Goal: Task Accomplishment & Management: Use online tool/utility

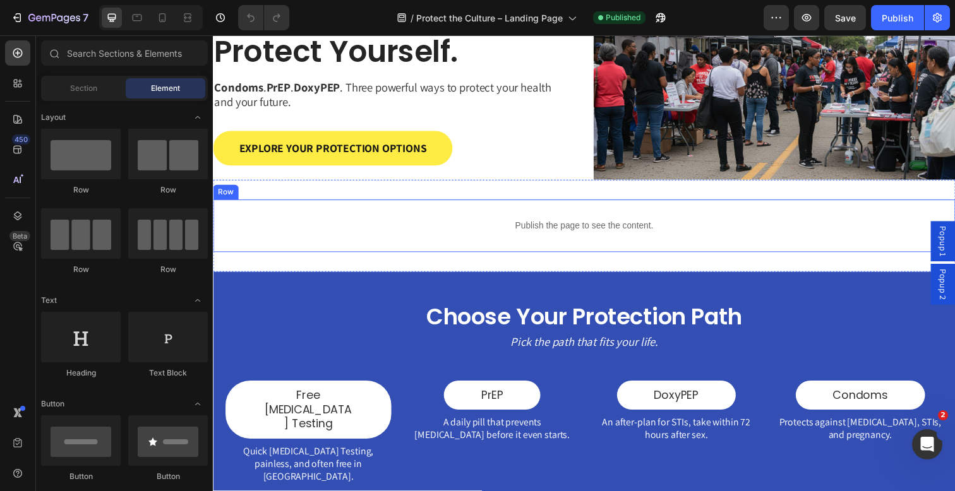
scroll to position [231, 0]
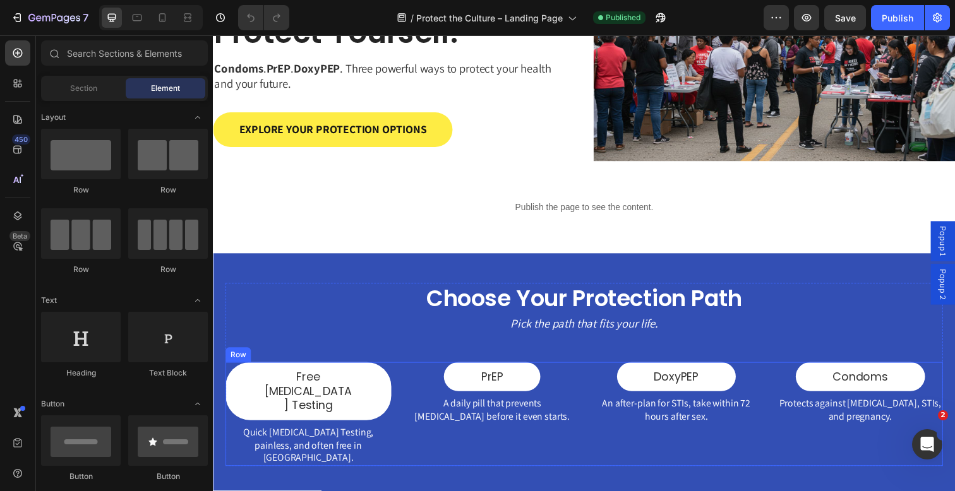
click at [409, 385] on div "Free [MEDICAL_DATA] Testing Button Quick [MEDICAL_DATA] Testing, painless, and …" at bounding box center [591, 422] width 733 height 107
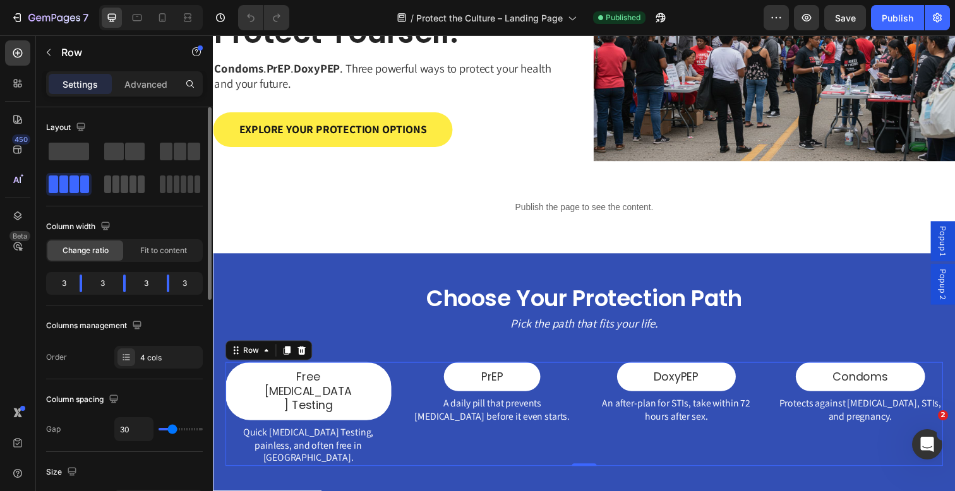
click at [122, 188] on span at bounding box center [124, 185] width 7 height 18
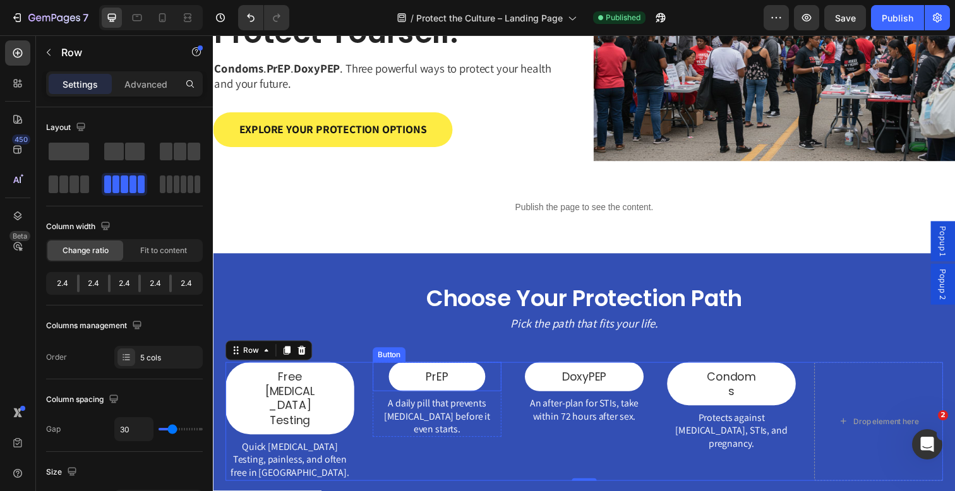
click at [385, 363] on div "Button" at bounding box center [392, 361] width 28 height 11
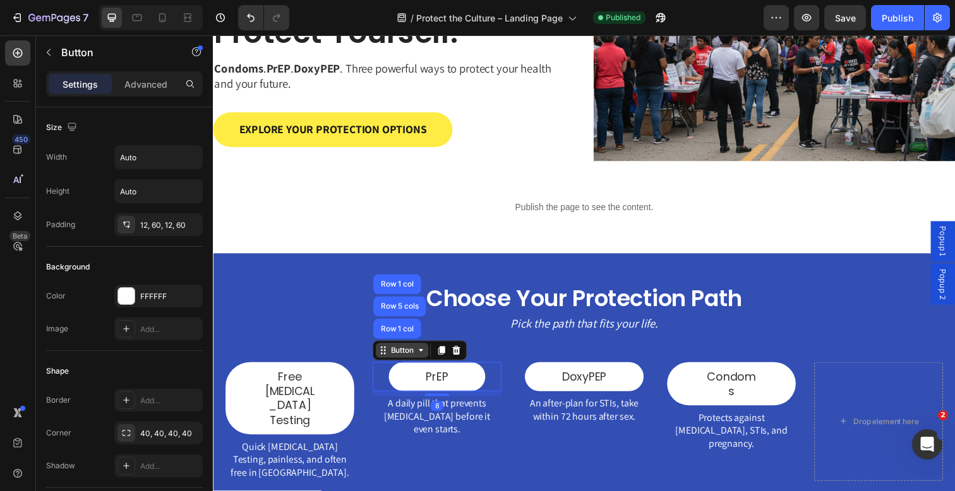
click at [385, 363] on div "Button" at bounding box center [406, 357] width 54 height 15
click at [396, 363] on div "Button" at bounding box center [406, 357] width 54 height 15
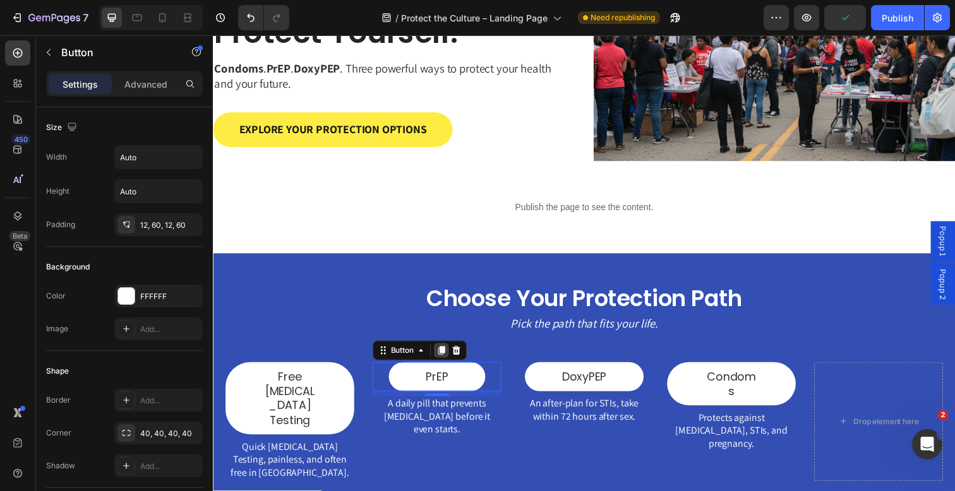
click at [447, 359] on icon at bounding box center [446, 357] width 7 height 9
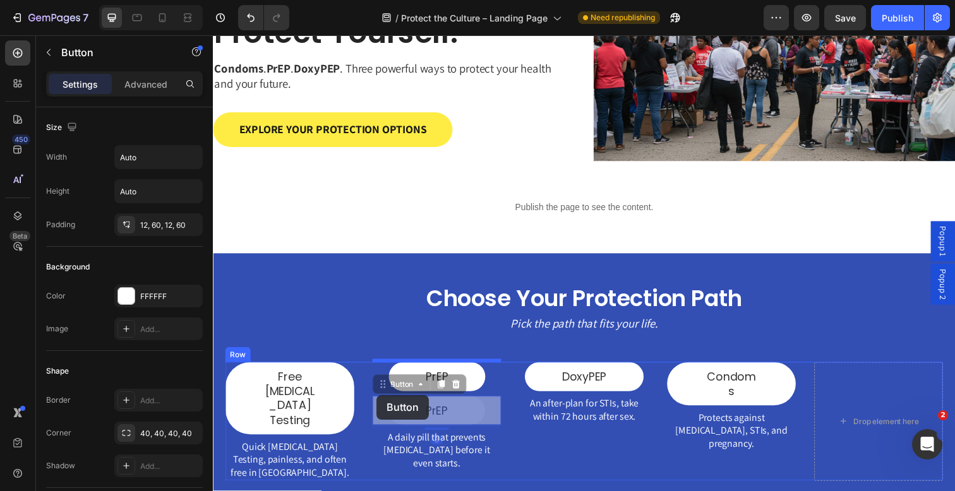
drag, startPoint x: 381, startPoint y: 393, endPoint x: 380, endPoint y: 403, distance: 9.5
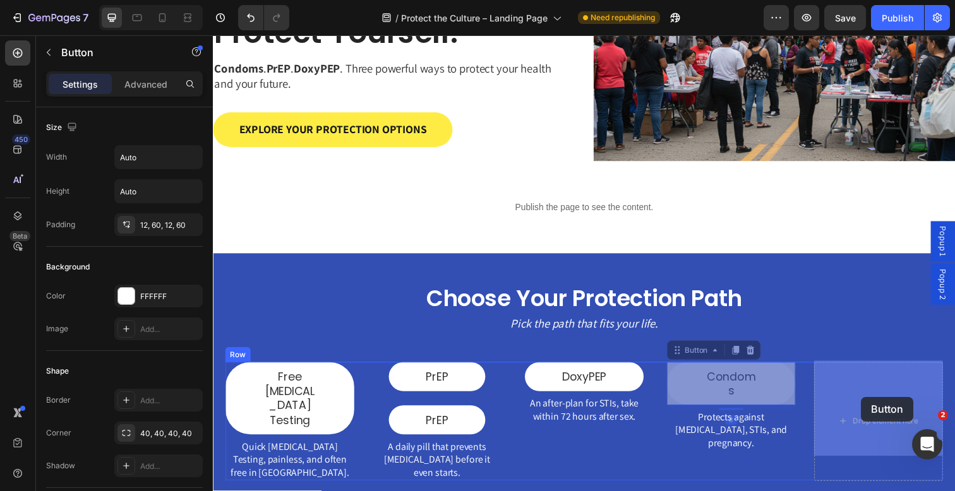
drag, startPoint x: 685, startPoint y: 363, endPoint x: 874, endPoint y: 405, distance: 194.0
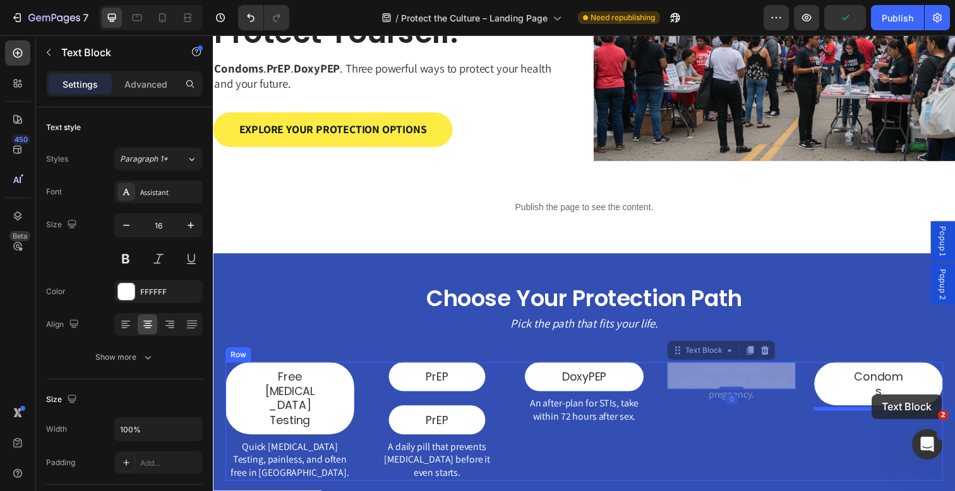
drag, startPoint x: 694, startPoint y: 361, endPoint x: 886, endPoint y: 403, distance: 196.5
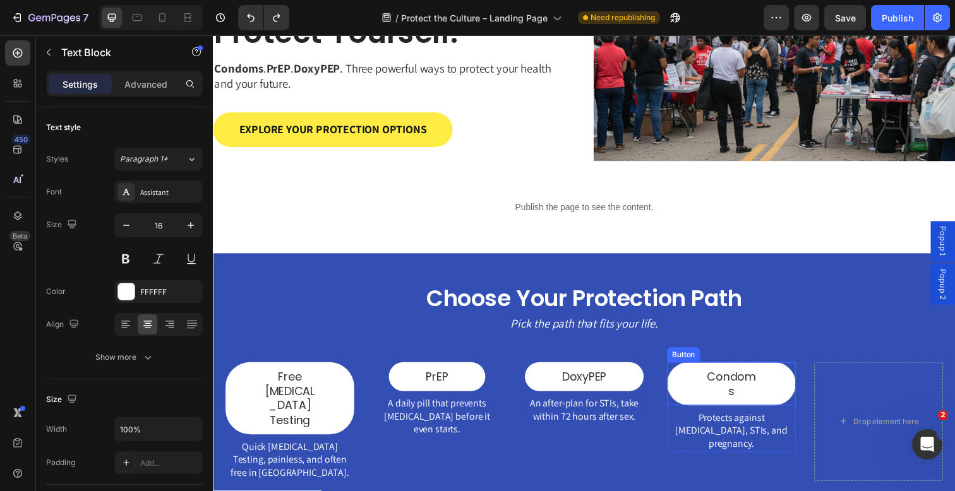
click at [690, 362] on div "Button" at bounding box center [693, 361] width 28 height 11
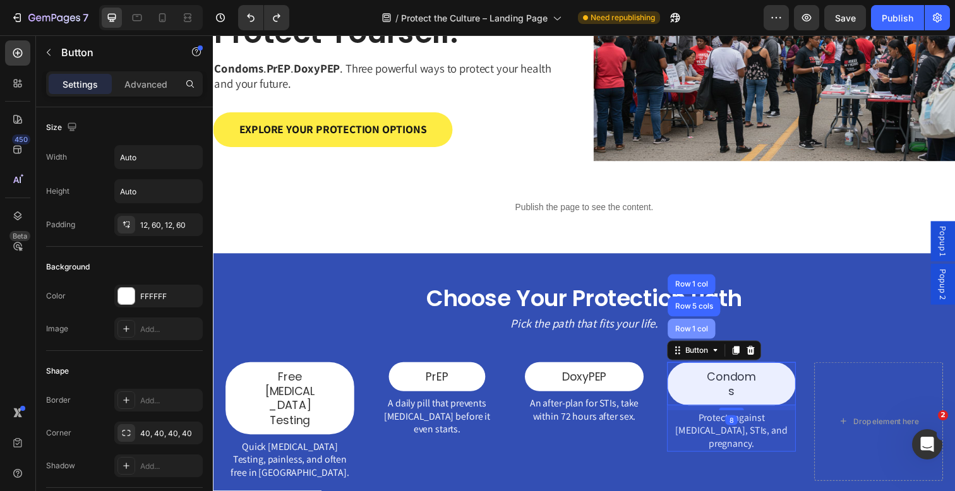
click at [698, 345] on div "Row 1 col" at bounding box center [701, 335] width 49 height 20
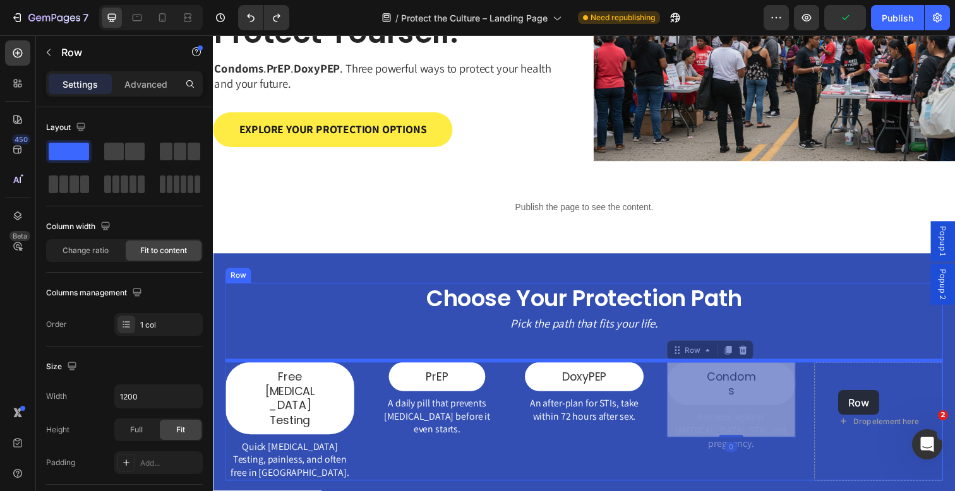
drag, startPoint x: 688, startPoint y: 359, endPoint x: 852, endPoint y: 399, distance: 168.2
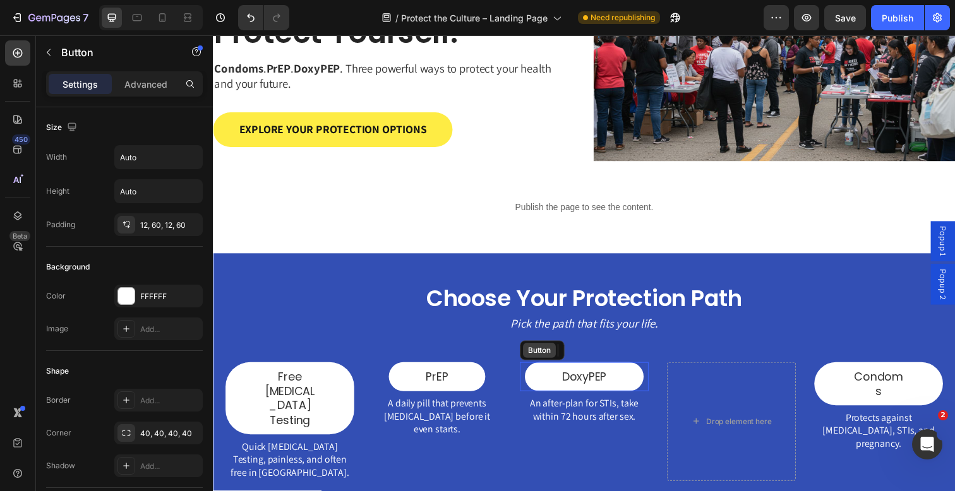
click at [536, 361] on div "Button" at bounding box center [545, 357] width 33 height 15
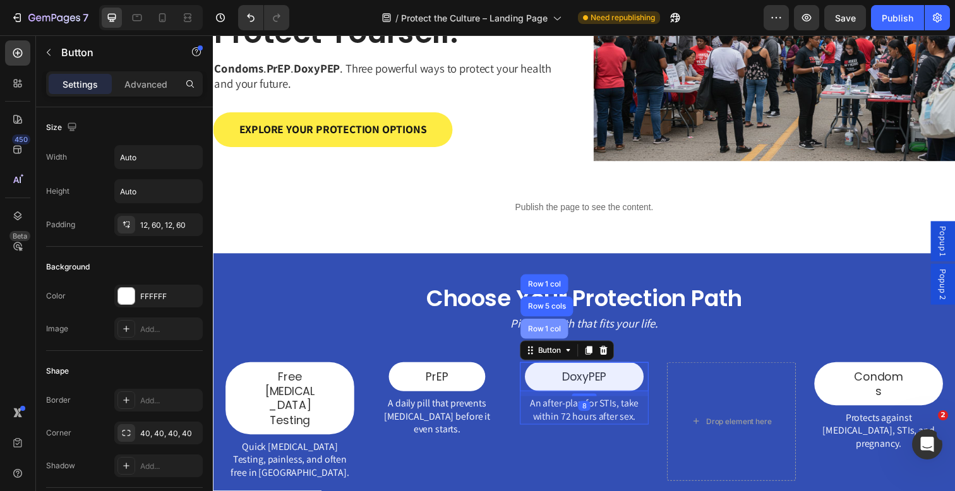
click at [555, 330] on div "Row 1 col" at bounding box center [551, 335] width 49 height 20
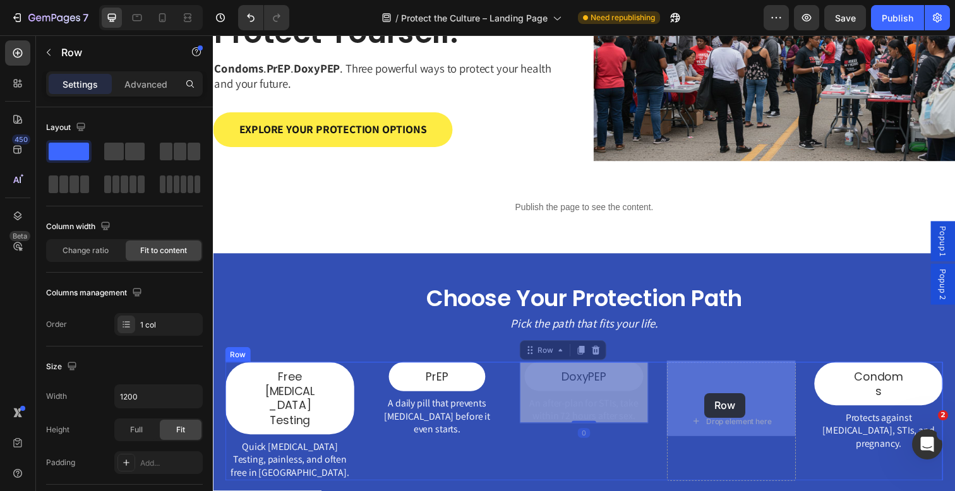
drag, startPoint x: 550, startPoint y: 357, endPoint x: 673, endPoint y: 382, distance: 125.1
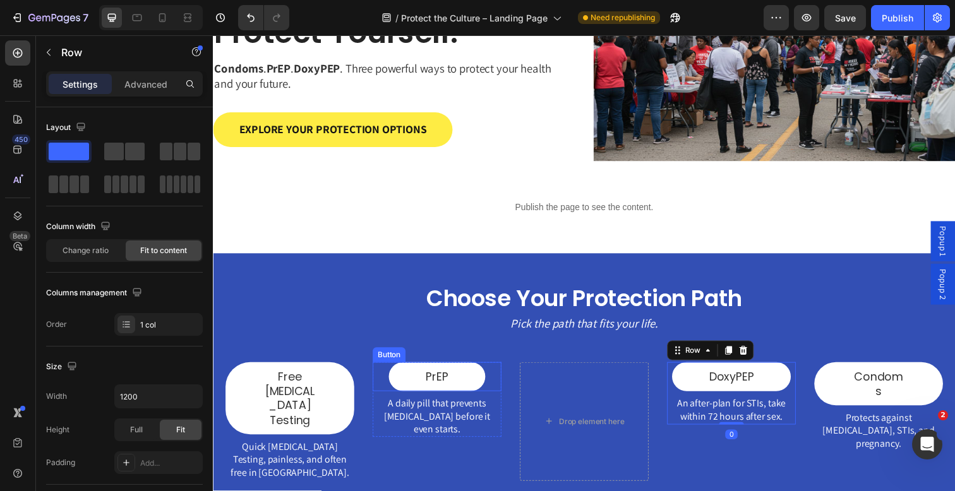
click at [391, 362] on div "Button" at bounding box center [392, 361] width 28 height 11
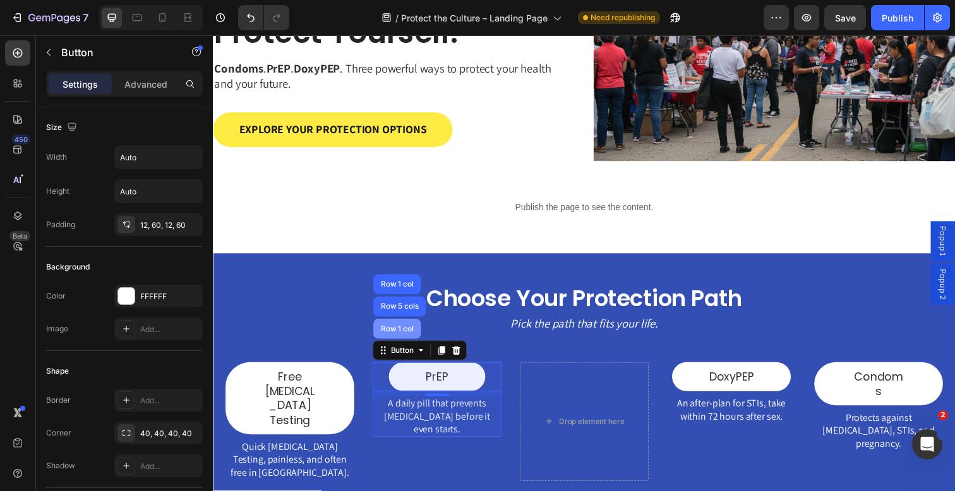
click at [392, 342] on div "Row 1 col" at bounding box center [400, 335] width 49 height 20
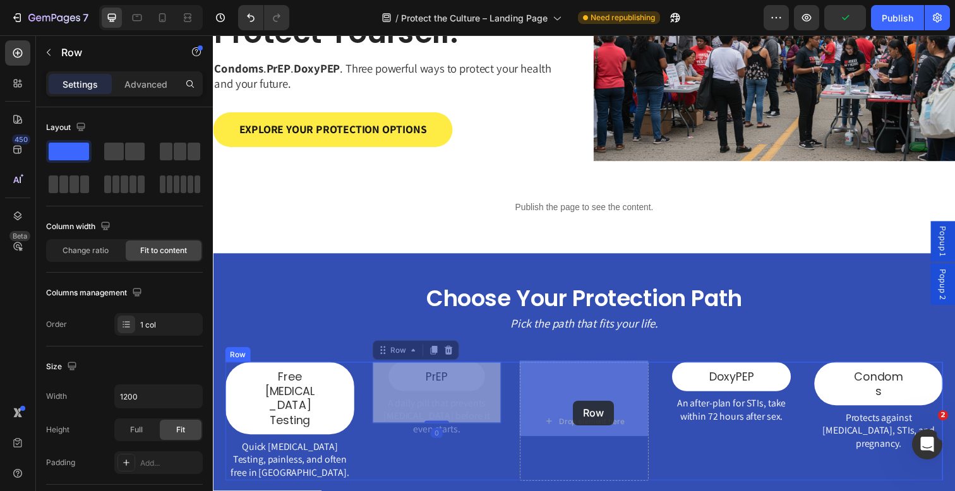
drag, startPoint x: 382, startPoint y: 363, endPoint x: 580, endPoint y: 409, distance: 203.6
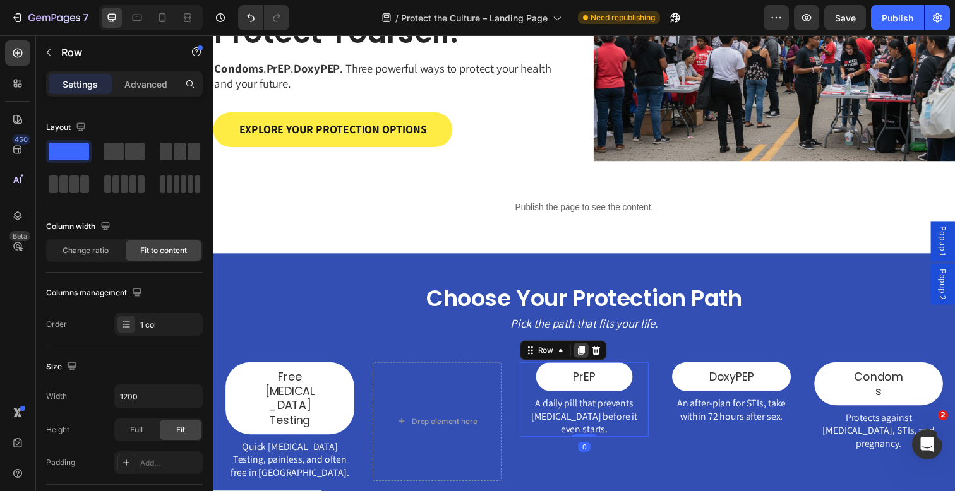
click at [592, 352] on icon at bounding box center [589, 357] width 10 height 10
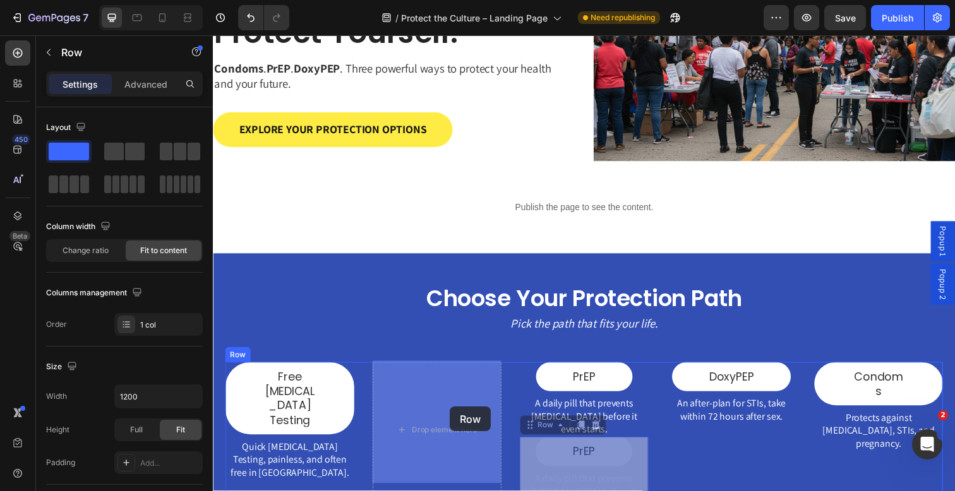
drag, startPoint x: 534, startPoint y: 417, endPoint x: 455, endPoint y: 415, distance: 78.3
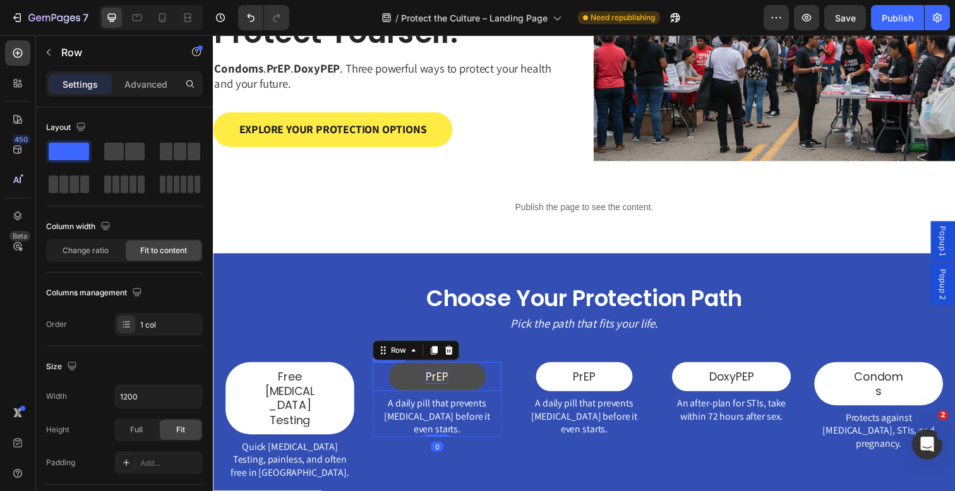
click at [448, 383] on p "PrEP" at bounding box center [441, 384] width 23 height 15
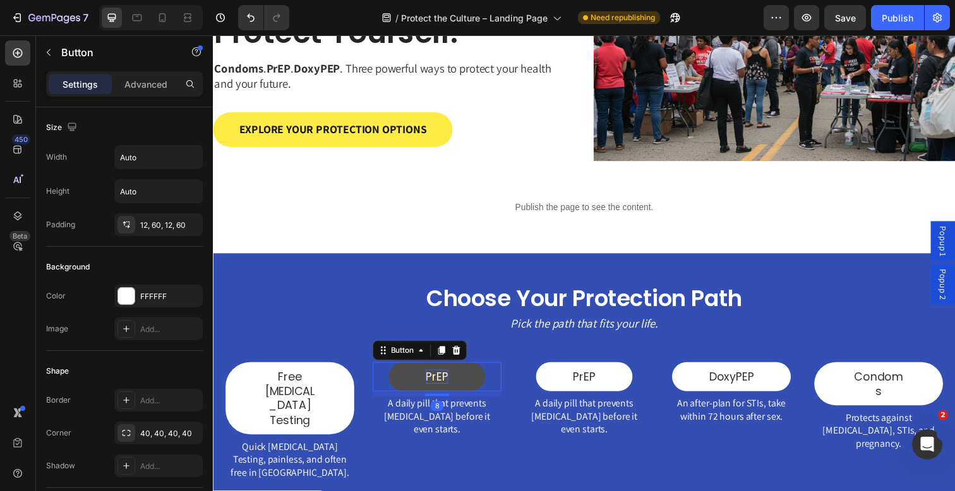
click at [448, 383] on p "PrEP" at bounding box center [441, 384] width 23 height 15
click at [427, 328] on p "Pick the path that fits your life." at bounding box center [592, 330] width 730 height 16
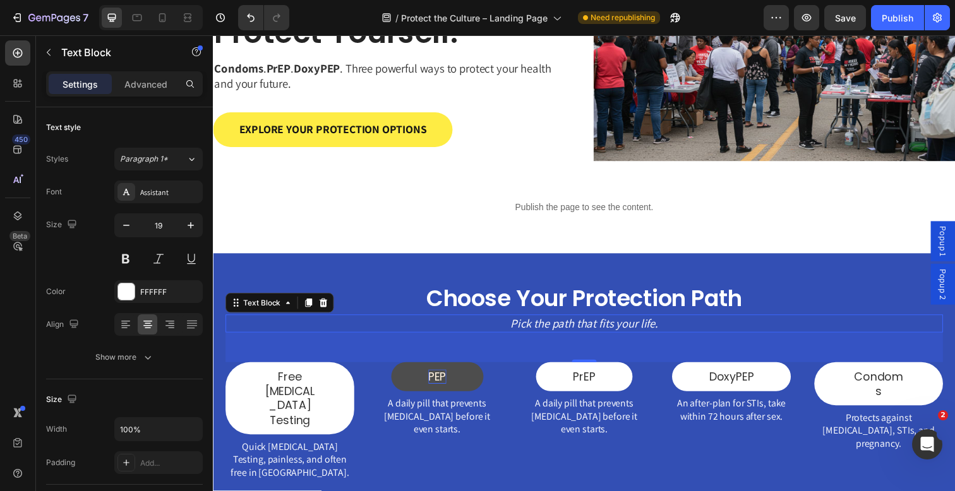
scroll to position [265, 0]
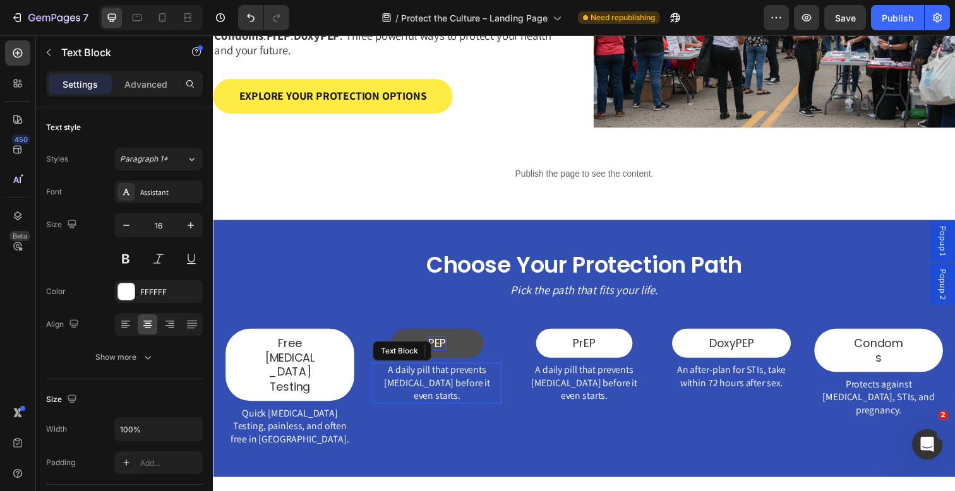
click at [402, 387] on p "A daily pill that prevents [MEDICAL_DATA] before it even starts." at bounding box center [441, 390] width 129 height 39
click at [185, 13] on icon at bounding box center [187, 17] width 13 height 13
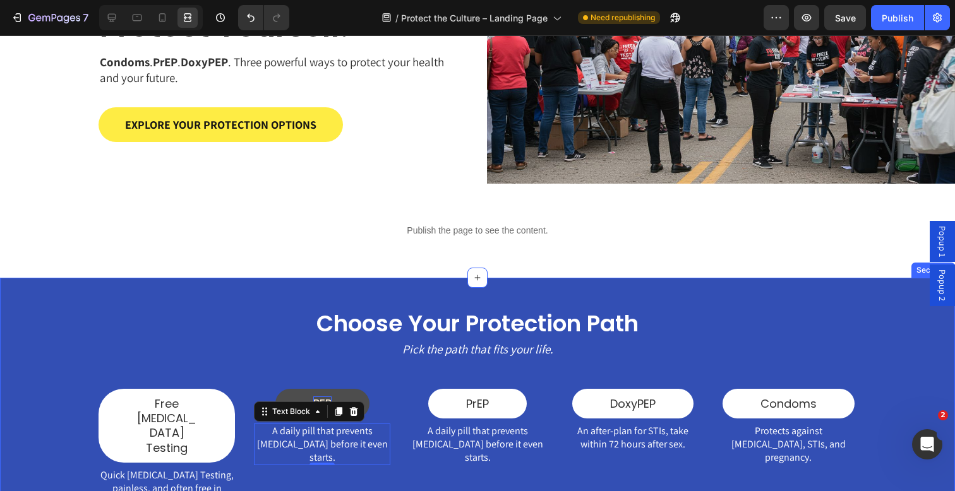
click at [90, 293] on div "Choose Your Protection Path Heading Pick the path that fits your life. Text Blo…" at bounding box center [477, 409] width 955 height 263
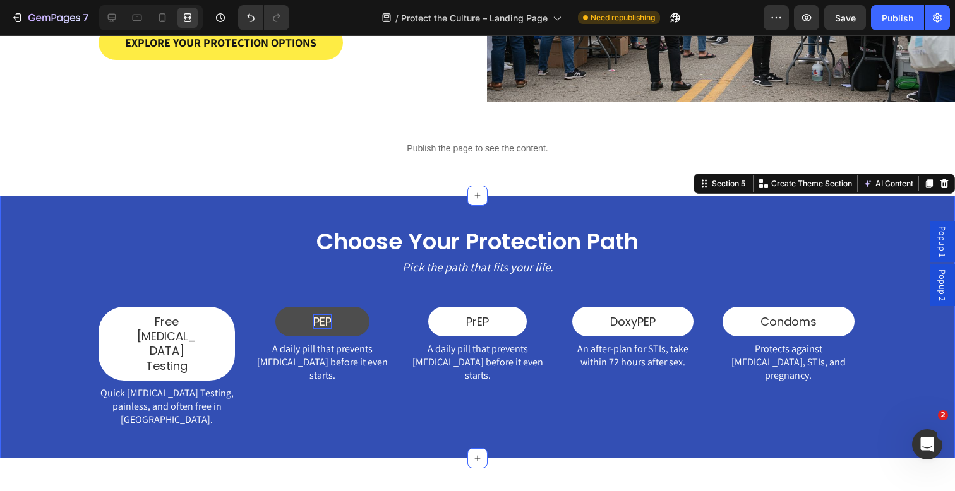
scroll to position [346, 0]
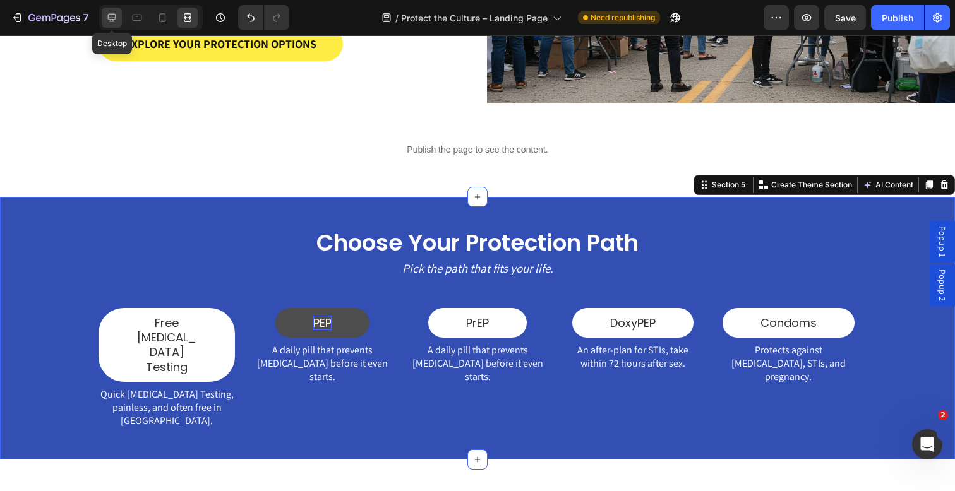
click at [107, 21] on icon at bounding box center [111, 17] width 13 height 13
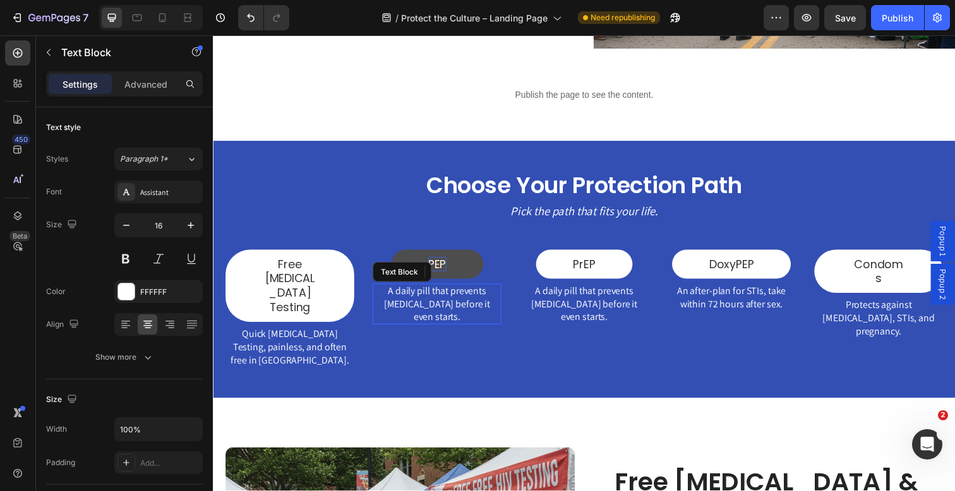
click at [419, 314] on p "A daily pill that prevents [MEDICAL_DATA] before it even starts." at bounding box center [441, 310] width 129 height 39
click at [441, 301] on p "A daily pill that prevents [MEDICAL_DATA] before it even starts." at bounding box center [441, 310] width 129 height 39
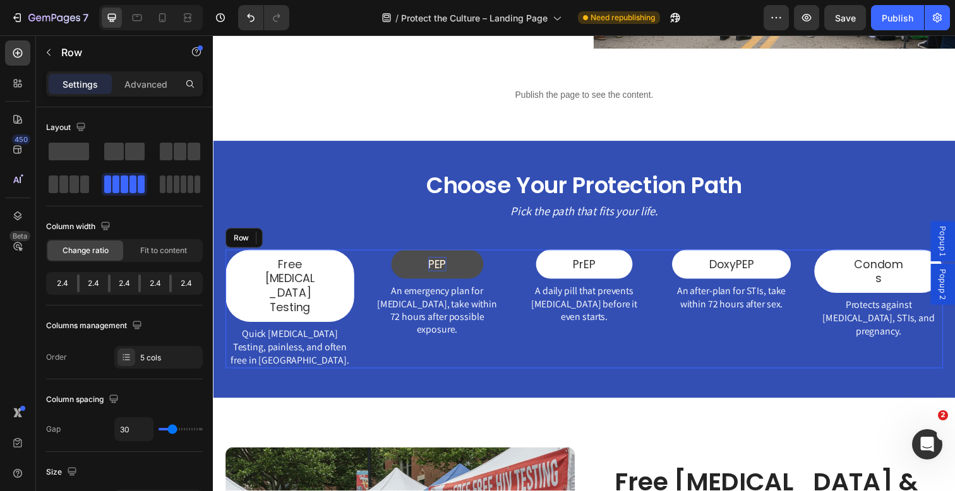
click at [537, 322] on div "PrEP Button A daily pill that prevents [MEDICAL_DATA] before it even starts. Te…" at bounding box center [591, 315] width 131 height 121
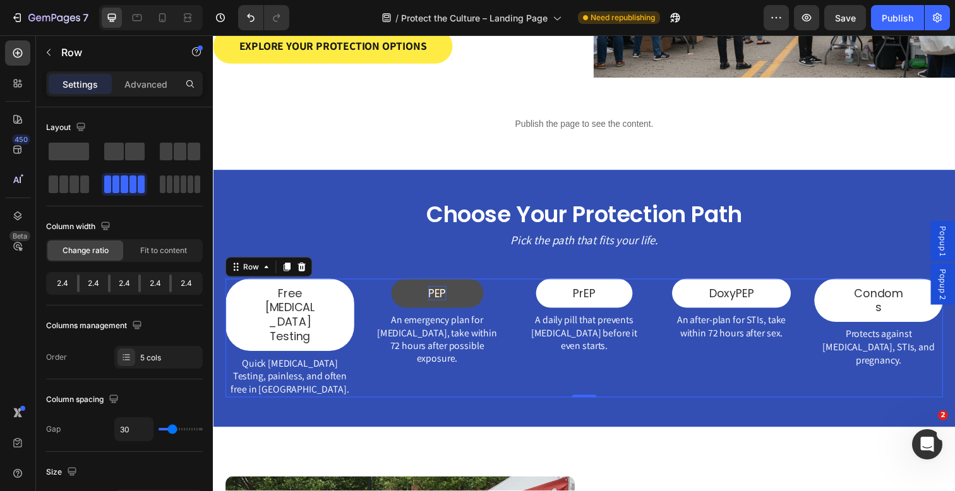
scroll to position [315, 0]
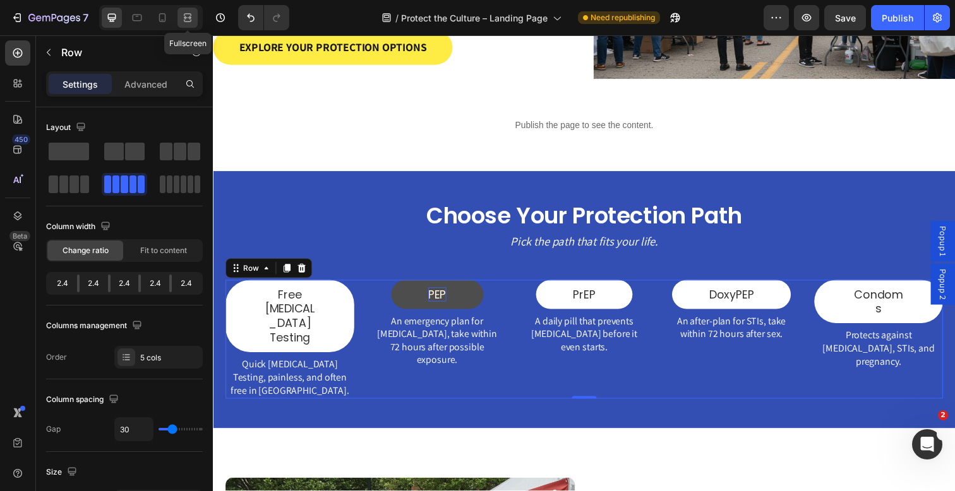
click at [191, 15] on icon at bounding box center [188, 14] width 8 height 3
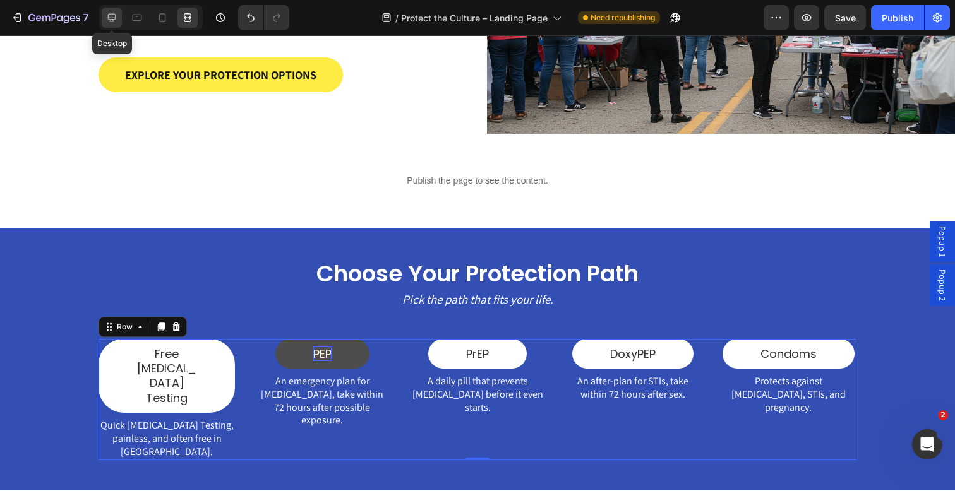
click at [109, 14] on icon at bounding box center [112, 18] width 8 height 8
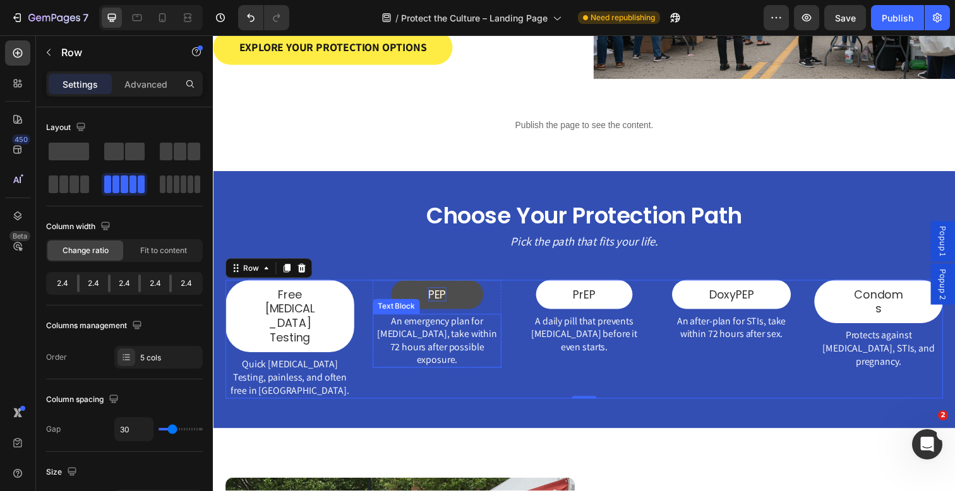
click at [409, 328] on p "An emergency plan for [MEDICAL_DATA], take within 72 hours after possible expos…" at bounding box center [441, 347] width 129 height 52
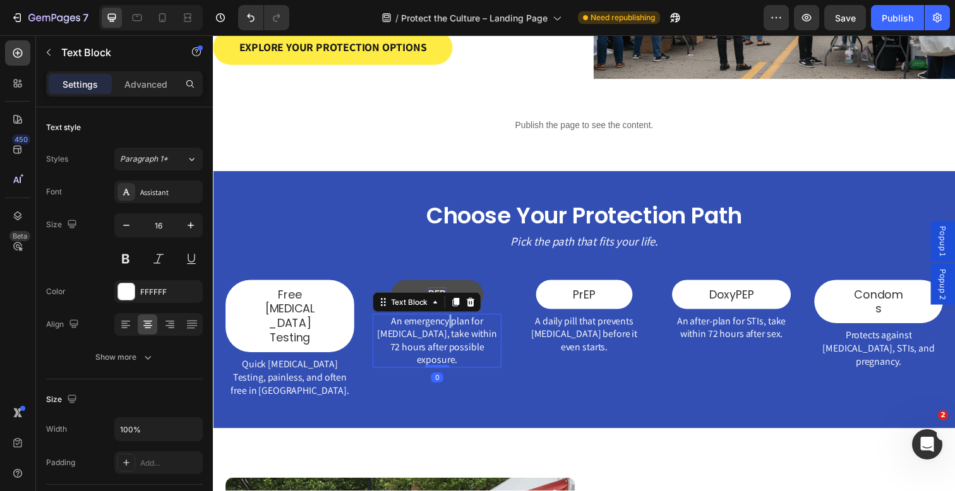
click at [442, 329] on p "An emergency plan for [MEDICAL_DATA], take within 72 hours after possible expos…" at bounding box center [441, 347] width 129 height 52
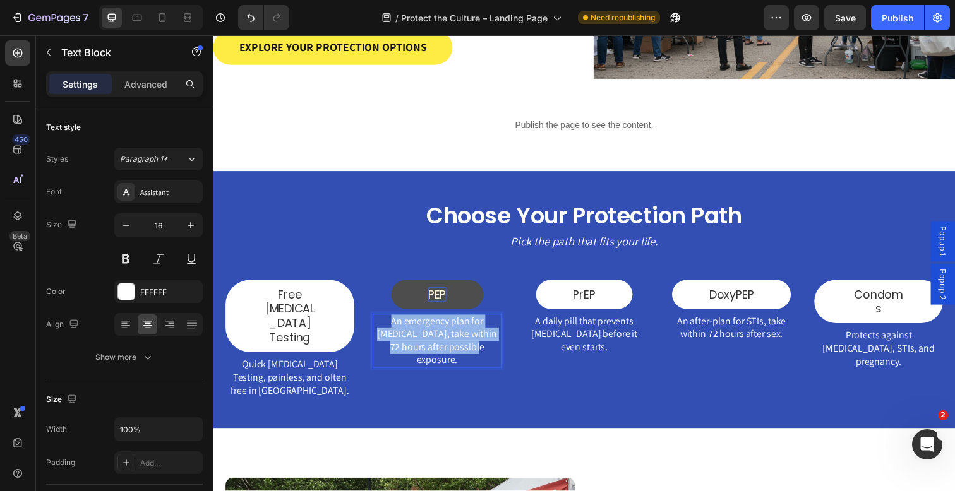
click at [442, 329] on p "An emergency plan for [MEDICAL_DATA], take within 72 hours after possible expos…" at bounding box center [441, 347] width 129 height 52
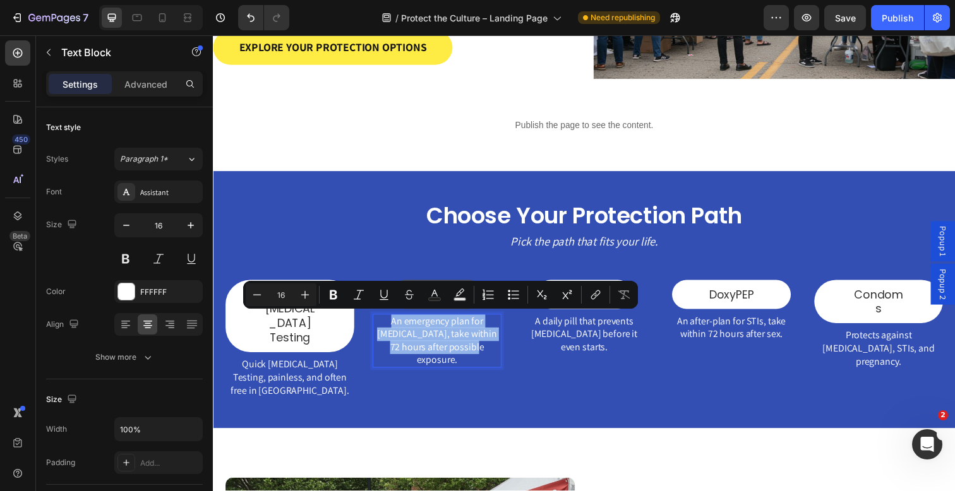
click at [423, 349] on p "An emergency plan for [MEDICAL_DATA], take within 72 hours after possible expos…" at bounding box center [441, 347] width 129 height 52
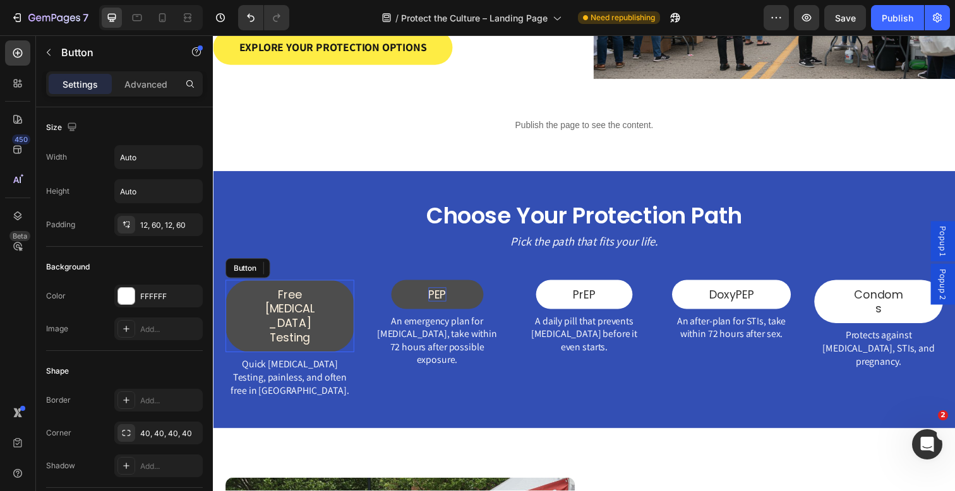
click at [339, 291] on link "Free [MEDICAL_DATA] Testing" at bounding box center [290, 322] width 131 height 75
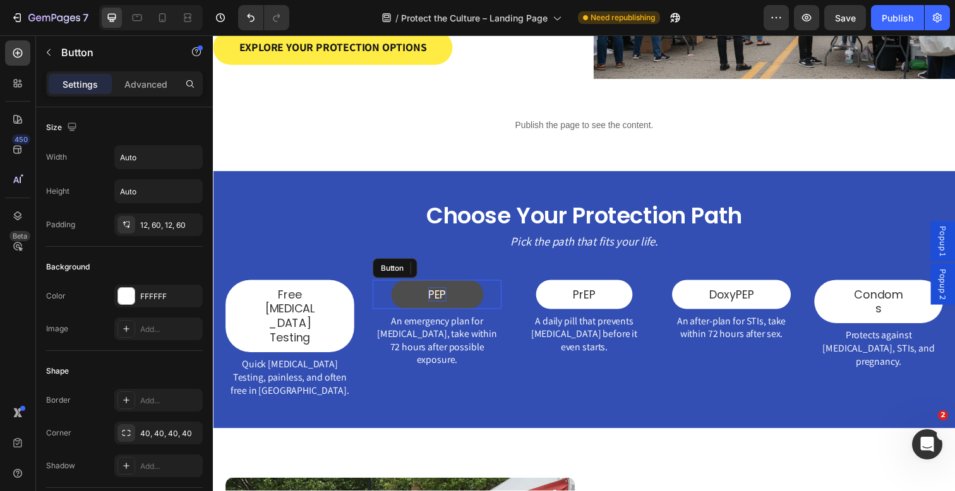
click at [407, 303] on link "PEP" at bounding box center [442, 300] width 94 height 30
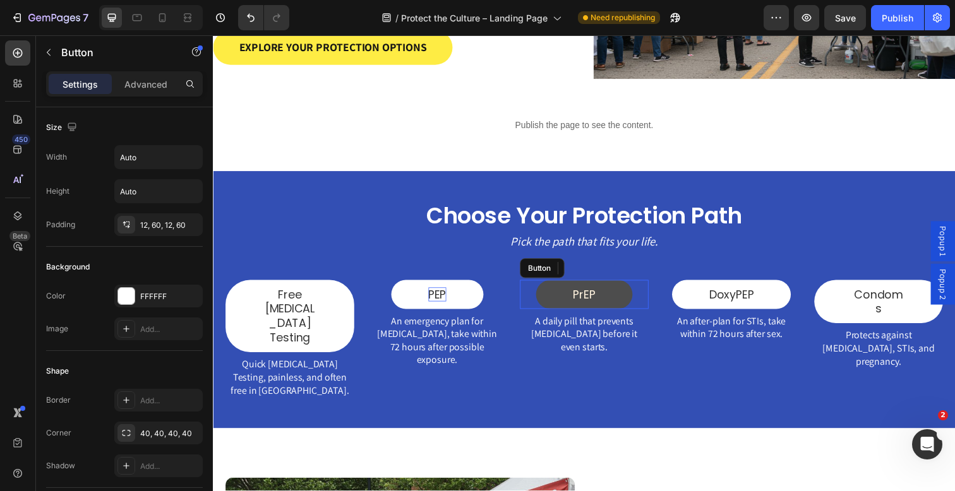
click at [567, 309] on link "PrEP" at bounding box center [592, 300] width 99 height 30
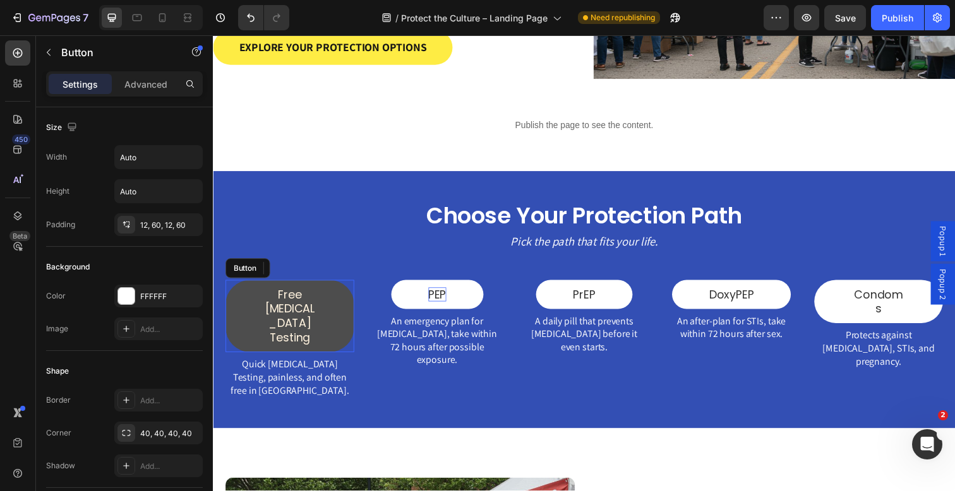
click at [328, 303] on link "Free [MEDICAL_DATA] Testing" at bounding box center [290, 322] width 131 height 75
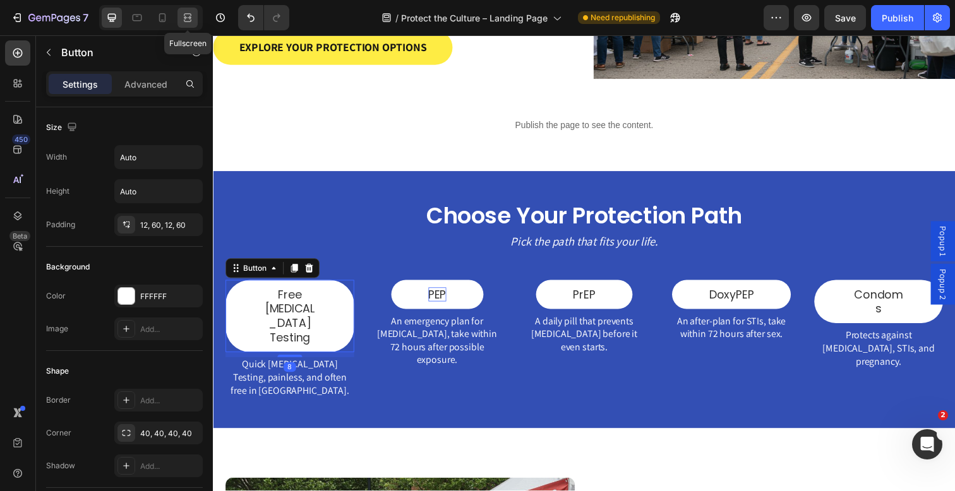
click at [188, 13] on icon at bounding box center [187, 17] width 13 height 13
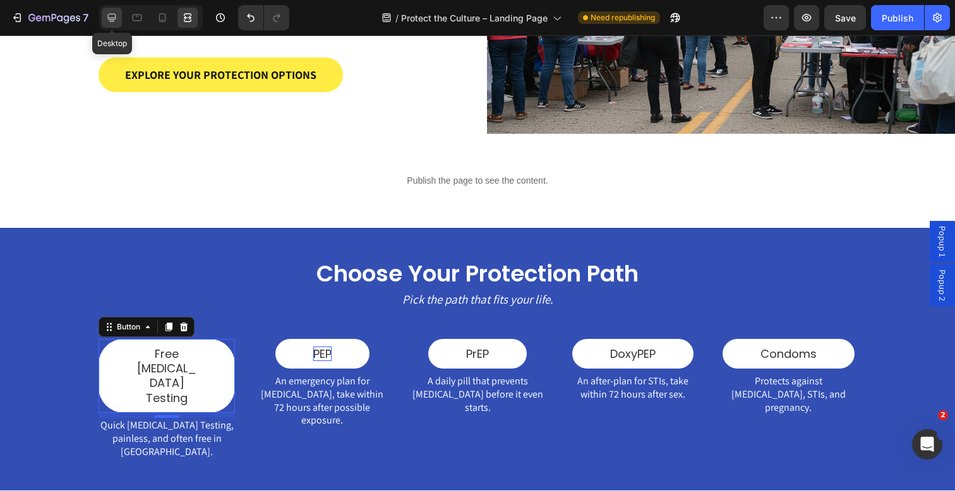
click at [114, 23] on icon at bounding box center [111, 17] width 13 height 13
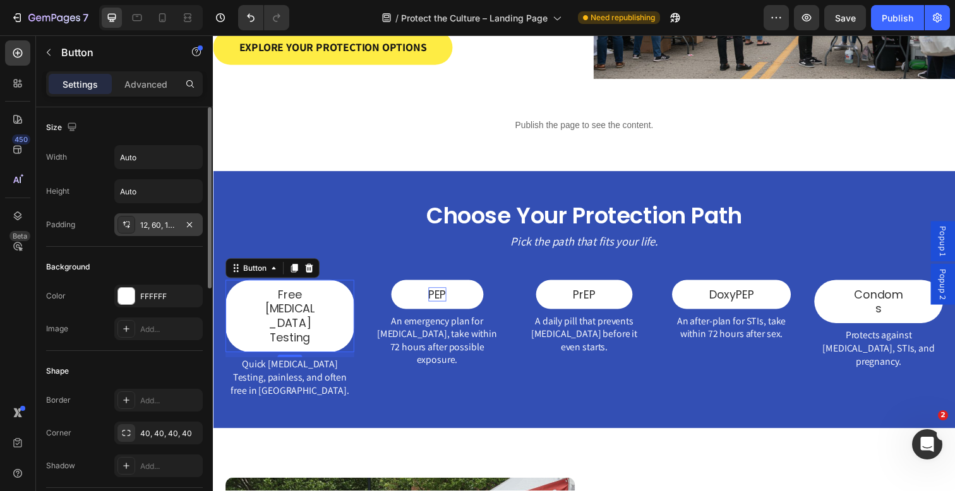
click at [162, 220] on div "12, 60, 12, 60" at bounding box center [158, 225] width 37 height 11
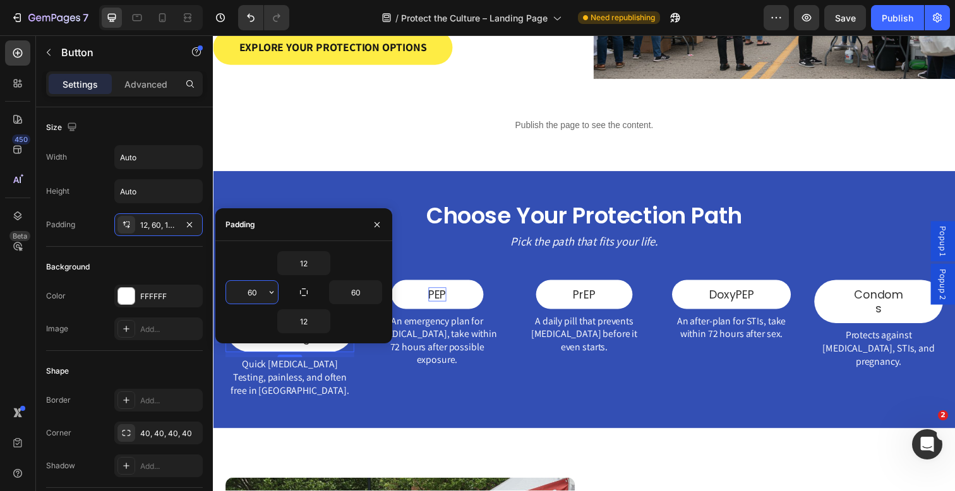
click at [251, 294] on input "60" at bounding box center [252, 292] width 52 height 23
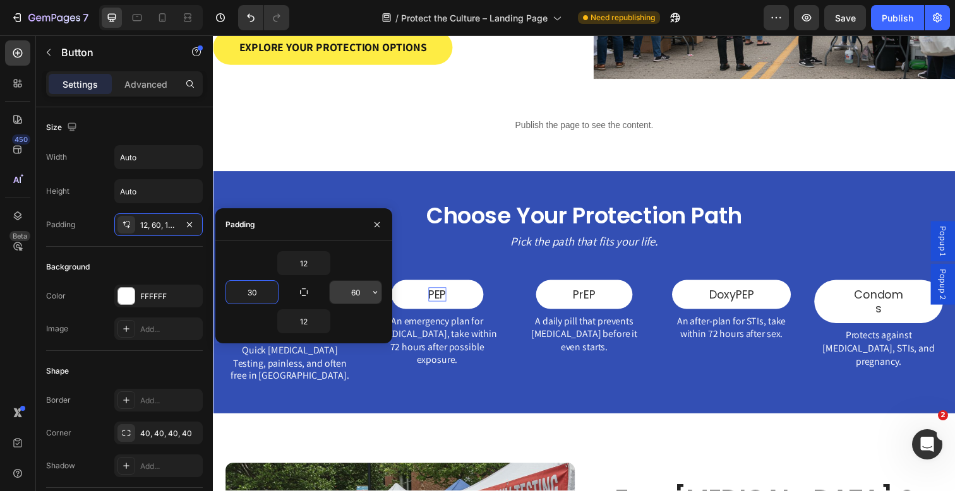
type input "30"
click at [357, 294] on input "60" at bounding box center [356, 292] width 52 height 23
type input "30"
click at [371, 225] on button "button" at bounding box center [377, 225] width 20 height 20
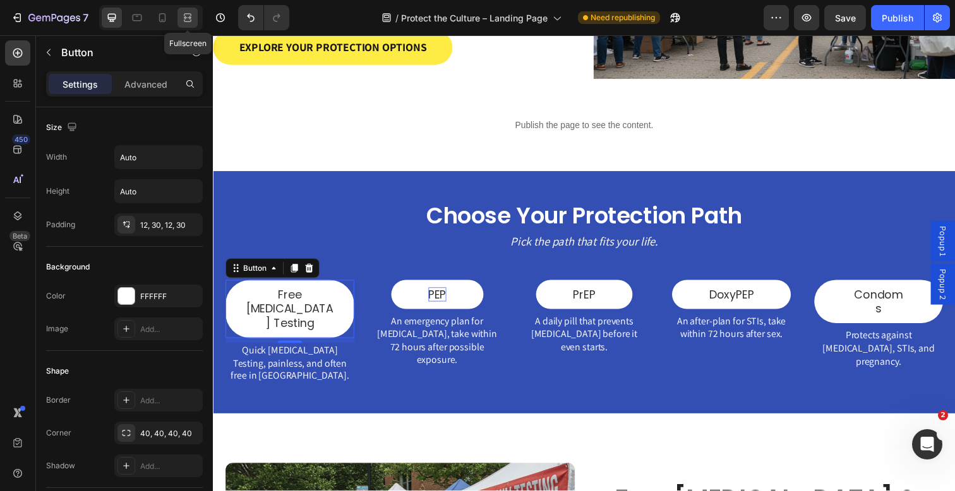
click at [189, 18] on icon at bounding box center [190, 17] width 4 height 3
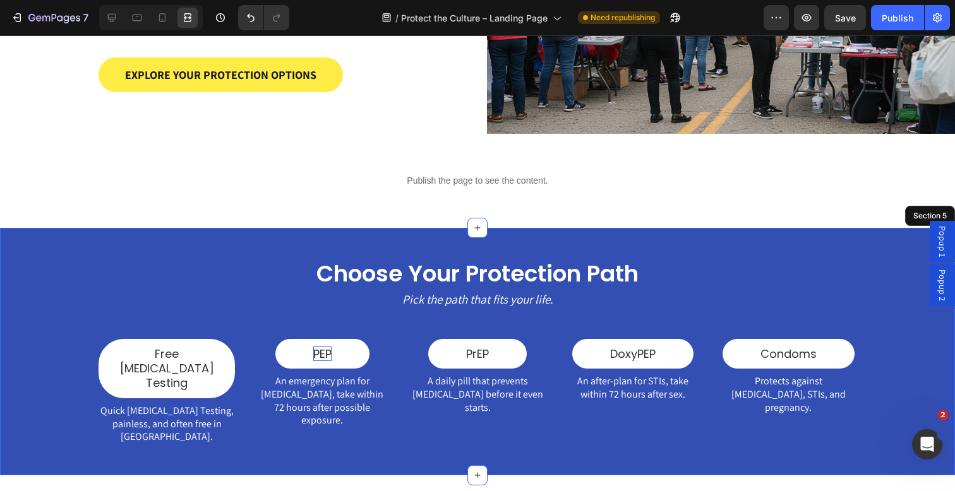
click at [16, 289] on div "Choose Your Protection Path Heading Pick the path that fits your life. Text Blo…" at bounding box center [478, 351] width 930 height 187
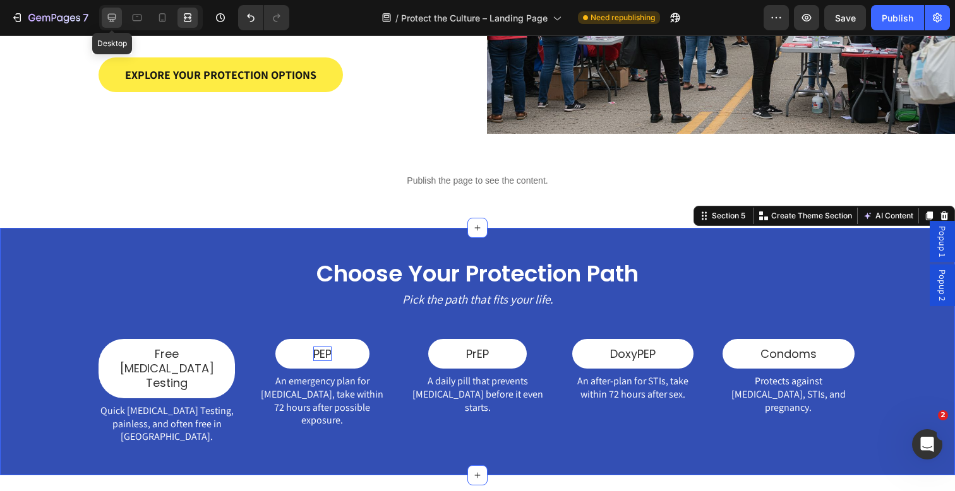
click at [112, 18] on icon at bounding box center [112, 18] width 8 height 8
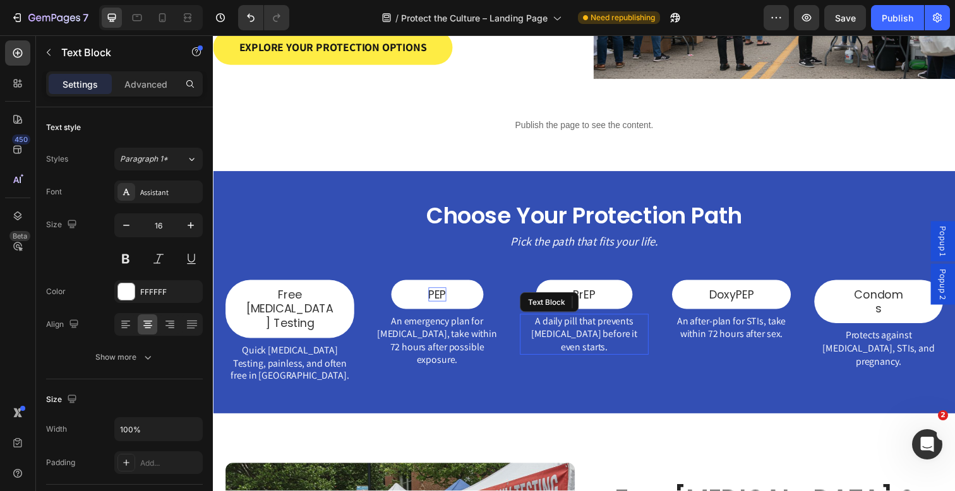
click at [602, 335] on p "A daily pill that prevents [MEDICAL_DATA] before it even starts." at bounding box center [591, 340] width 129 height 39
click at [194, 11] on icon at bounding box center [187, 17] width 13 height 13
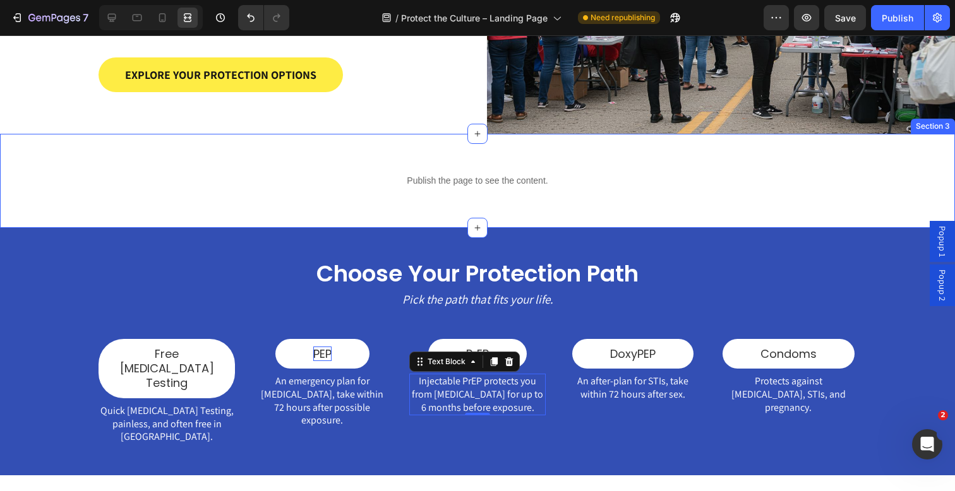
click at [267, 236] on div "Choose Your Protection Path Heading Pick the path that fits your life. Text Blo…" at bounding box center [477, 352] width 955 height 248
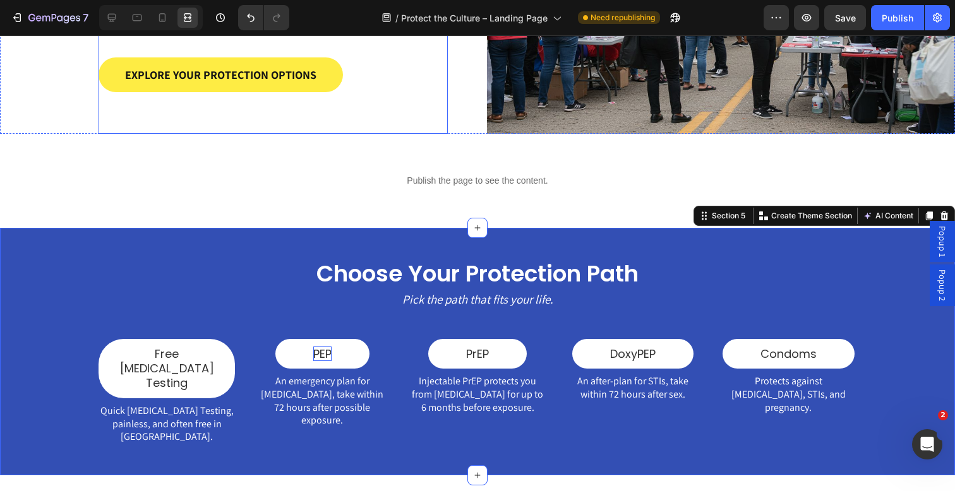
click at [228, 133] on div "Protect the Culture. Protect Yourself. Heading Condoms . PrEP . DoxyPEP . Three…" at bounding box center [273, 6] width 349 height 255
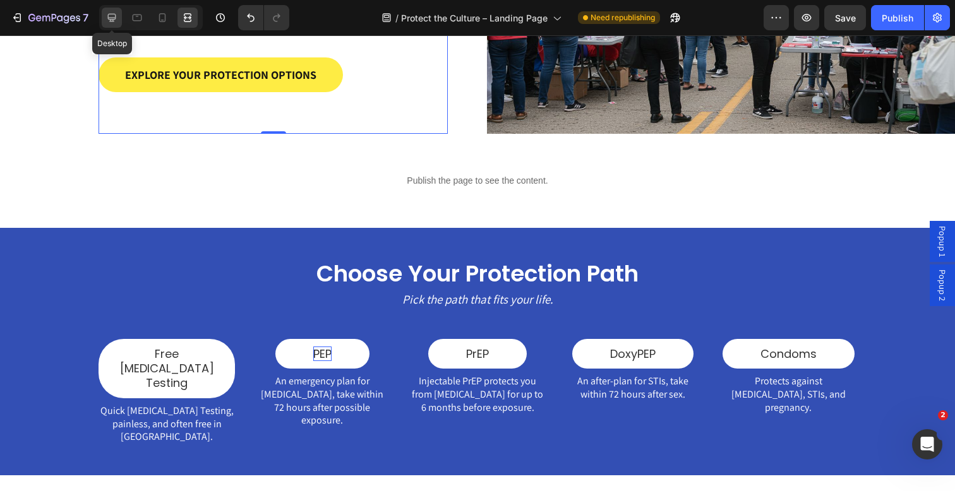
click at [116, 21] on icon at bounding box center [111, 17] width 13 height 13
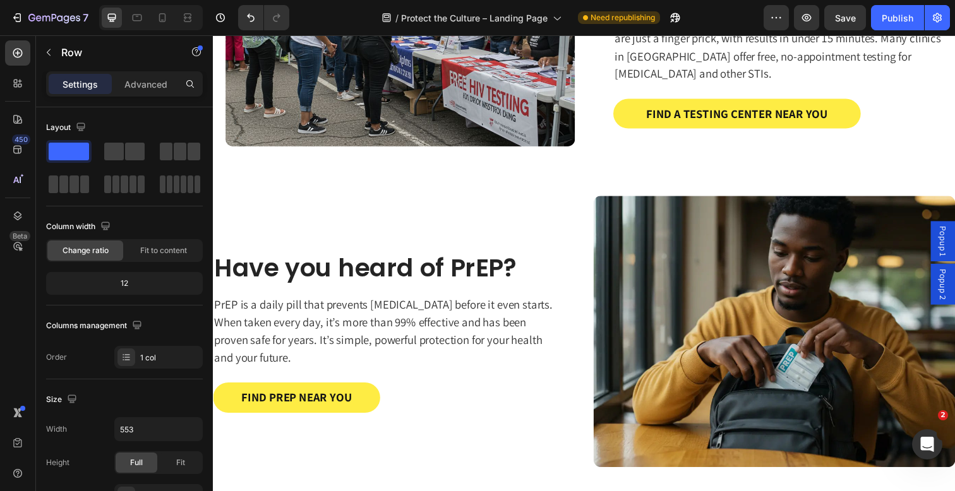
scroll to position [863, 0]
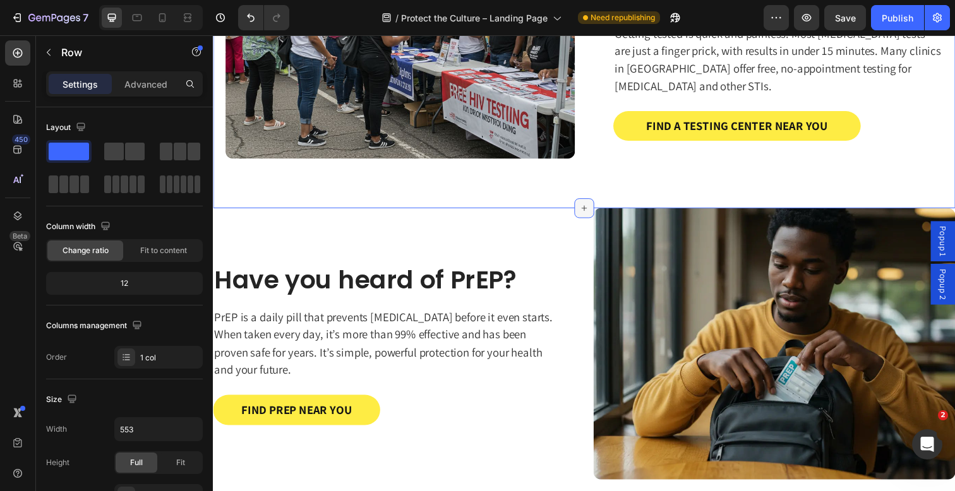
click at [586, 205] on div at bounding box center [592, 212] width 20 height 20
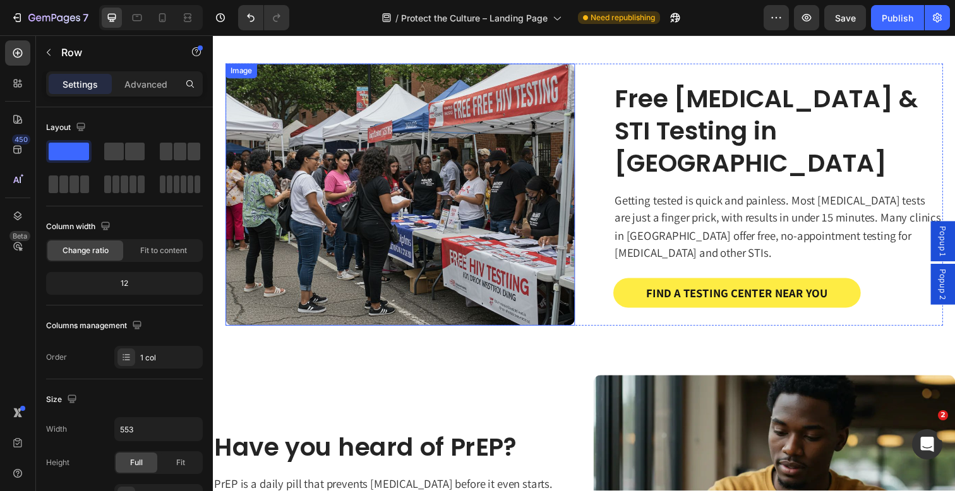
scroll to position [532, 0]
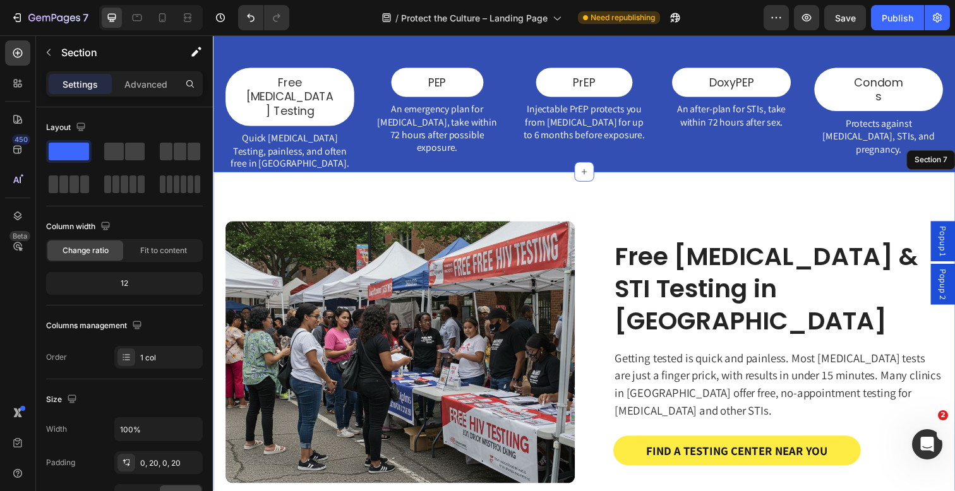
click at [614, 218] on div "Free [MEDICAL_DATA] & STI Testing in [GEOGRAPHIC_DATA] Heading Getting tested i…" at bounding box center [591, 359] width 733 height 369
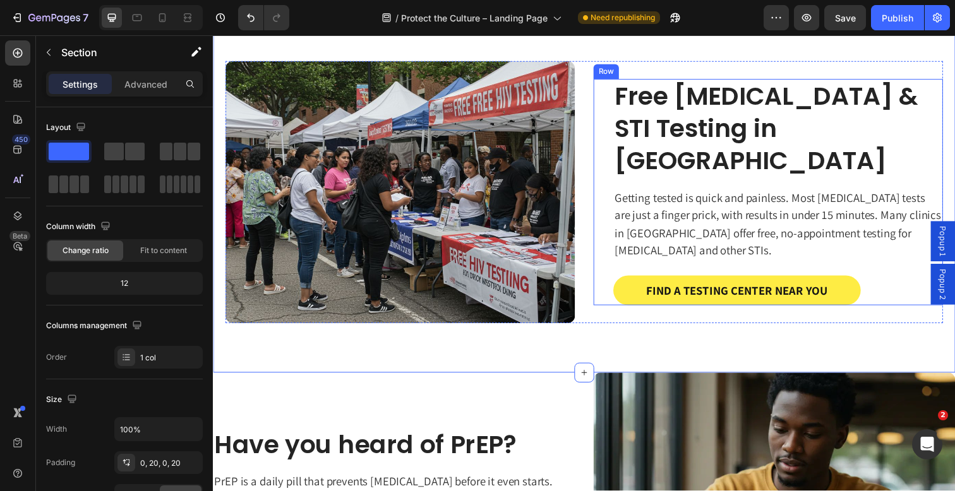
scroll to position [502, 0]
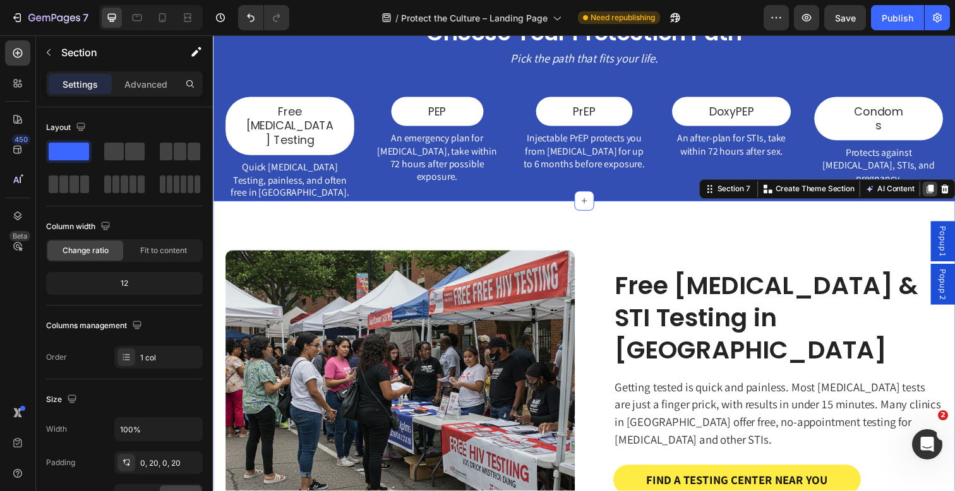
click at [942, 189] on icon at bounding box center [945, 193] width 10 height 10
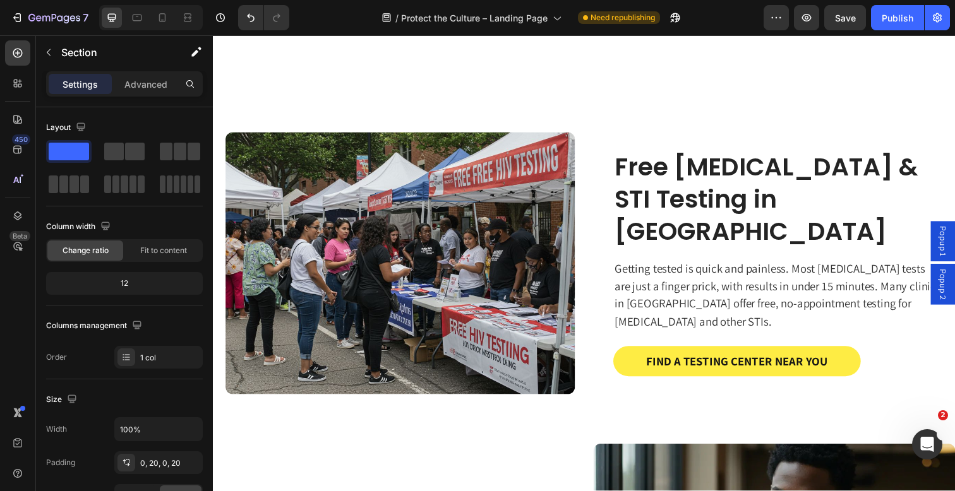
scroll to position [1000, 0]
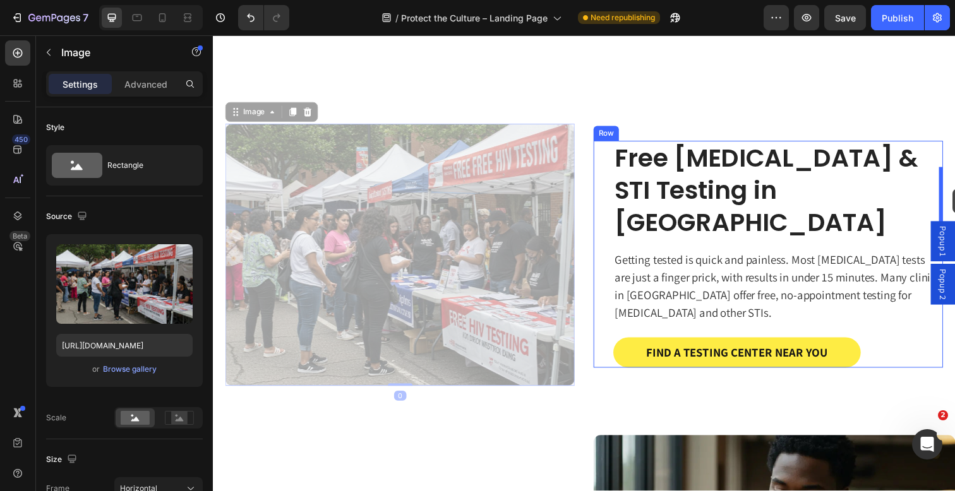
drag, startPoint x: 502, startPoint y: 266, endPoint x: 968, endPoint y: 192, distance: 471.9
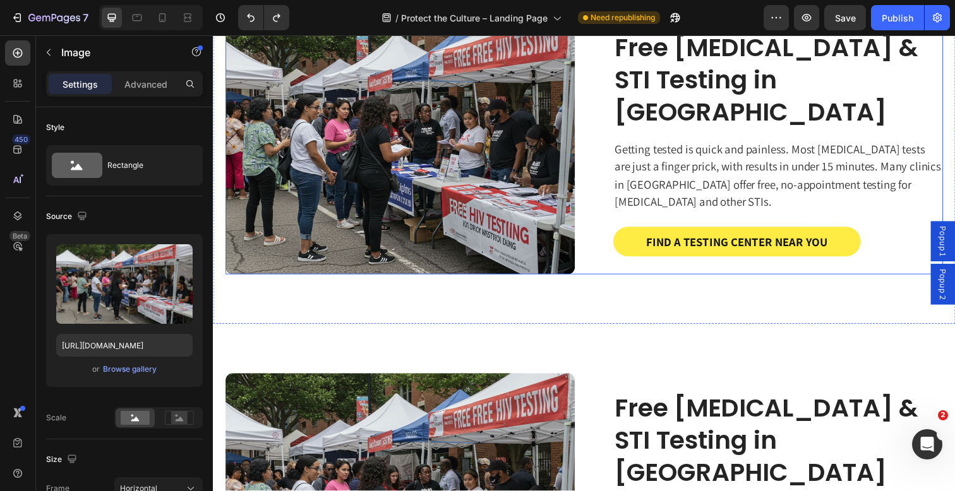
scroll to position [805, 0]
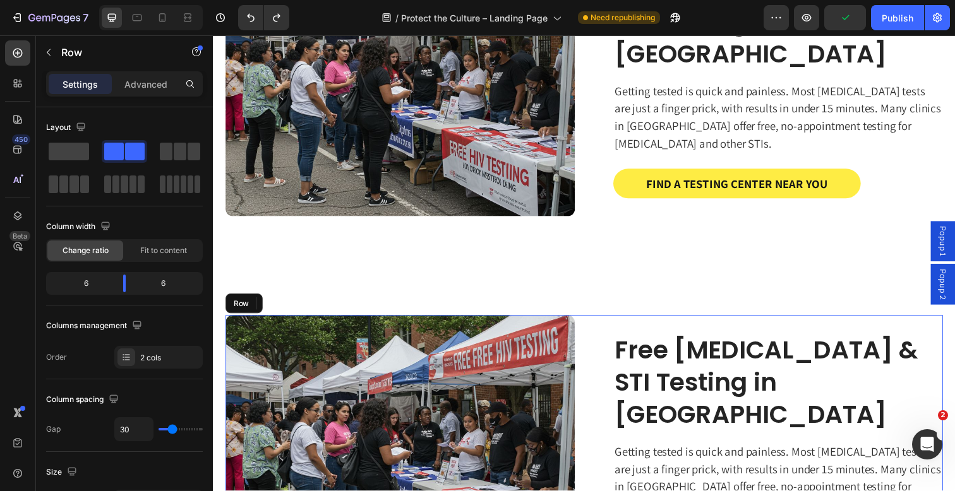
click at [589, 371] on div "Free [MEDICAL_DATA] & STI Testing in [GEOGRAPHIC_DATA] Heading Getting tested i…" at bounding box center [591, 455] width 733 height 268
click at [189, 323] on div "Columns management" at bounding box center [124, 326] width 157 height 20
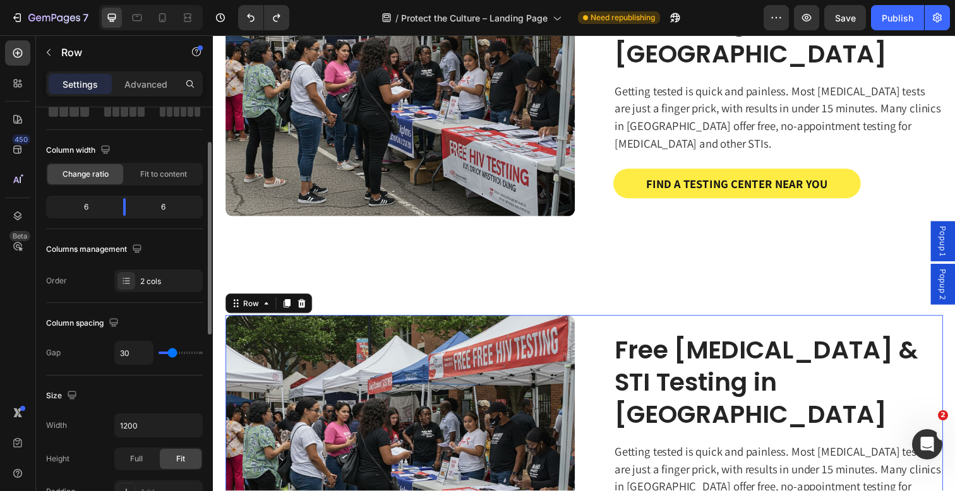
scroll to position [79, 0]
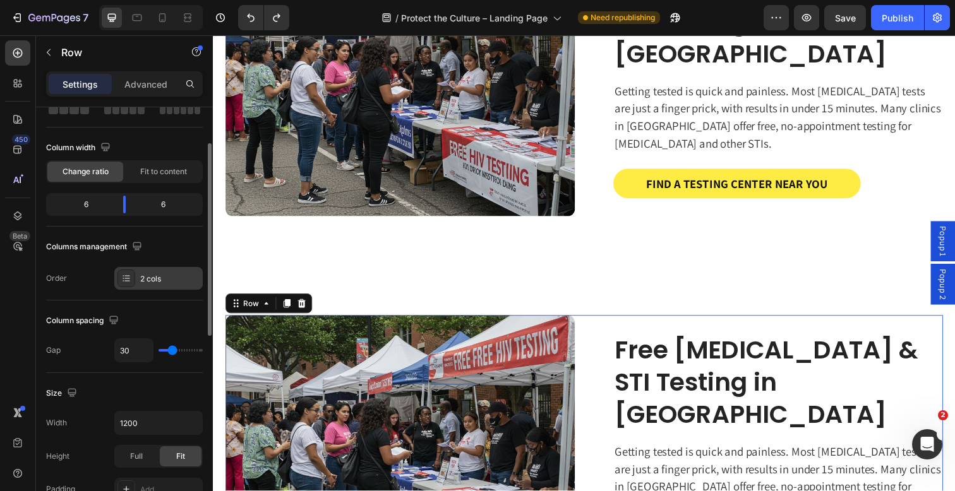
click at [165, 279] on div "2 cols" at bounding box center [169, 278] width 59 height 11
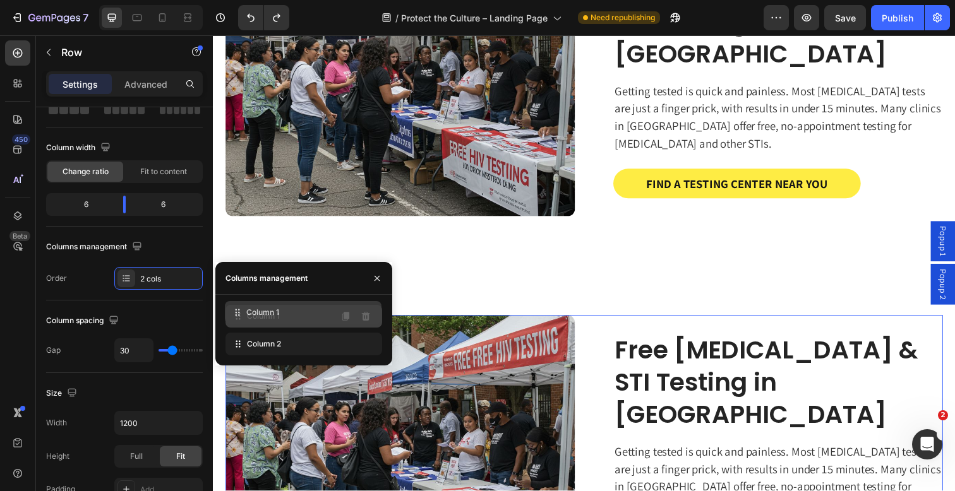
drag, startPoint x: 244, startPoint y: 348, endPoint x: 244, endPoint y: 315, distance: 32.8
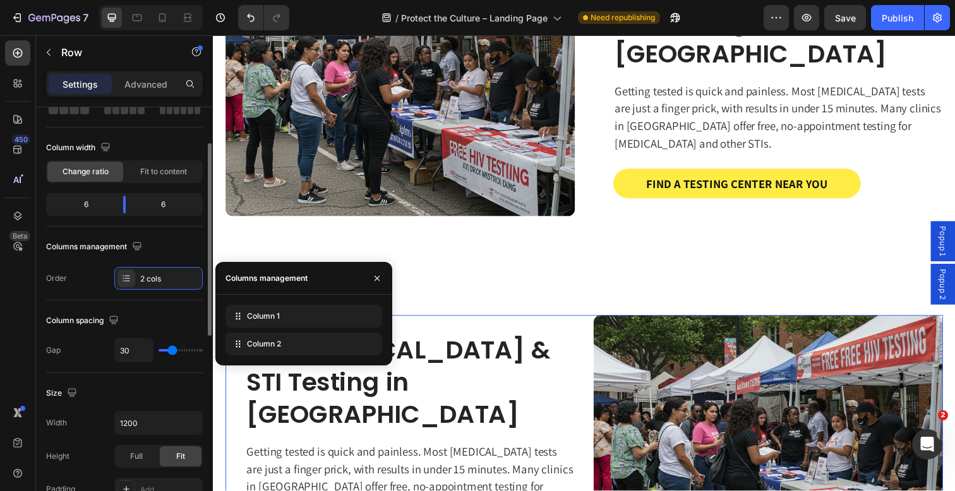
click at [83, 272] on div "Order 2 cols" at bounding box center [124, 278] width 157 height 23
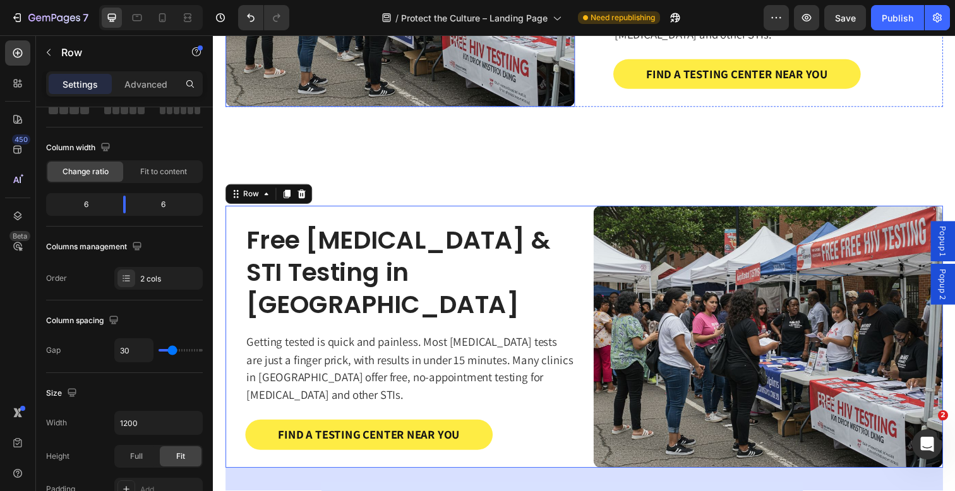
scroll to position [939, 0]
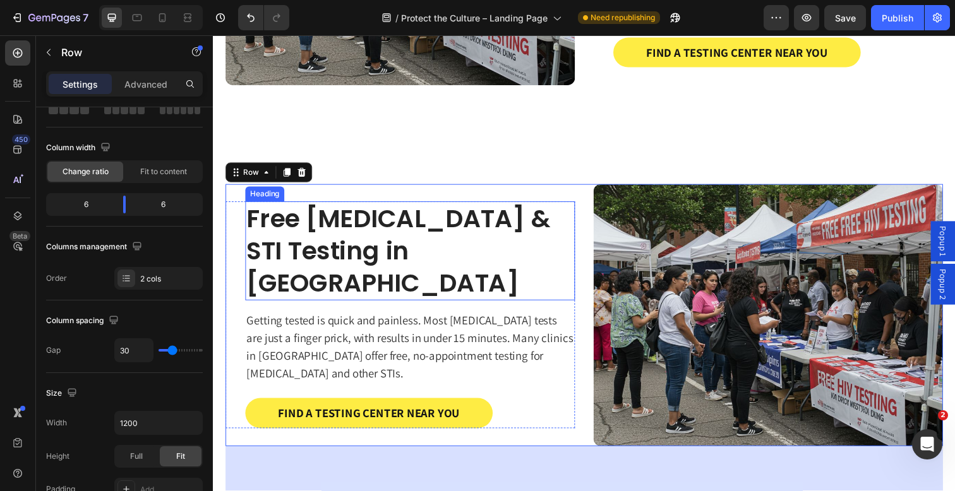
click at [356, 259] on h2 "Free [MEDICAL_DATA] & STI Testing in [GEOGRAPHIC_DATA]" at bounding box center [414, 255] width 337 height 101
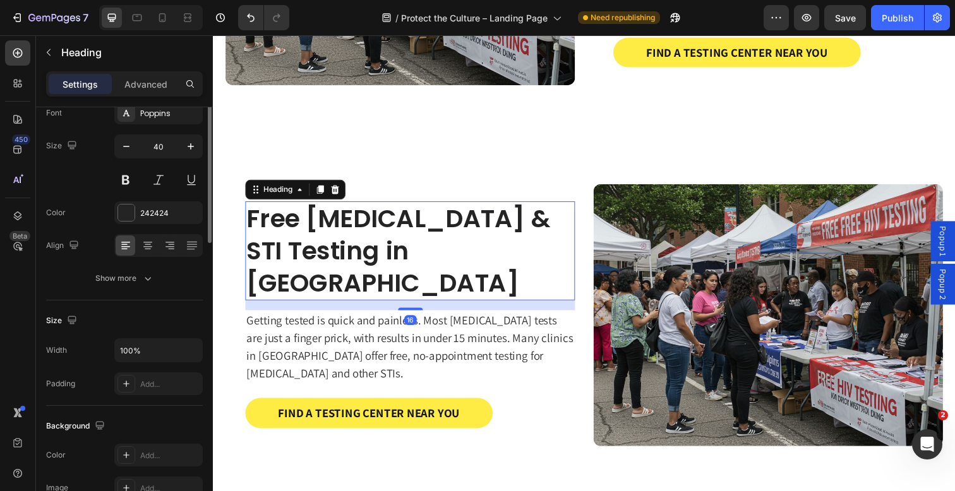
scroll to position [0, 0]
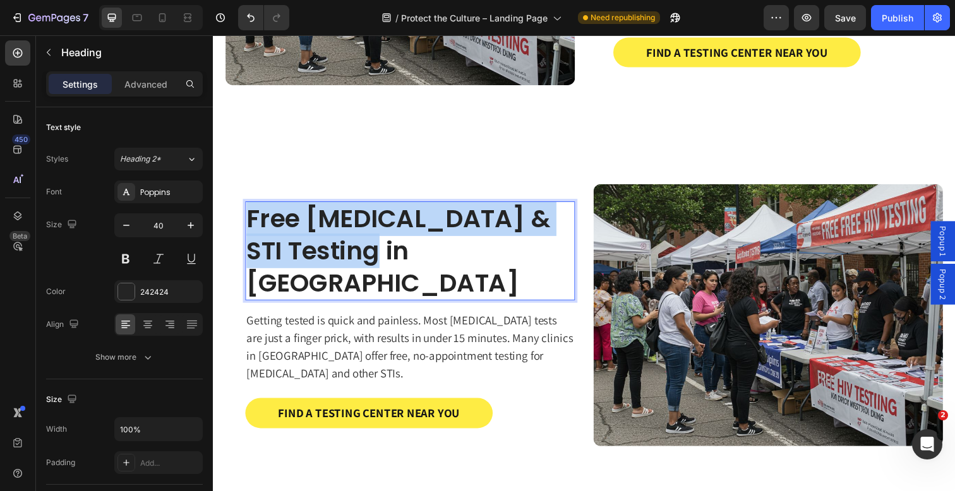
click at [297, 270] on p "Free [MEDICAL_DATA] & STI Testing in [GEOGRAPHIC_DATA]" at bounding box center [414, 256] width 334 height 99
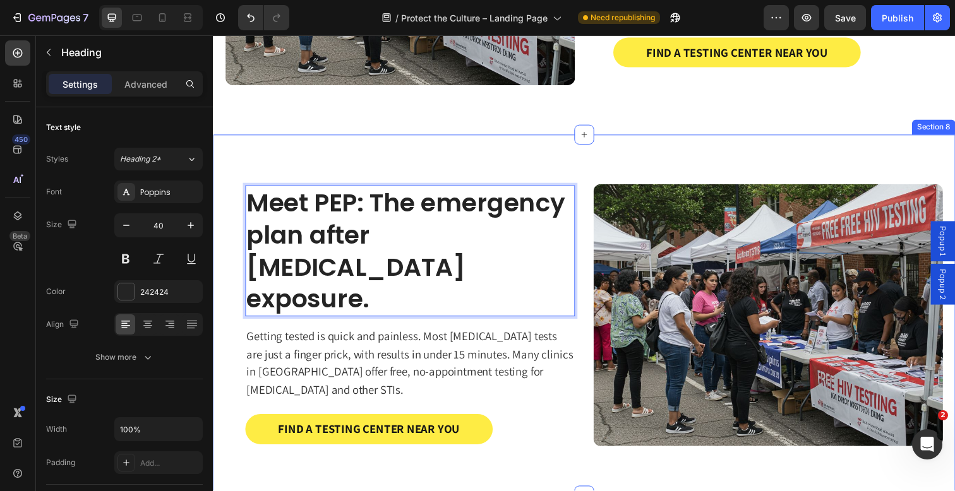
click at [390, 155] on div "Meet PEP: The emergency plan after [MEDICAL_DATA] exposure. Heading 16 Getting …" at bounding box center [591, 321] width 733 height 369
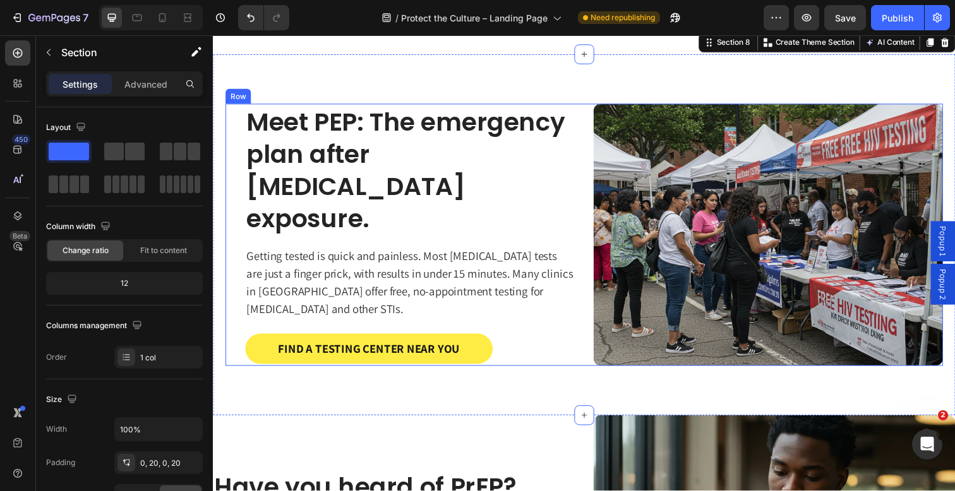
scroll to position [1030, 0]
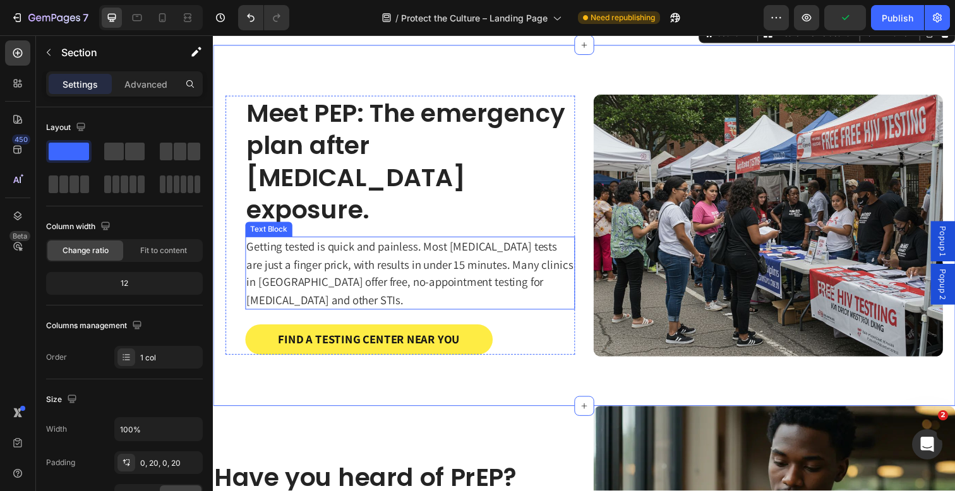
click at [300, 254] on p "Getting tested is quick and painless. Most [MEDICAL_DATA] tests are just a fing…" at bounding box center [414, 279] width 334 height 72
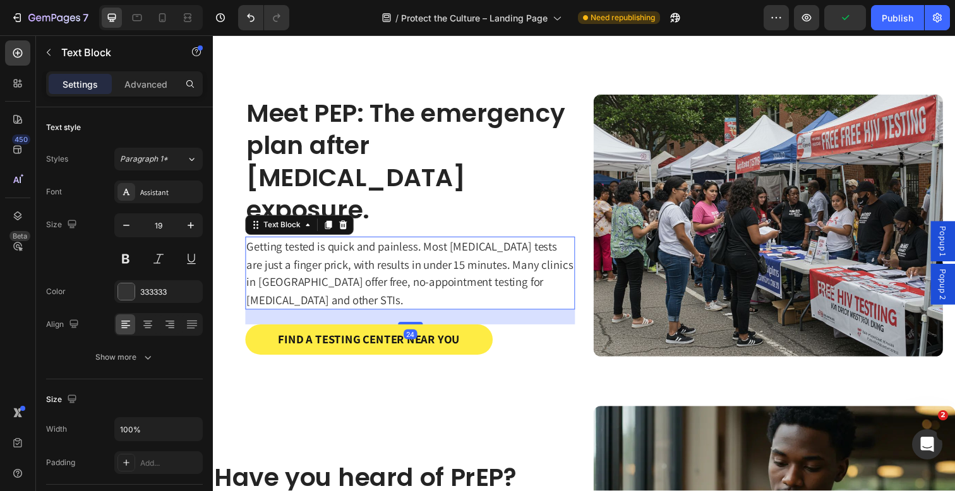
click at [305, 256] on p "Getting tested is quick and painless. Most [MEDICAL_DATA] tests are just a fing…" at bounding box center [414, 279] width 334 height 72
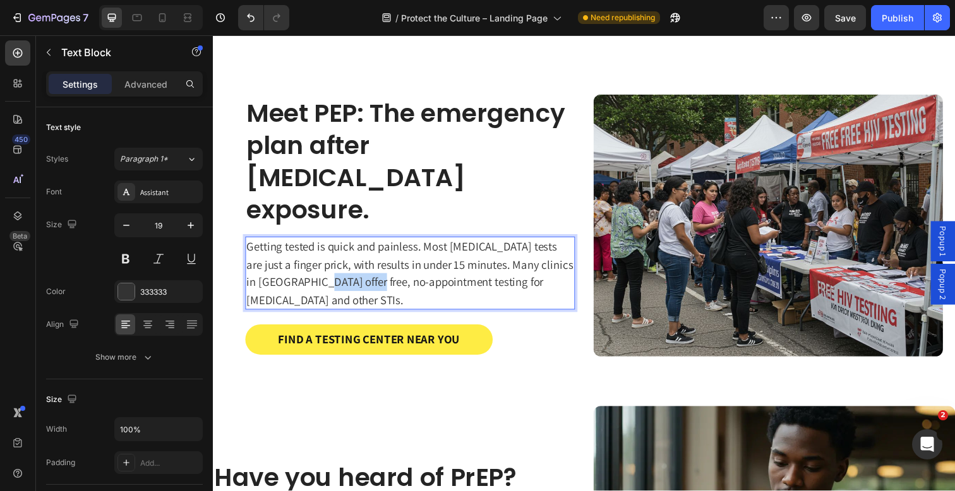
click at [305, 256] on p "Getting tested is quick and painless. Most [MEDICAL_DATA] tests are just a fing…" at bounding box center [414, 279] width 334 height 72
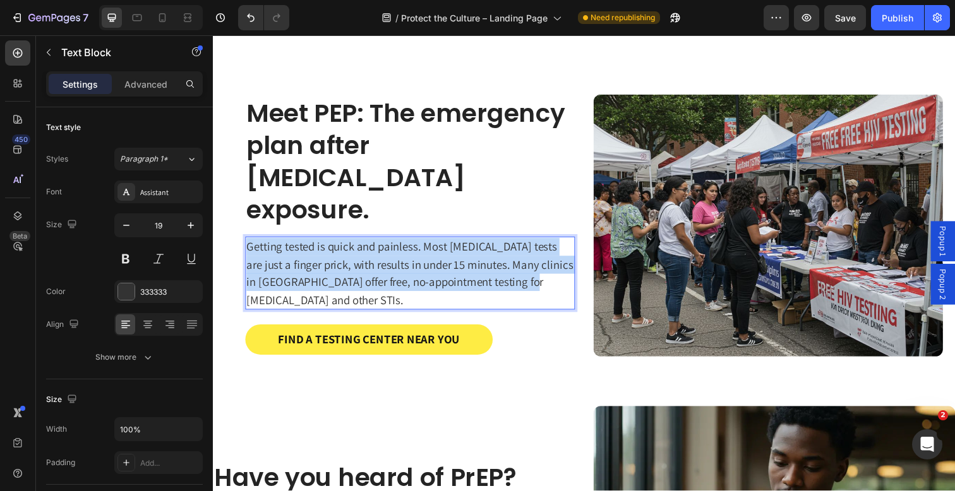
click at [305, 256] on p "Getting tested is quick and painless. Most [MEDICAL_DATA] tests are just a fing…" at bounding box center [414, 279] width 334 height 72
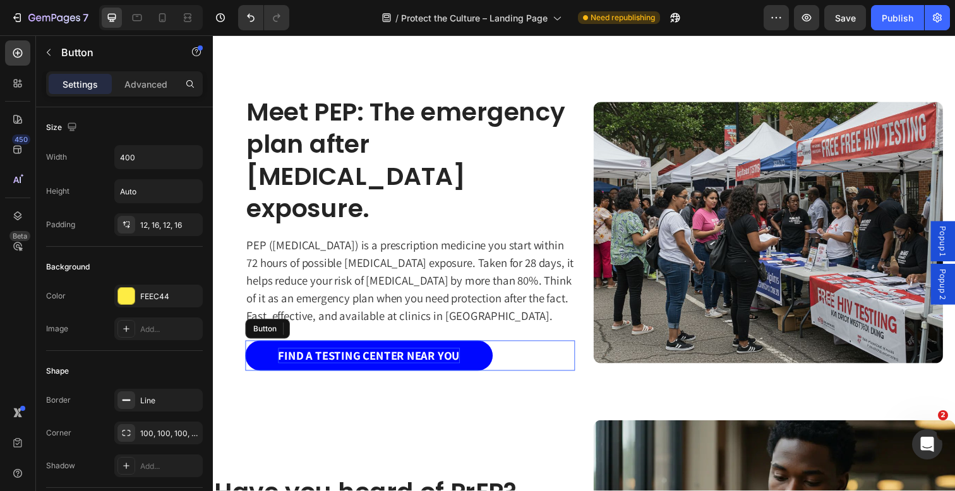
click at [375, 355] on p "FIND A TESTING CENTER NEAR YOU" at bounding box center [372, 363] width 186 height 16
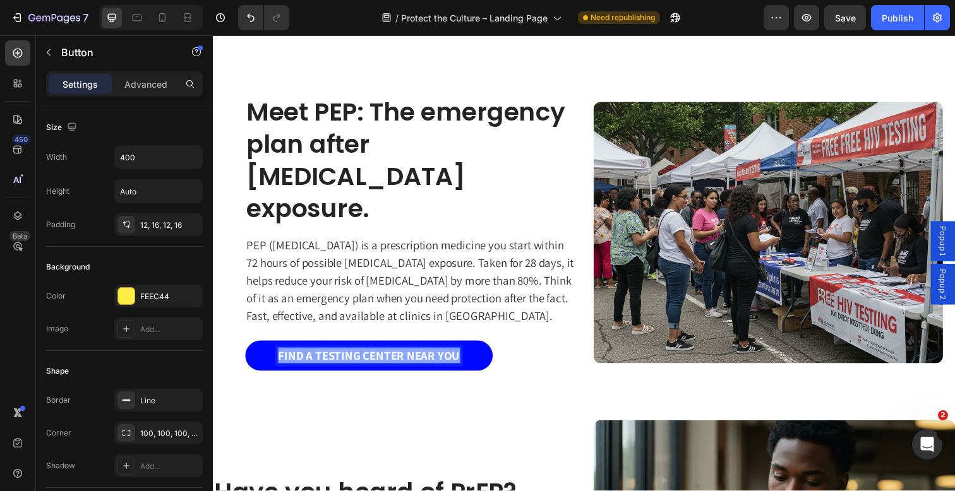
click at [375, 355] on p "FIND A TESTING CENTER NEAR YOU" at bounding box center [372, 363] width 186 height 16
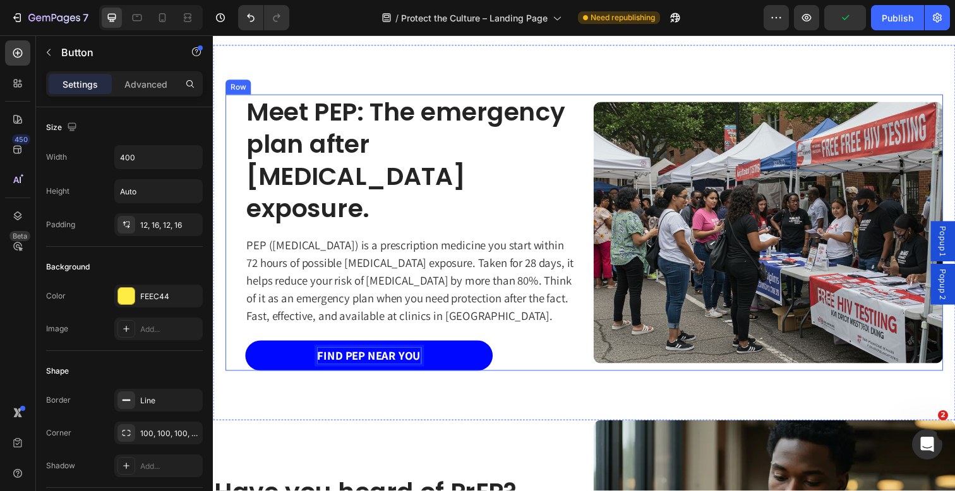
click at [364, 375] on div "Meet PEP: The emergency plan after [MEDICAL_DATA] exposure. Heading PEP ([MEDIC…" at bounding box center [591, 236] width 733 height 383
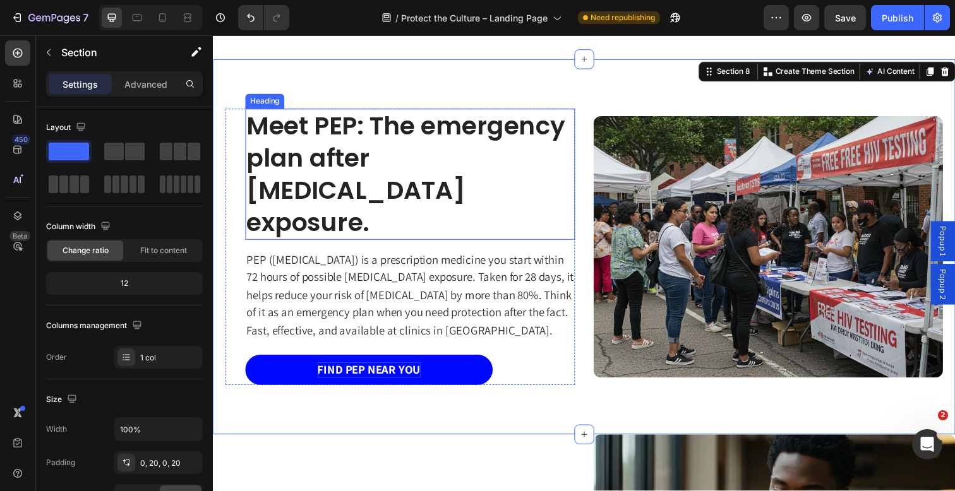
scroll to position [1069, 0]
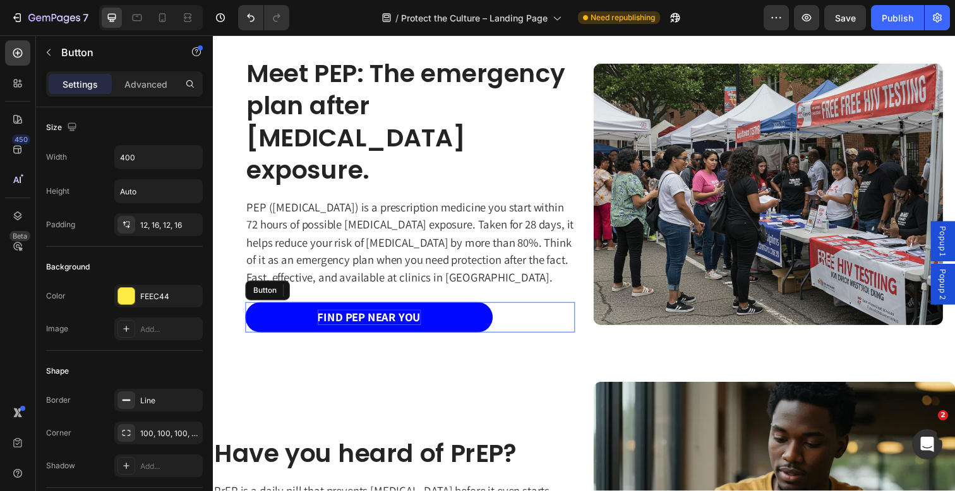
click at [510, 308] on div "Find PEP Near You Button" at bounding box center [414, 323] width 337 height 31
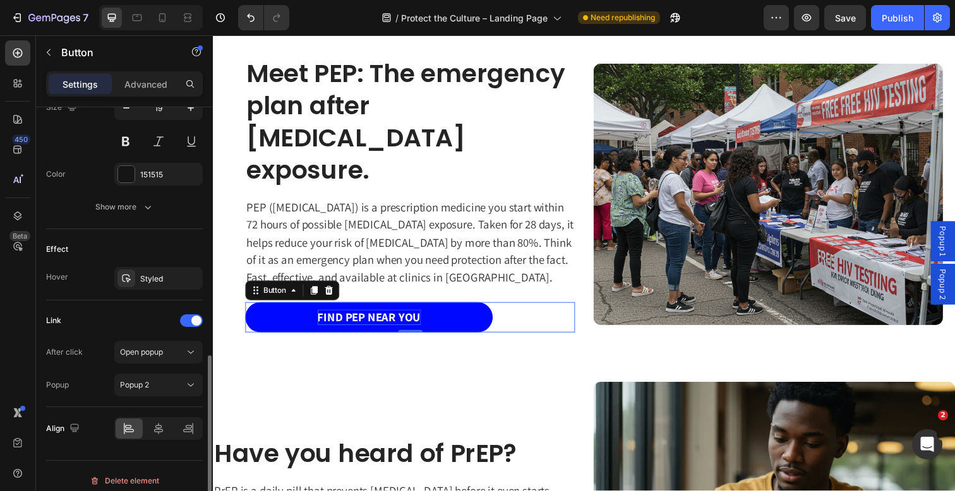
scroll to position [551, 0]
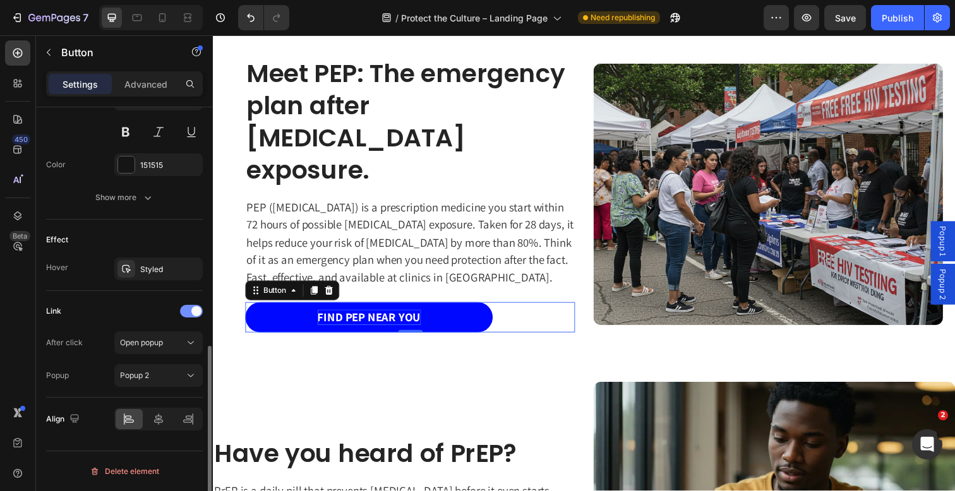
click at [189, 316] on div at bounding box center [191, 311] width 23 height 13
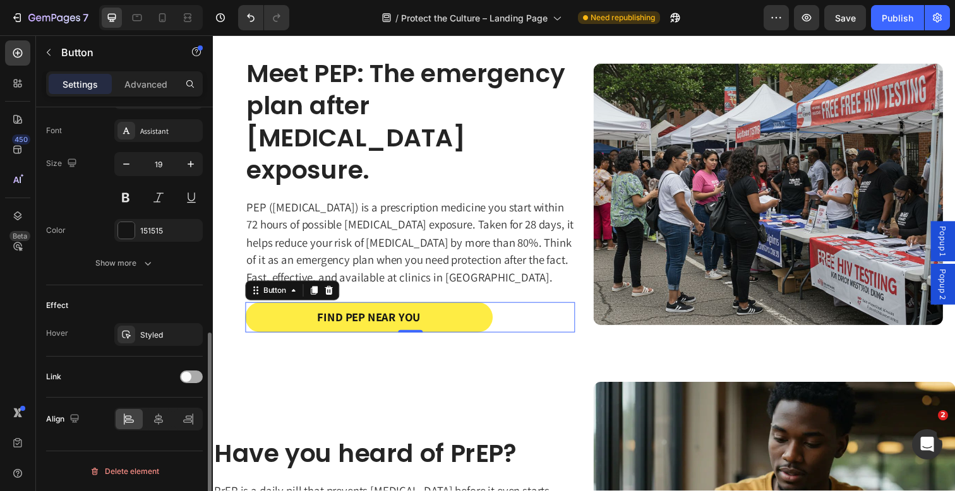
scroll to position [486, 0]
click at [143, 395] on div "Link" at bounding box center [124, 377] width 157 height 41
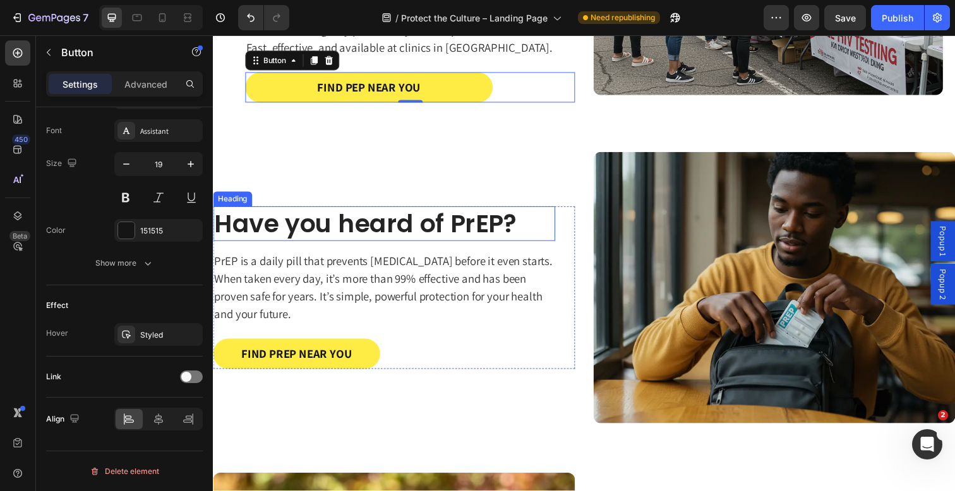
scroll to position [1258, 0]
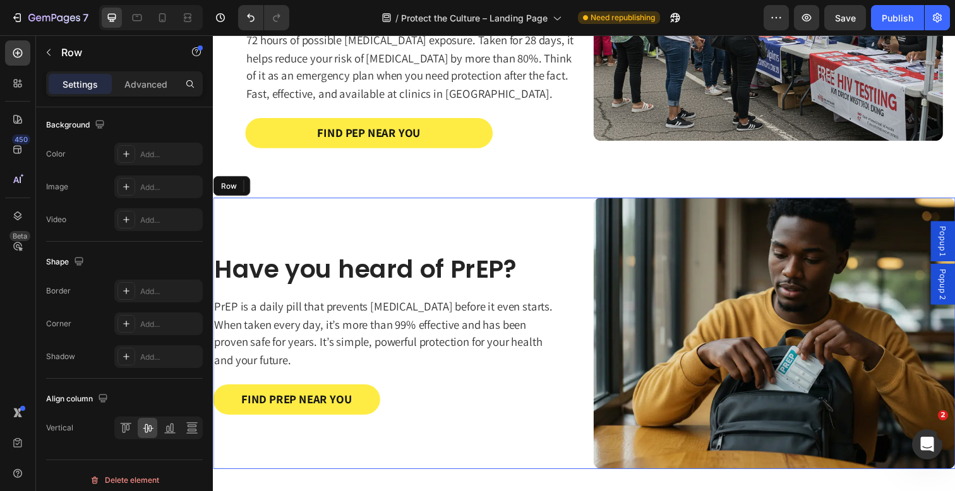
click at [551, 201] on div "Have you heard of PrEP? Heading PrEP is a daily pill that prevents [MEDICAL_DAT…" at bounding box center [397, 339] width 369 height 277
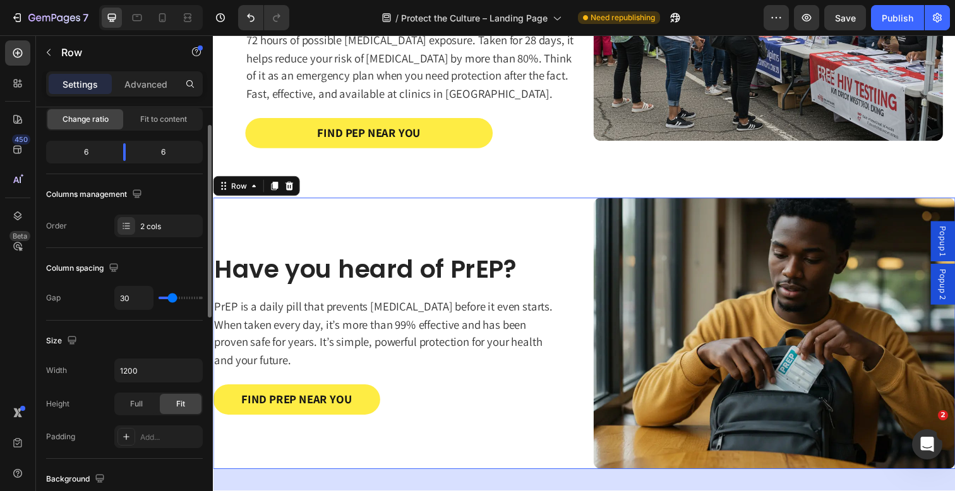
scroll to position [92, 0]
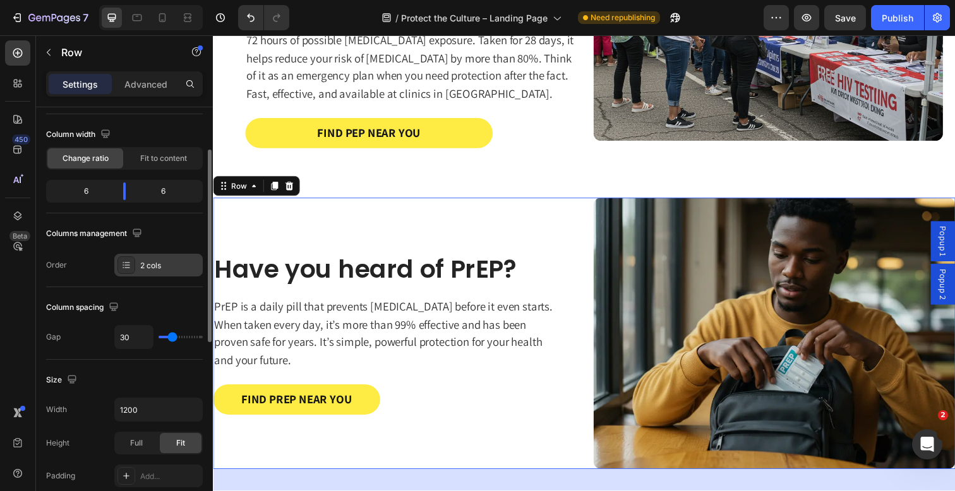
click at [126, 262] on icon at bounding box center [126, 265] width 10 height 10
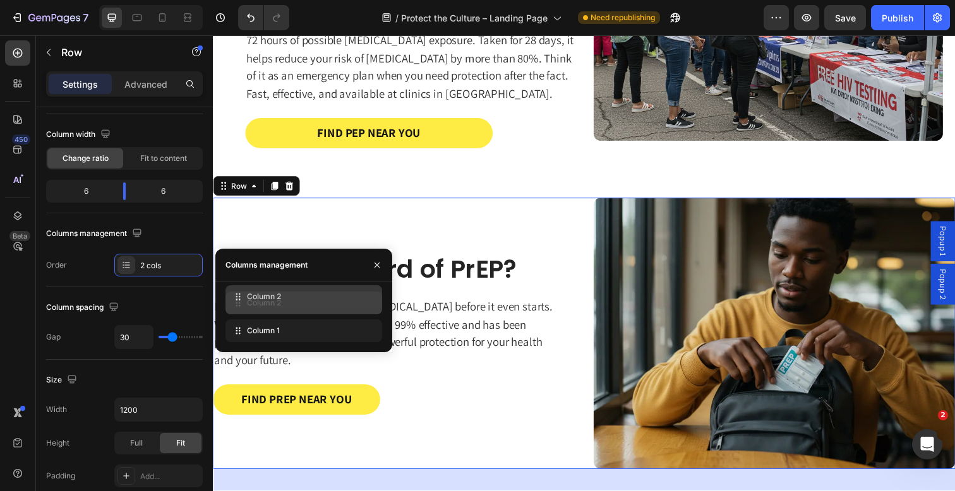
drag, startPoint x: 238, startPoint y: 333, endPoint x: 238, endPoint y: 299, distance: 34.1
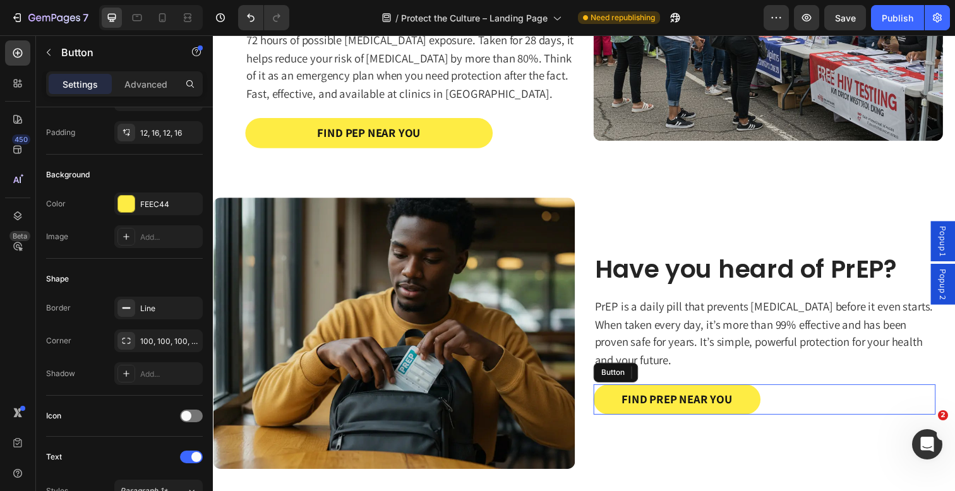
click at [817, 392] on div "Find PrEP Near You Button" at bounding box center [775, 407] width 349 height 31
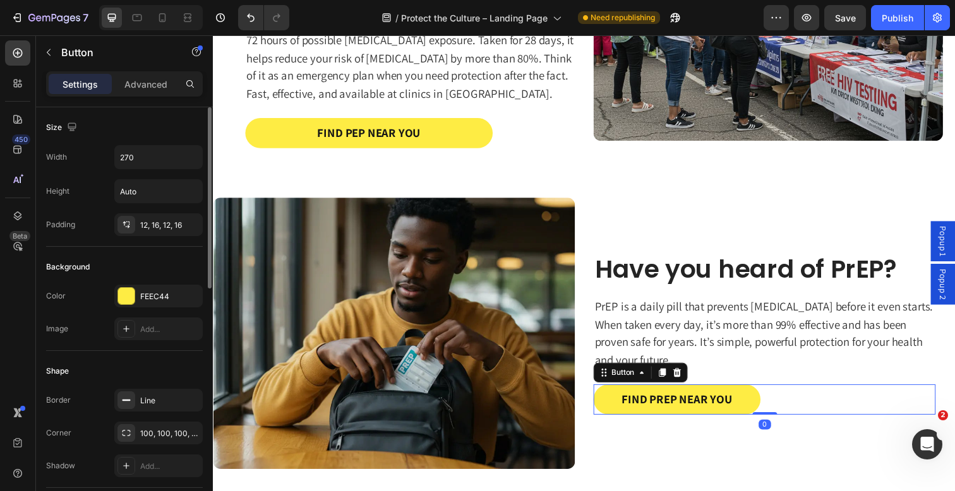
click at [817, 392] on div "Find PrEP Near You Button 0" at bounding box center [775, 407] width 349 height 31
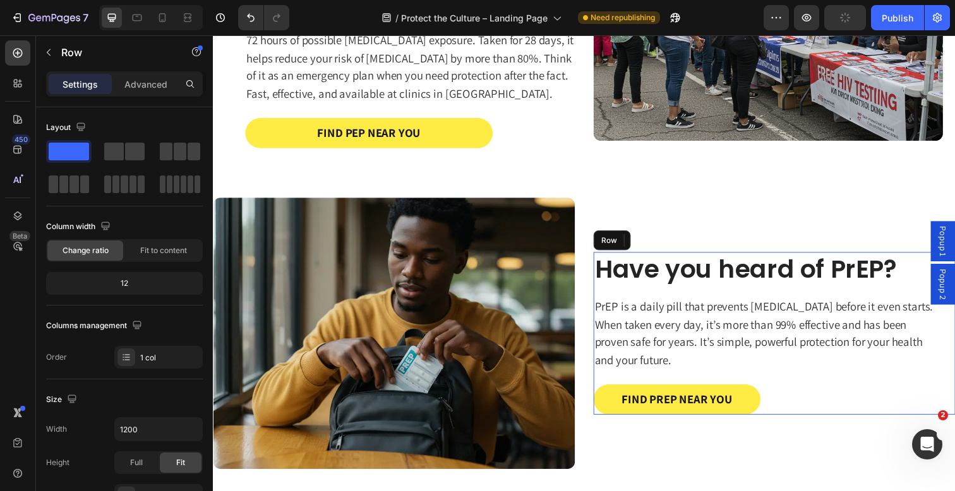
click at [693, 288] on div "Have you heard of PrEP? Heading PrEP is a daily pill that prevents [MEDICAL_DAT…" at bounding box center [775, 340] width 349 height 166
click at [704, 277] on h2 "Have you heard of PrEP?" at bounding box center [775, 274] width 349 height 35
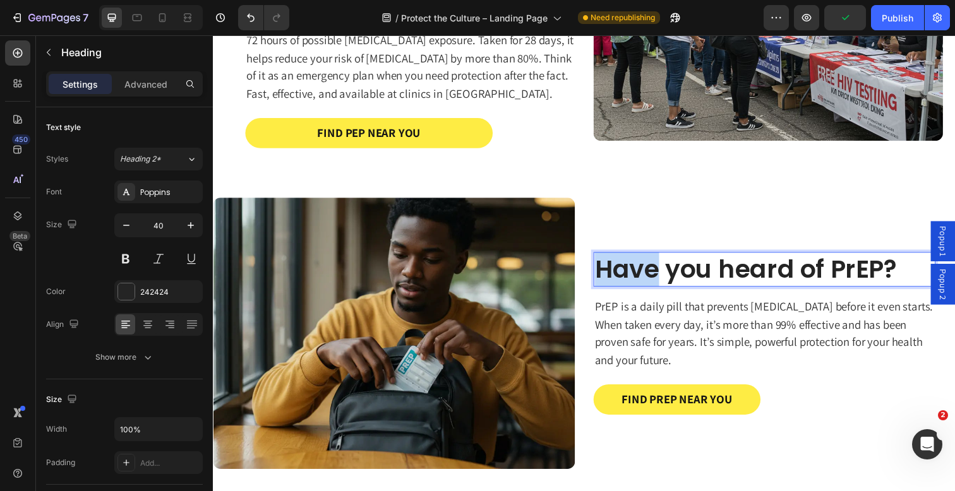
click at [625, 262] on p "Have you heard of PrEP?" at bounding box center [776, 274] width 347 height 33
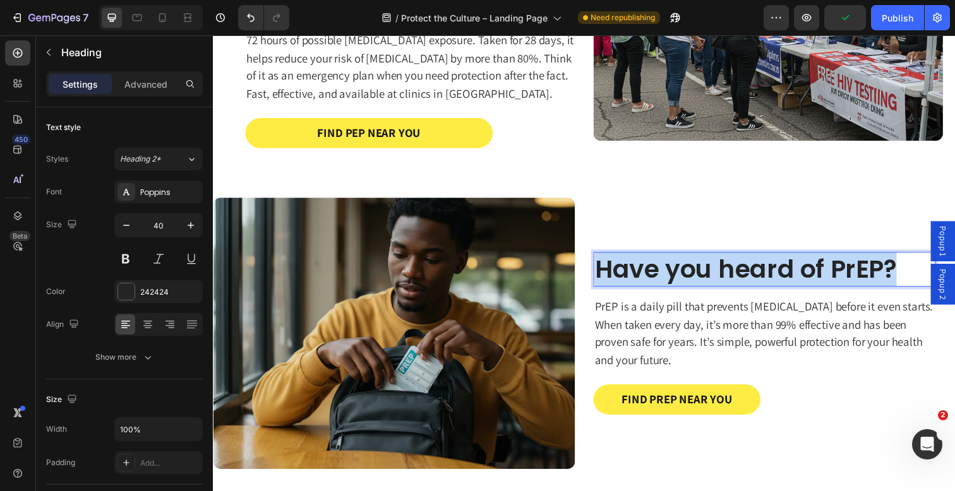
click at [625, 262] on p "Have you heard of PrEP?" at bounding box center [776, 274] width 347 height 33
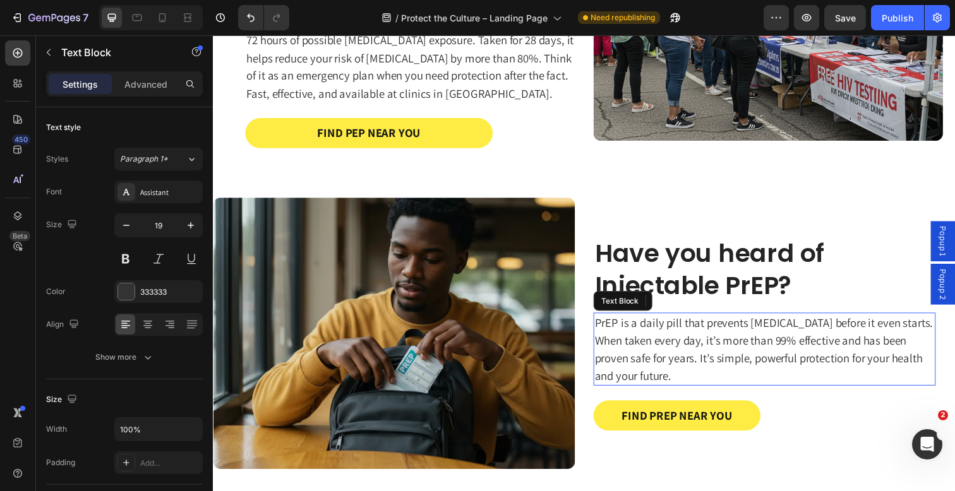
click at [673, 356] on p "PrEP is a daily pill that prevents [MEDICAL_DATA] before it even starts. When t…" at bounding box center [776, 356] width 347 height 72
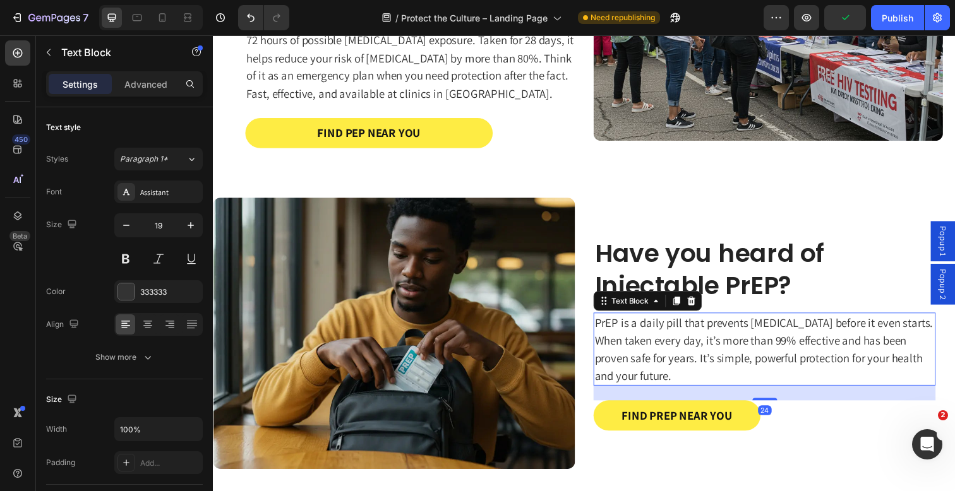
click at [647, 320] on p "PrEP is a daily pill that prevents [MEDICAL_DATA] before it even starts. When t…" at bounding box center [776, 356] width 347 height 72
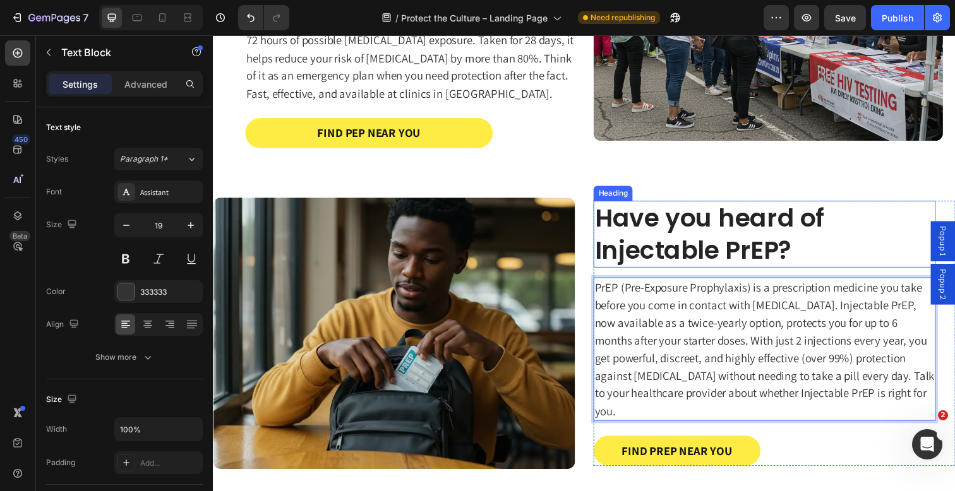
click at [865, 243] on p "Have you heard of Injectable PrEP?" at bounding box center [776, 239] width 347 height 66
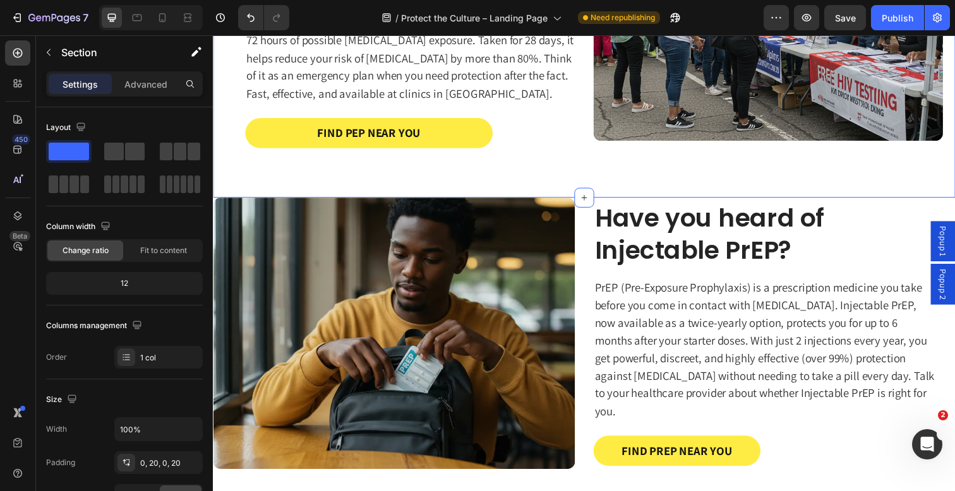
click at [881, 182] on div "Meet PEP: The emergency plan after [MEDICAL_DATA] exposure. Heading PEP ([MEDIC…" at bounding box center [591, 9] width 733 height 383
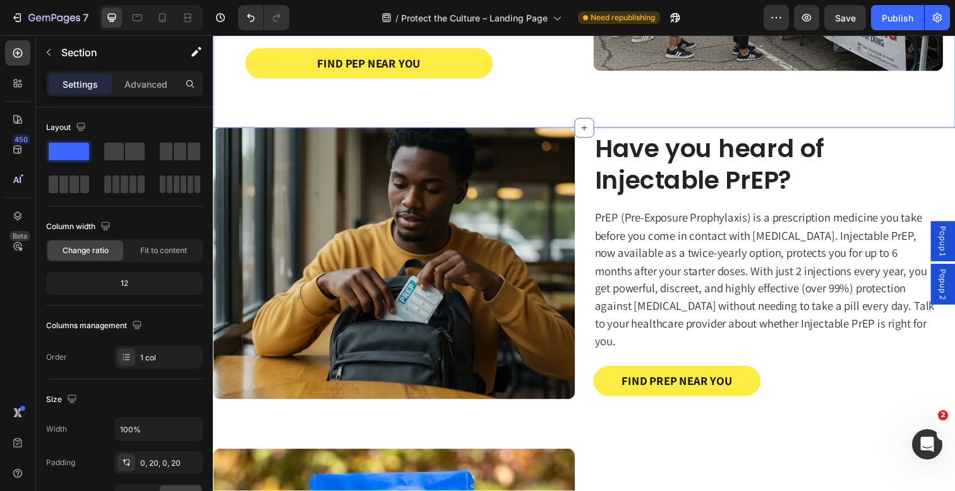
scroll to position [1342, 0]
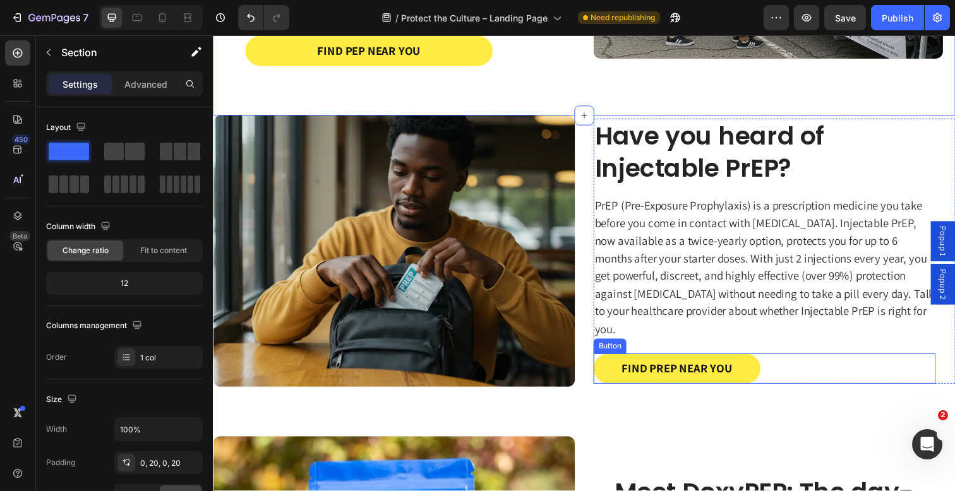
click at [783, 361] on div "Find PrEP Near You Button" at bounding box center [775, 376] width 349 height 31
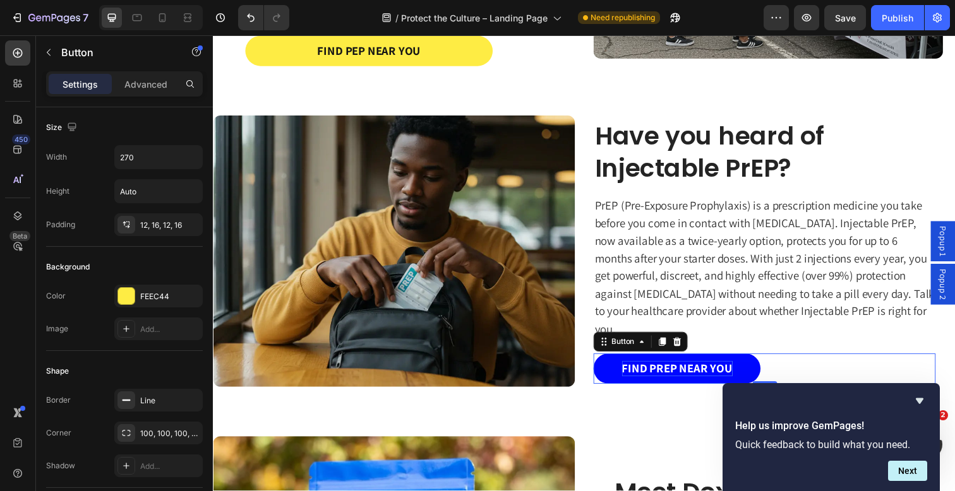
click at [725, 368] on p "Find PrEP Near You" at bounding box center [686, 376] width 113 height 16
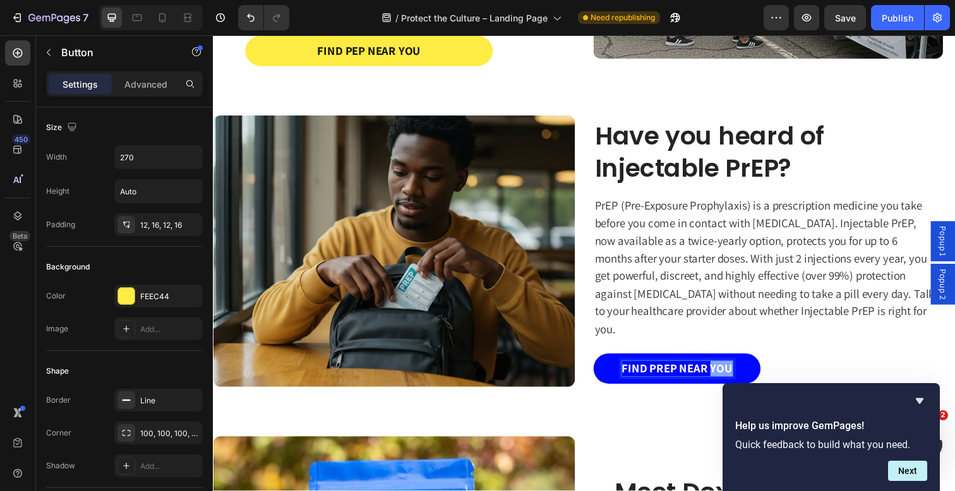
click at [725, 368] on p "Find PrEP Near You" at bounding box center [686, 376] width 113 height 16
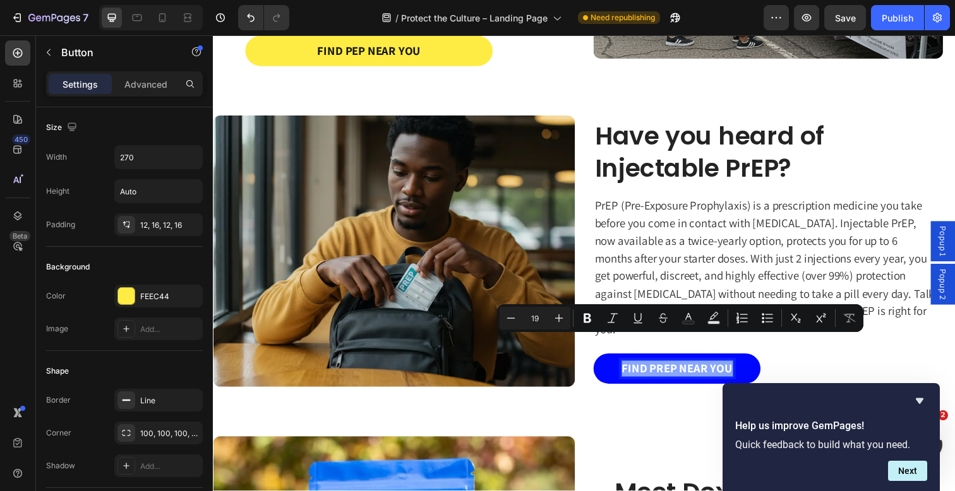
click at [654, 368] on p "Find PrEP Near You" at bounding box center [686, 376] width 113 height 16
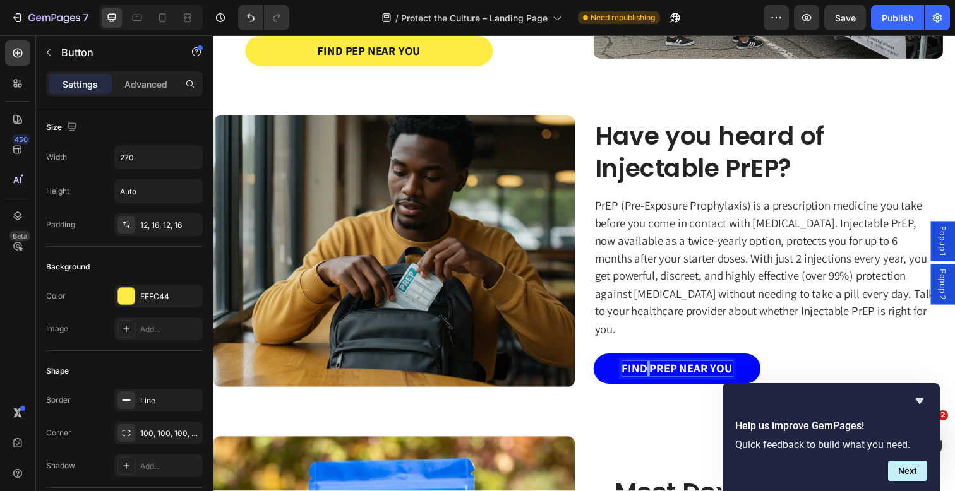
click at [654, 368] on p "Find PrEP Near You" at bounding box center [686, 376] width 113 height 16
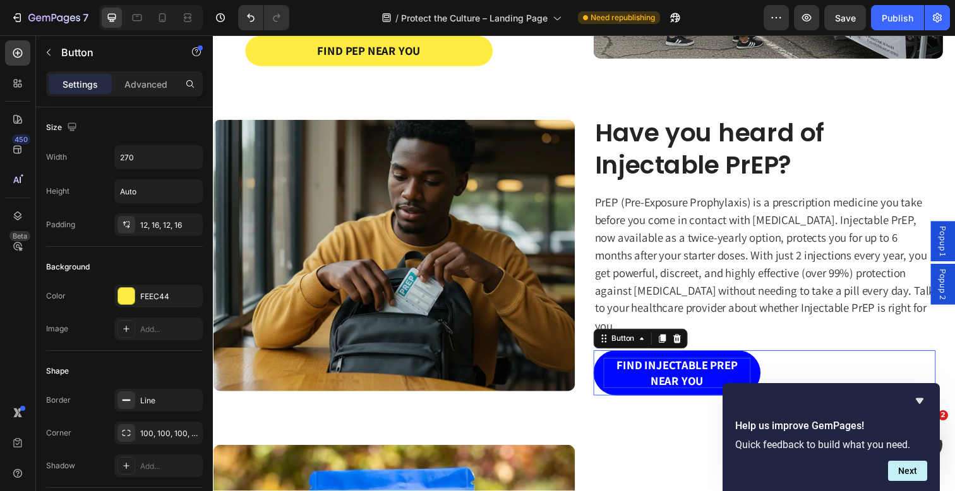
click at [829, 357] on div "Find Injectable PrEP Near You Button 0" at bounding box center [775, 380] width 349 height 46
click at [812, 357] on div "Find Injectable PrEP Near You Button 0" at bounding box center [775, 380] width 349 height 46
click at [147, 218] on div "12, 16, 12, 16" at bounding box center [158, 224] width 88 height 23
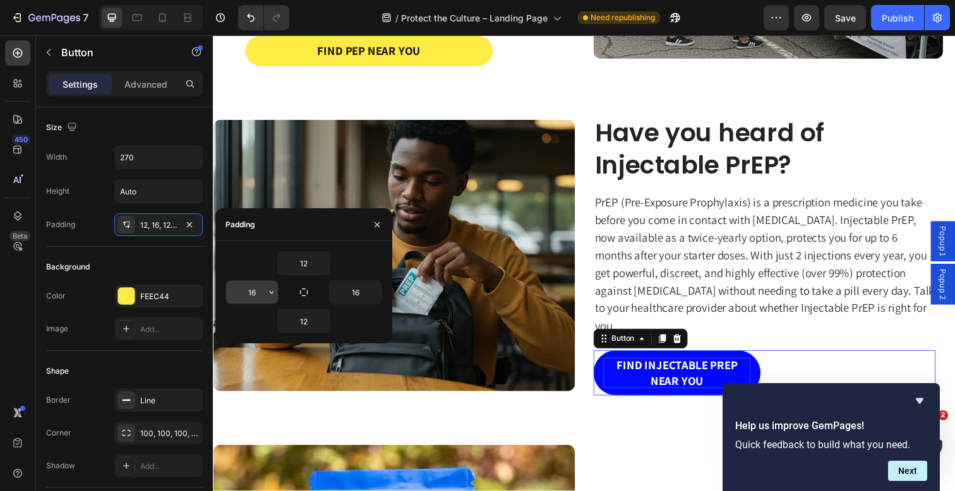
click at [252, 294] on input "16" at bounding box center [252, 292] width 52 height 23
type input "8"
click at [352, 286] on input "16" at bounding box center [356, 292] width 52 height 23
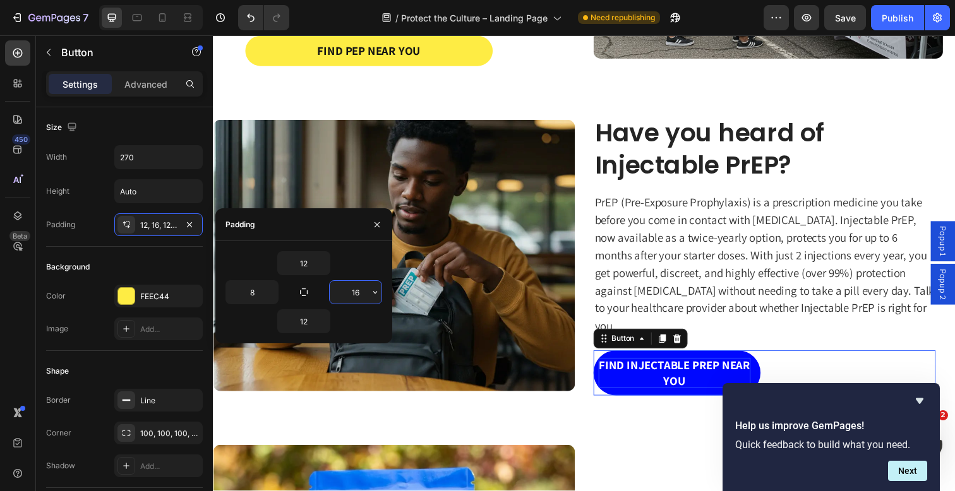
click at [352, 286] on input "16" at bounding box center [356, 292] width 52 height 23
type input "8"
click at [257, 287] on input "8" at bounding box center [252, 292] width 52 height 23
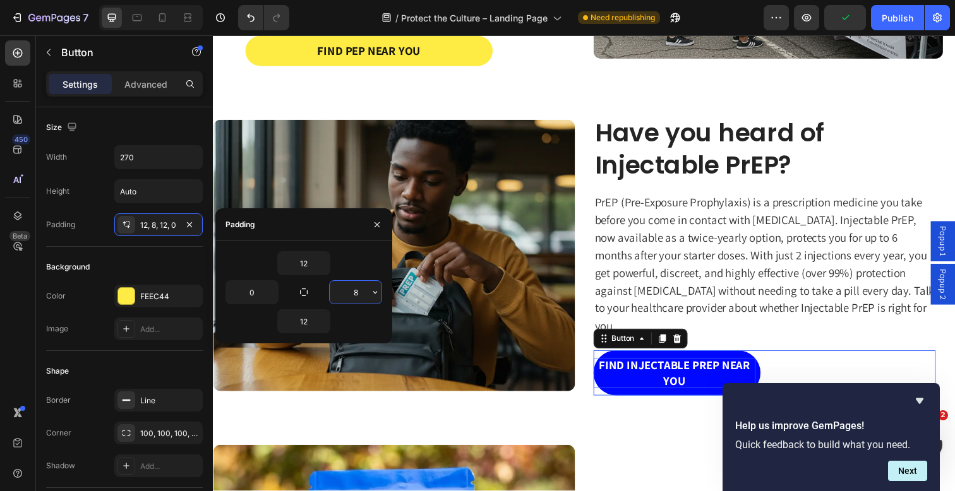
click at [363, 291] on input "8" at bounding box center [356, 292] width 52 height 23
click at [258, 296] on input "0" at bounding box center [252, 292] width 52 height 23
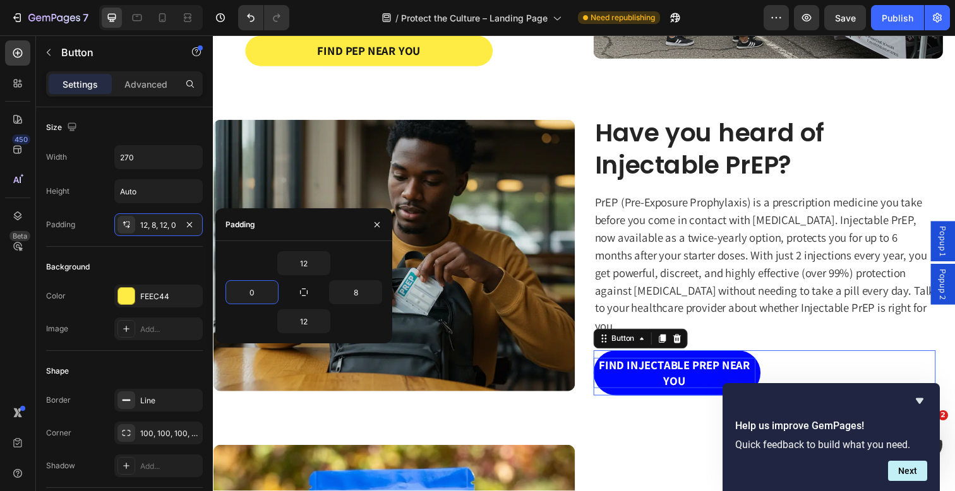
type input "8"
type input "16"
click at [243, 319] on div "12" at bounding box center [303, 321] width 157 height 24
type input "16"
click at [375, 221] on icon "button" at bounding box center [377, 225] width 10 height 10
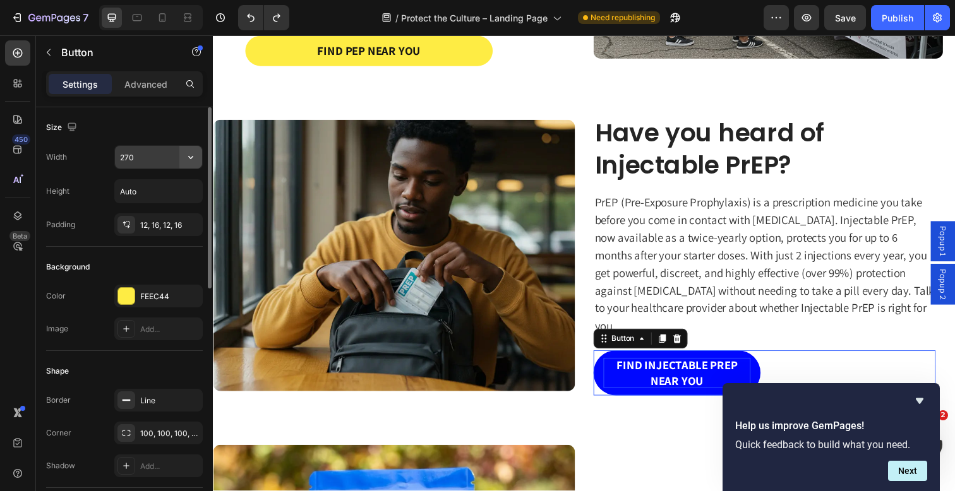
click at [190, 154] on icon "button" at bounding box center [190, 157] width 13 height 13
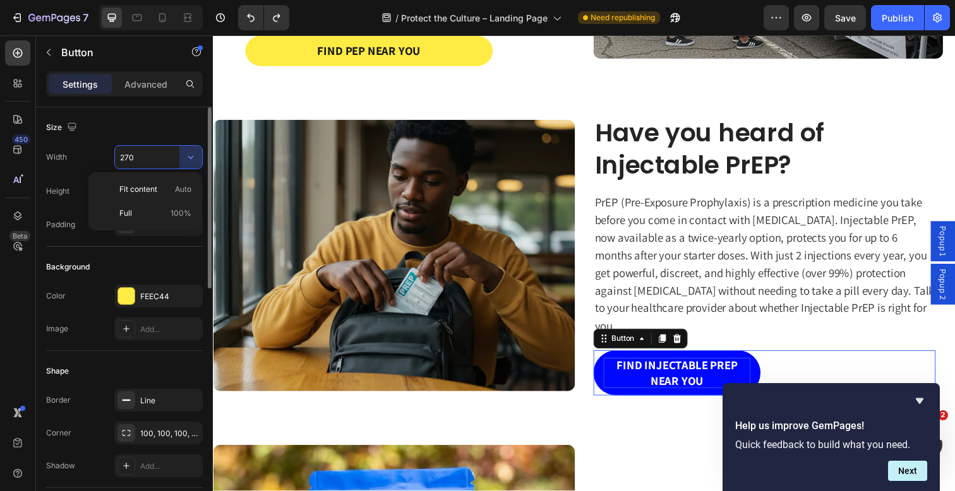
click at [153, 164] on input "270" at bounding box center [158, 157] width 87 height 23
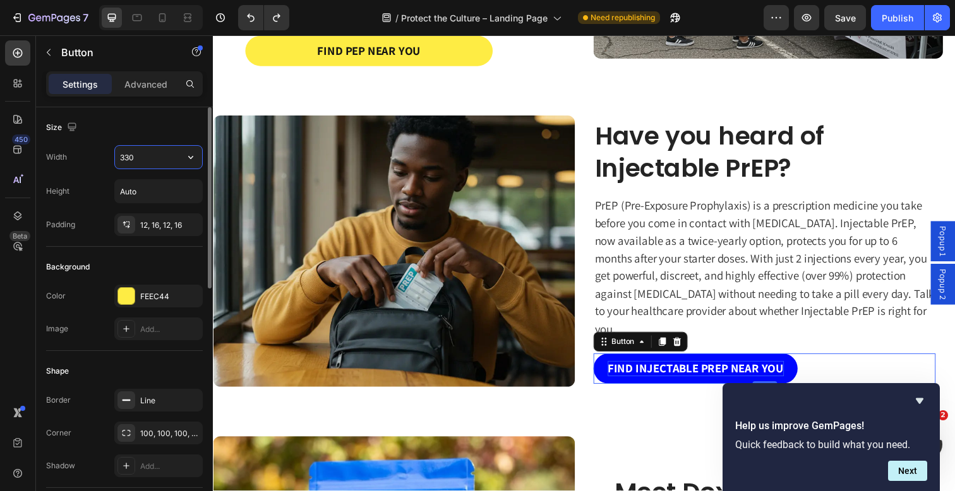
click at [129, 159] on input "330" at bounding box center [158, 157] width 87 height 23
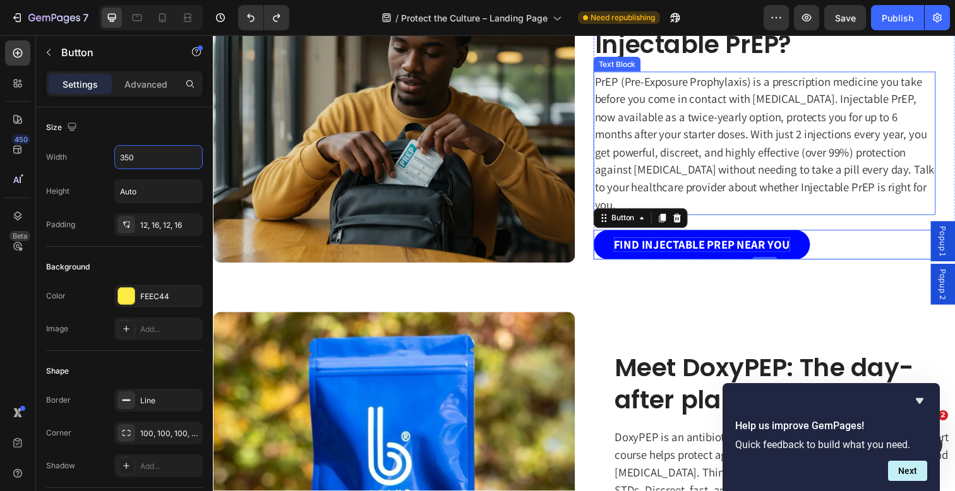
scroll to position [1483, 0]
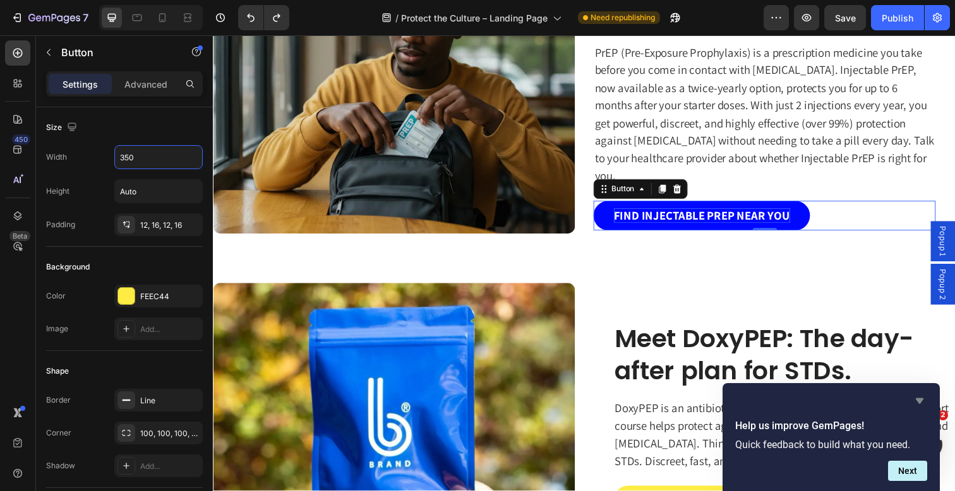
type input "350"
click at [919, 404] on icon "Hide survey" at bounding box center [919, 400] width 15 height 15
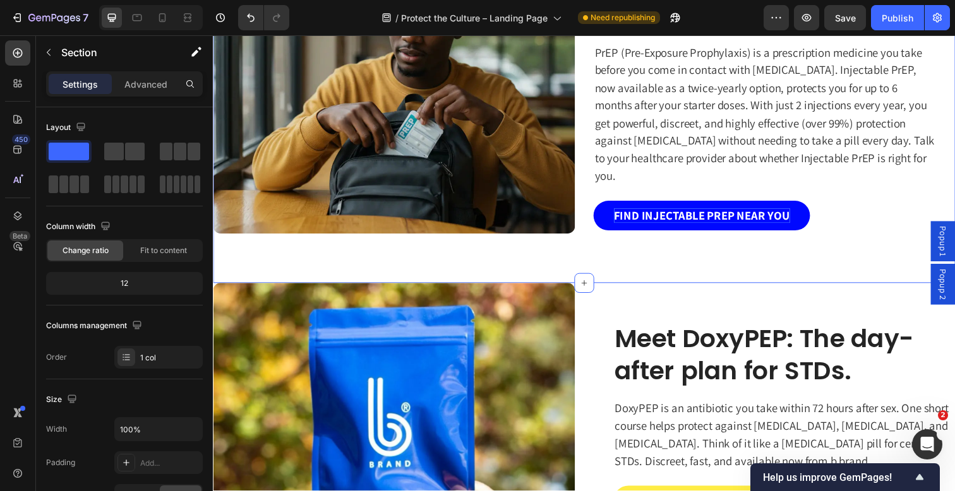
click at [723, 279] on div "Have you heard of Injectable PrEP? Heading PrEP (Pre-Exposure Prophylaxis) is a…" at bounding box center [592, 125] width 758 height 328
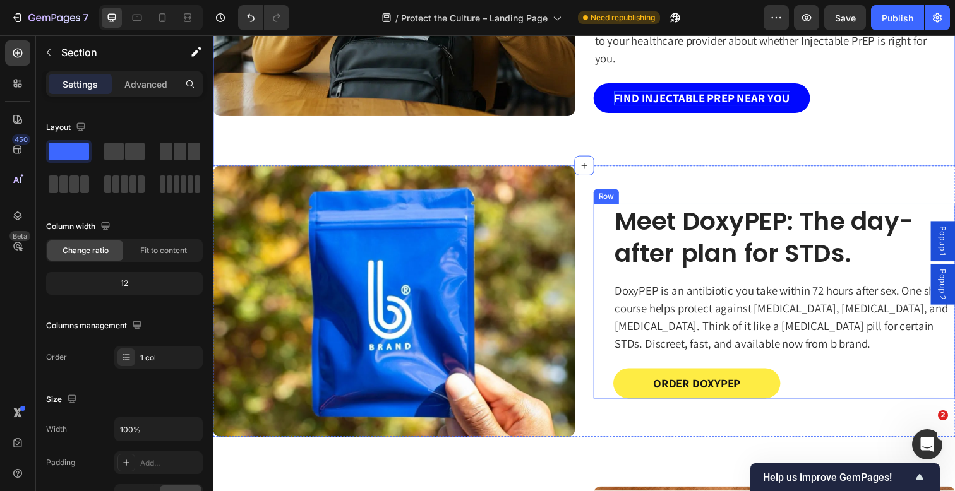
scroll to position [1576, 0]
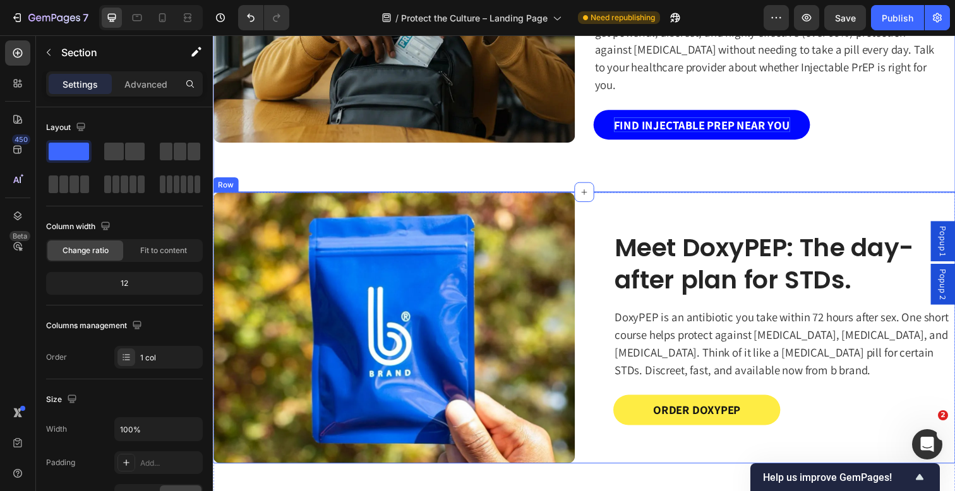
click at [596, 219] on div "Meet DoxyPEP: The day-after plan for STDs. Heading DoxyPEP is an antibiotic you…" at bounding box center [592, 334] width 758 height 277
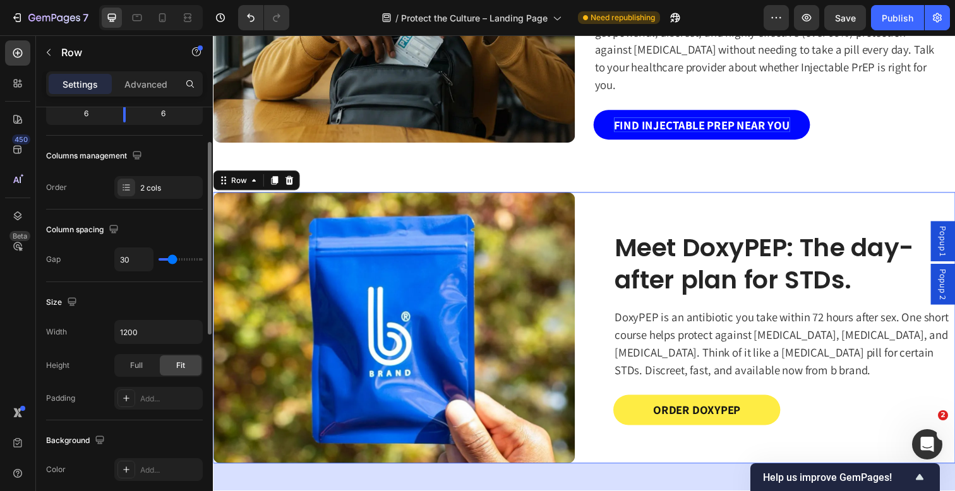
scroll to position [76, 0]
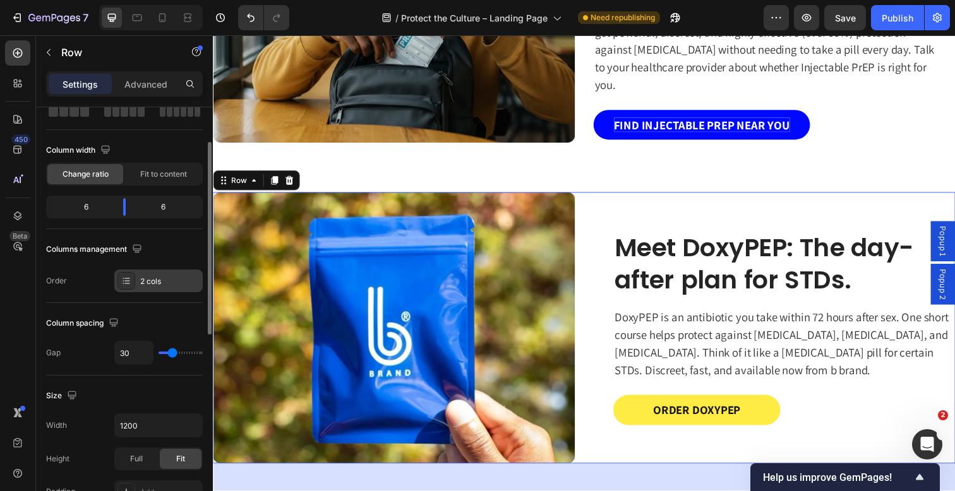
click at [157, 280] on div "2 cols" at bounding box center [169, 281] width 59 height 11
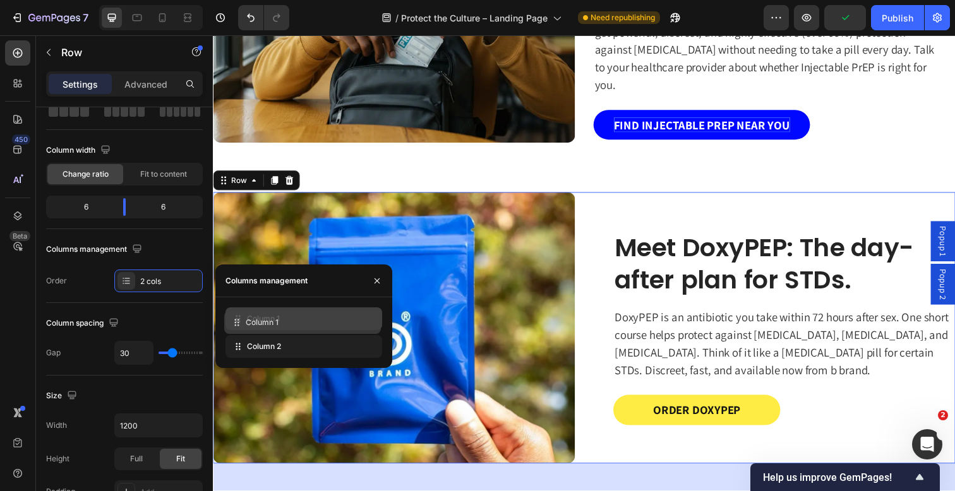
drag, startPoint x: 263, startPoint y: 347, endPoint x: 261, endPoint y: 323, distance: 24.0
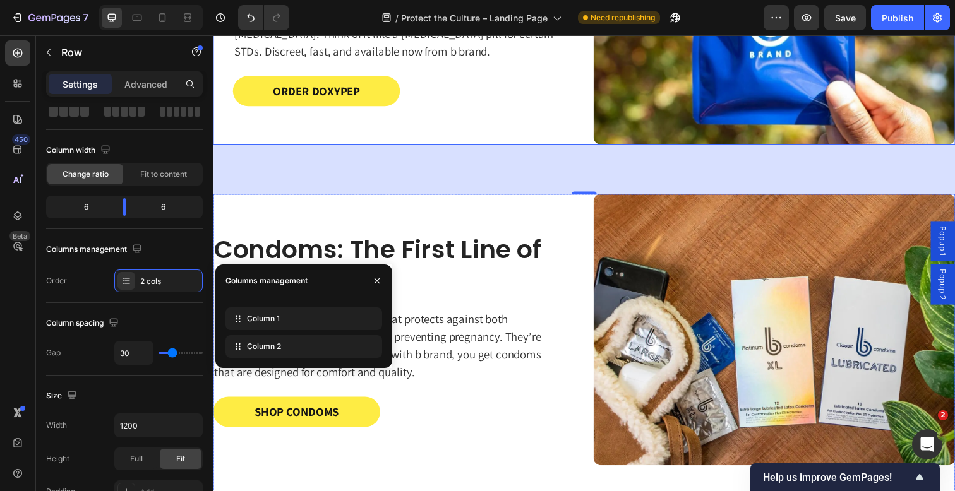
scroll to position [1888, 0]
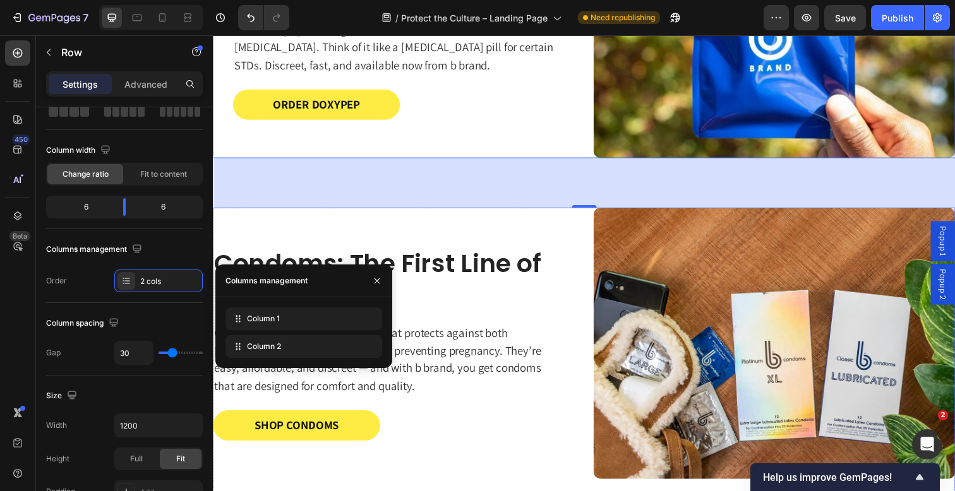
click at [544, 237] on div "Condoms: The First Line of Protection Heading Condoms remain the only method th…" at bounding box center [397, 350] width 369 height 277
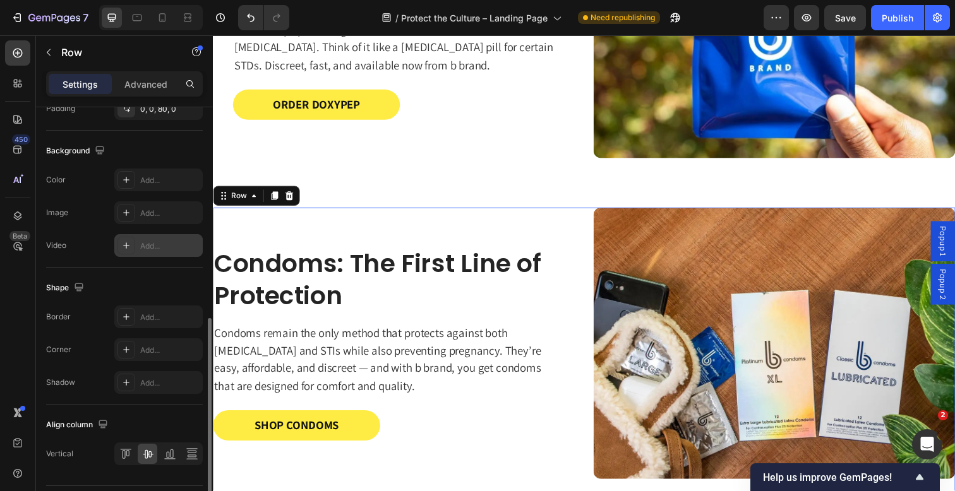
scroll to position [184, 0]
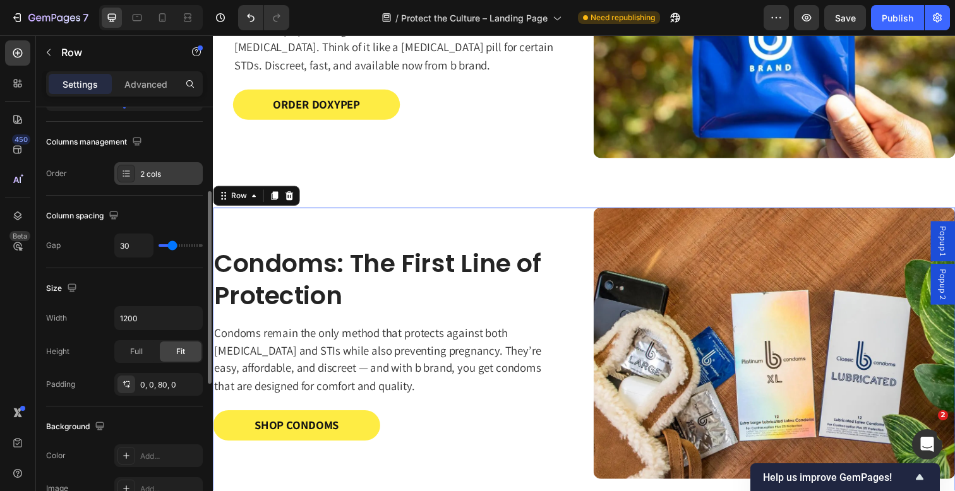
click at [158, 174] on div "2 cols" at bounding box center [169, 174] width 59 height 11
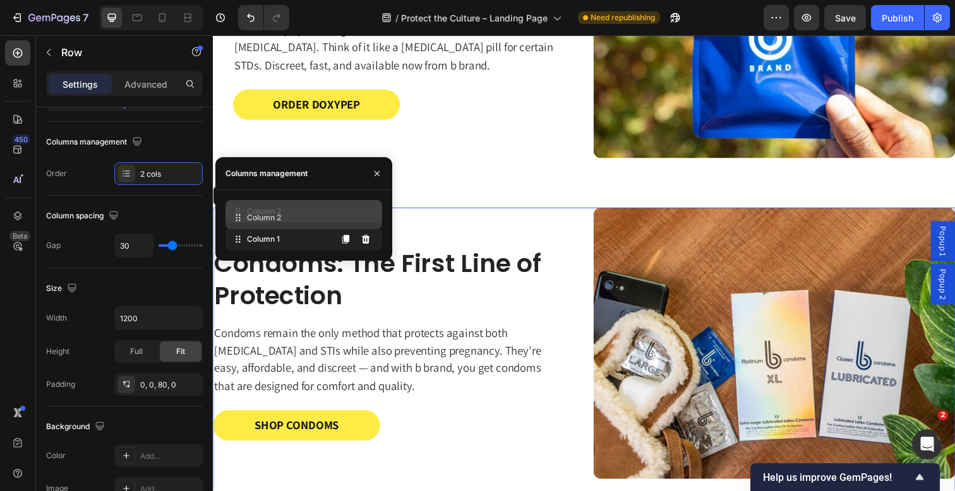
drag, startPoint x: 252, startPoint y: 243, endPoint x: 252, endPoint y: 222, distance: 21.5
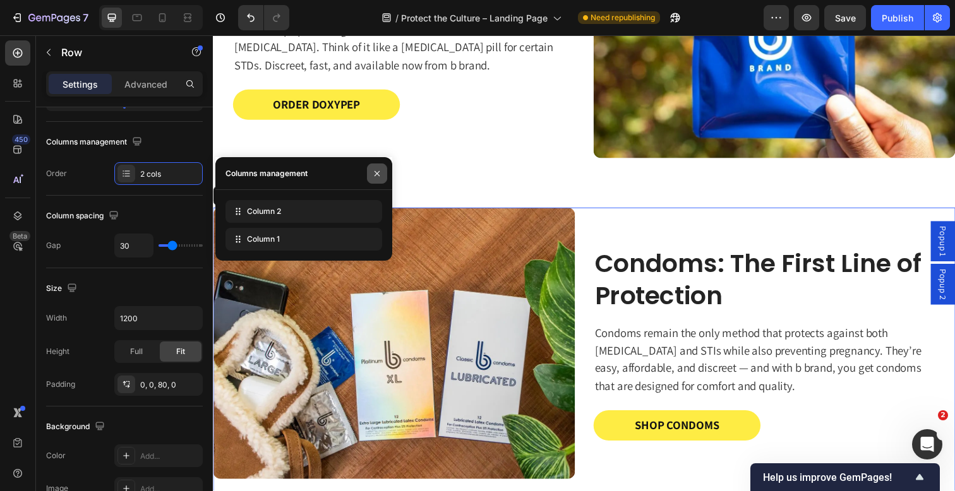
click at [371, 175] on button "button" at bounding box center [377, 174] width 20 height 20
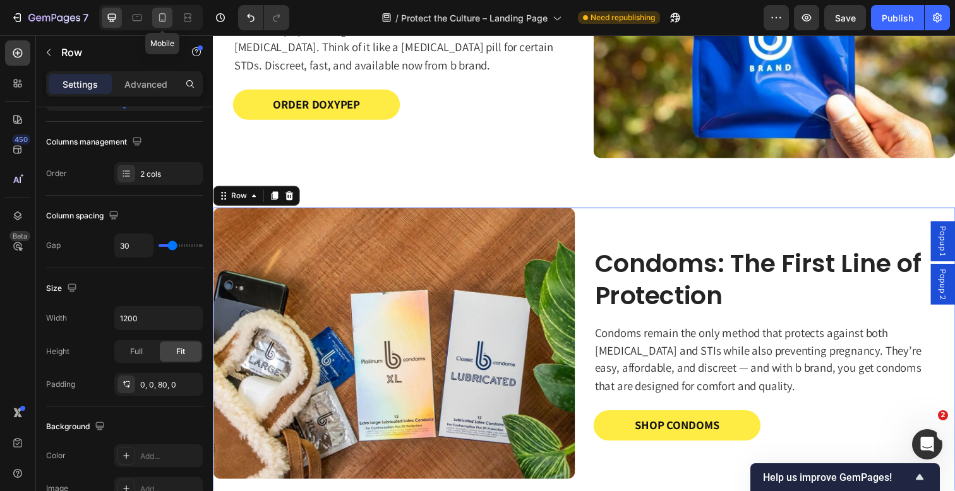
click at [160, 15] on icon at bounding box center [162, 17] width 13 height 13
type input "0"
type input "100%"
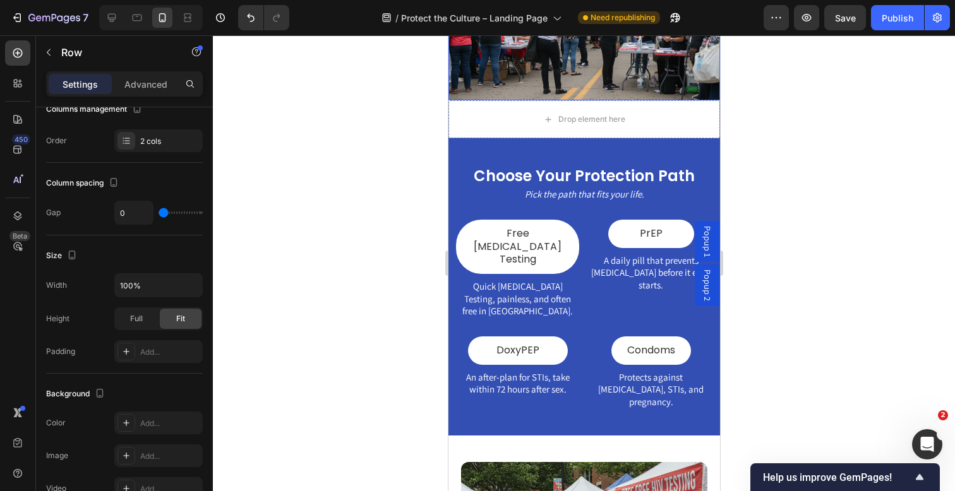
scroll to position [276, 0]
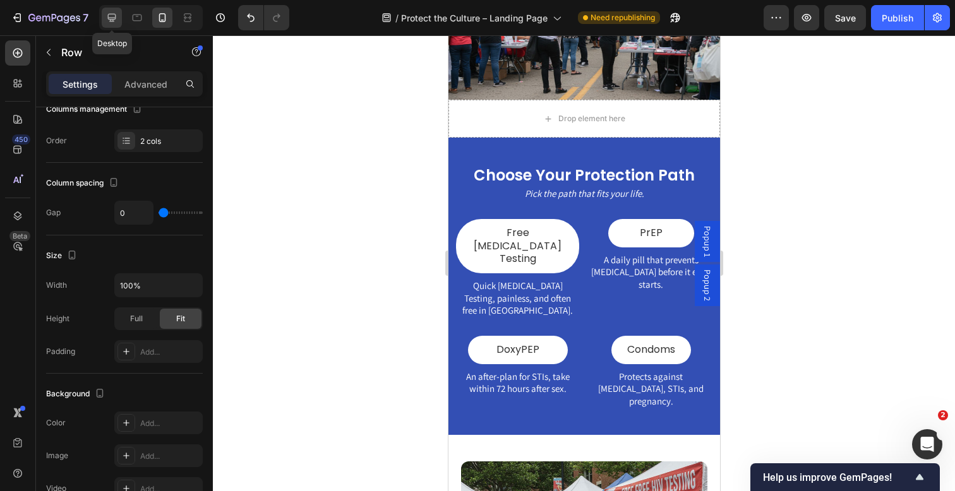
click at [107, 18] on icon at bounding box center [111, 17] width 13 height 13
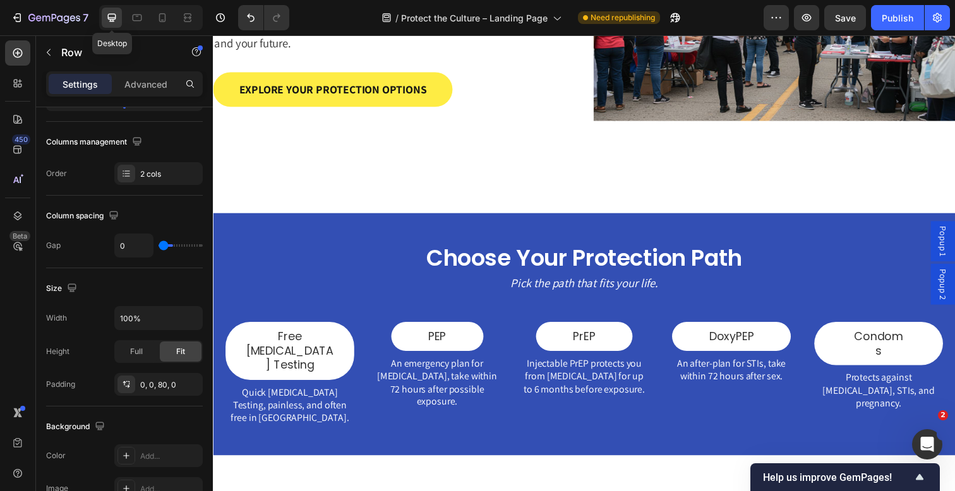
type input "30"
type input "1200"
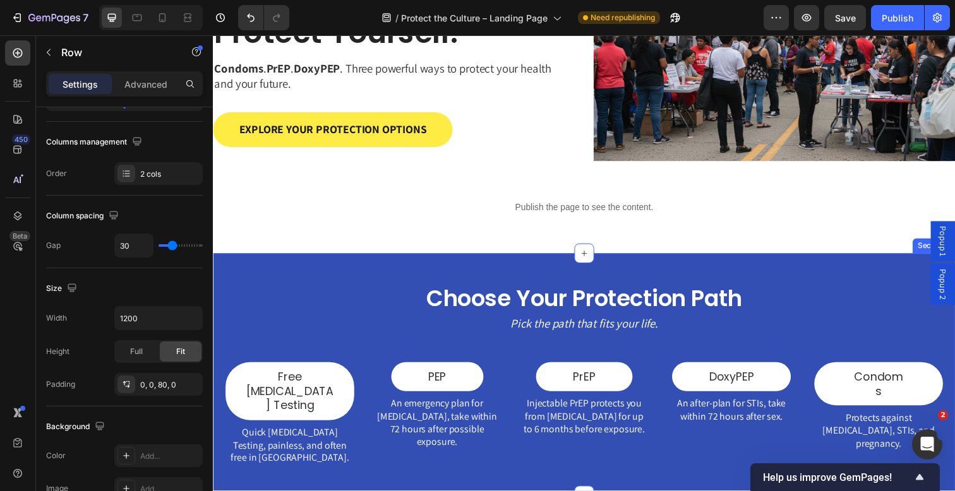
click at [555, 279] on div "Choose Your Protection Path Heading Pick the path that fits your life. Text Blo…" at bounding box center [592, 382] width 758 height 248
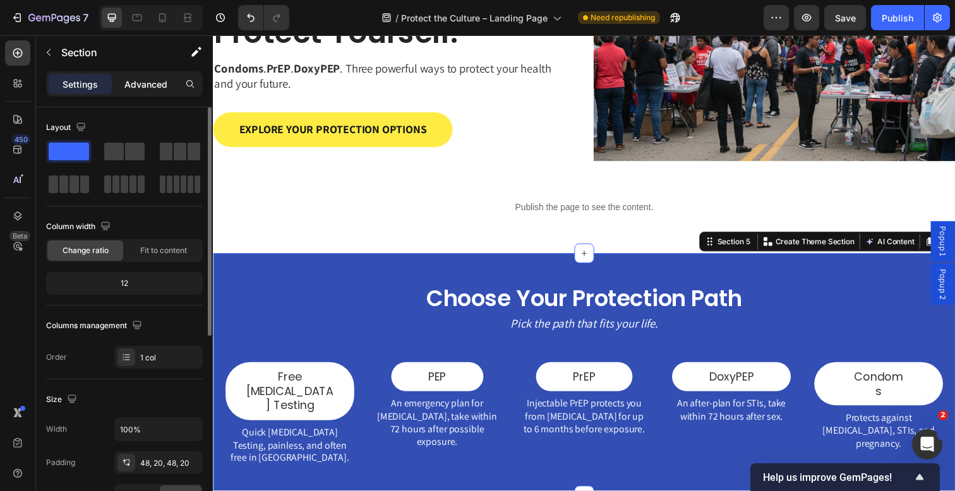
click at [133, 81] on p "Advanced" at bounding box center [145, 84] width 43 height 13
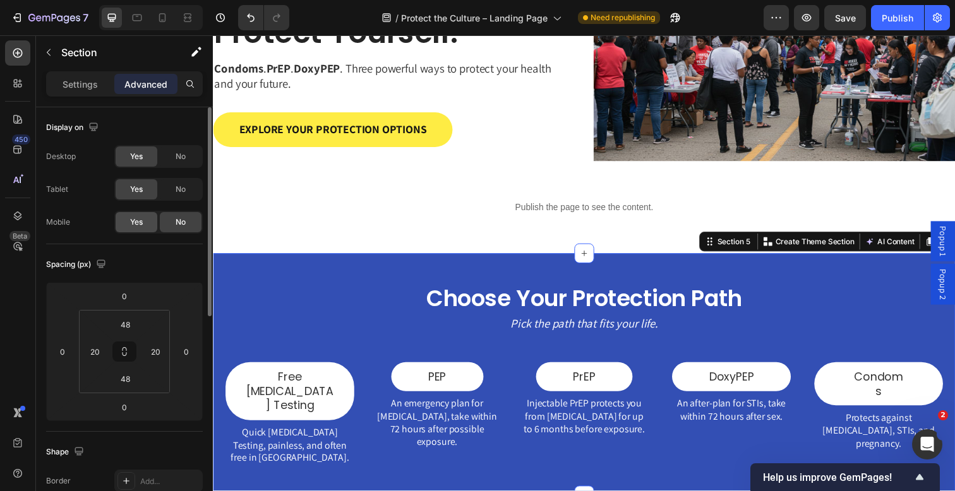
click at [138, 220] on span "Yes" at bounding box center [136, 222] width 13 height 11
click at [165, 13] on icon at bounding box center [162, 17] width 13 height 13
type input "42"
type input "0"
type input "42"
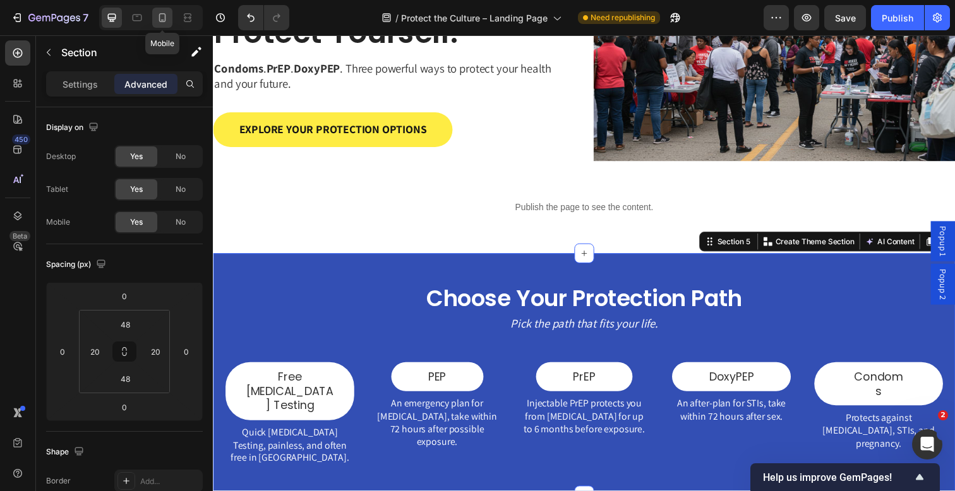
type input "0"
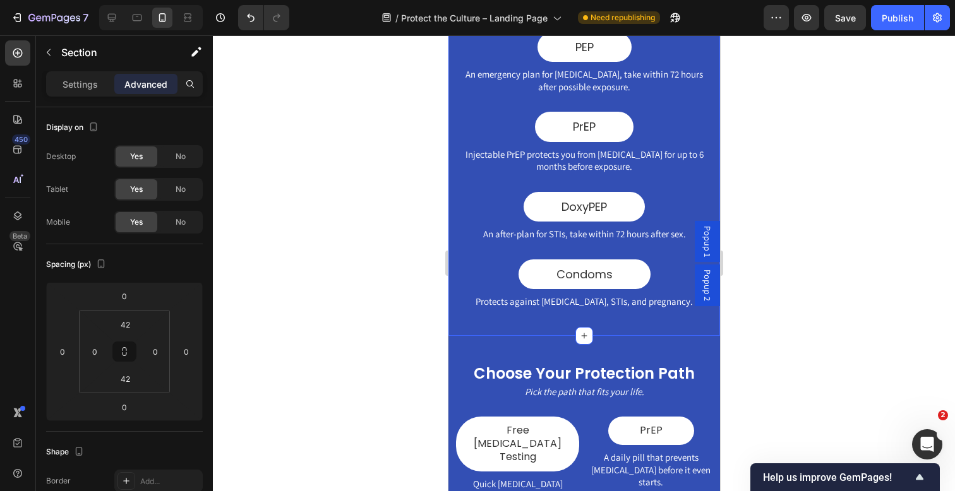
scroll to position [752, 0]
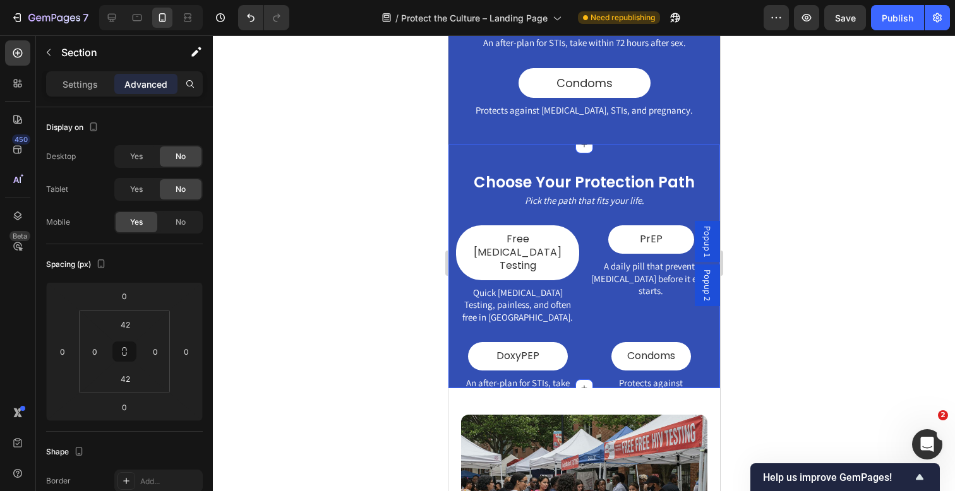
click at [495, 145] on div "Choose Your Protection Path Heading Pick the path that fits your life. Text Blo…" at bounding box center [584, 267] width 272 height 244
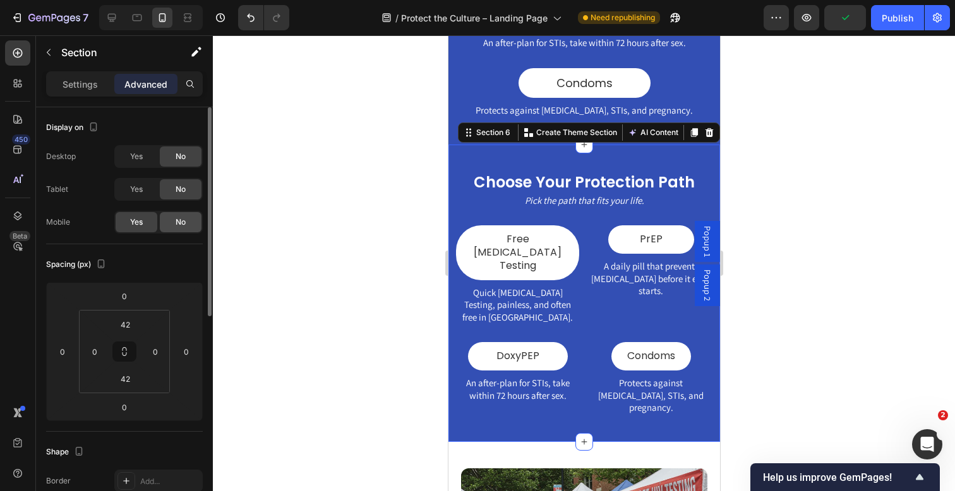
drag, startPoint x: 175, startPoint y: 219, endPoint x: 2, endPoint y: 217, distance: 173.1
click at [176, 219] on span "No" at bounding box center [181, 222] width 10 height 11
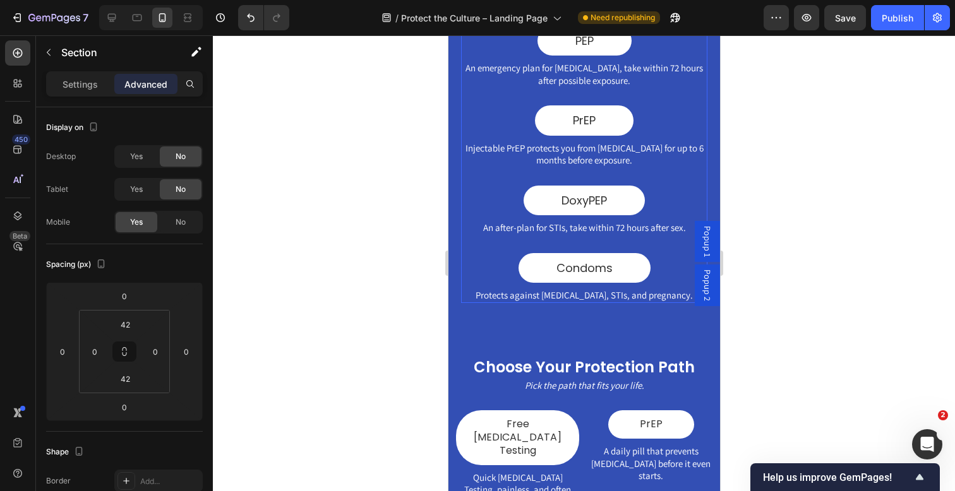
scroll to position [637, 0]
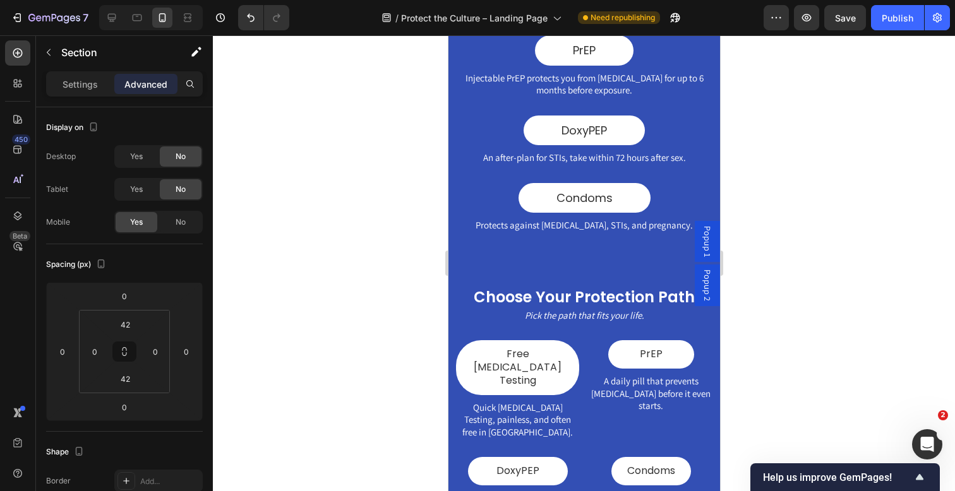
click at [622, 260] on div "Choose Your Protection Path Heading Pick the path that fits your life. Text Blo…" at bounding box center [584, 408] width 272 height 297
click at [458, 317] on div "Choose Your Protection Path Heading Pick the path that fits your life. Text Blo…" at bounding box center [584, 408] width 272 height 244
click at [604, 260] on div "Choose Your Protection Path Heading Pick the path that fits your life. Text Blo…" at bounding box center [584, 408] width 272 height 297
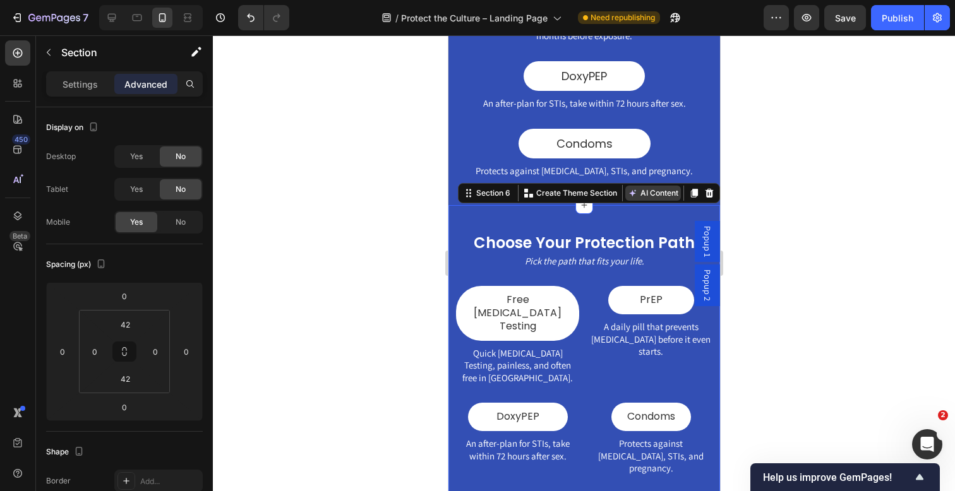
scroll to position [702, 0]
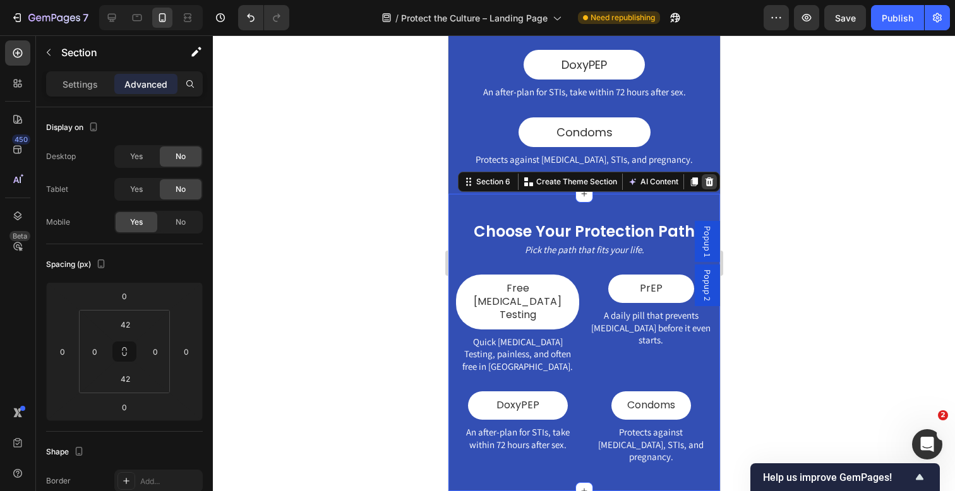
click at [708, 177] on icon at bounding box center [709, 182] width 10 height 10
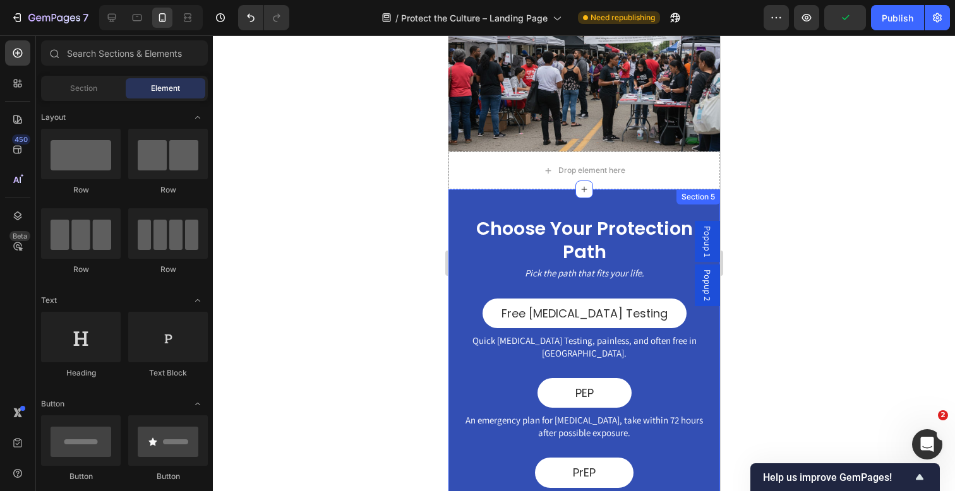
scroll to position [213, 0]
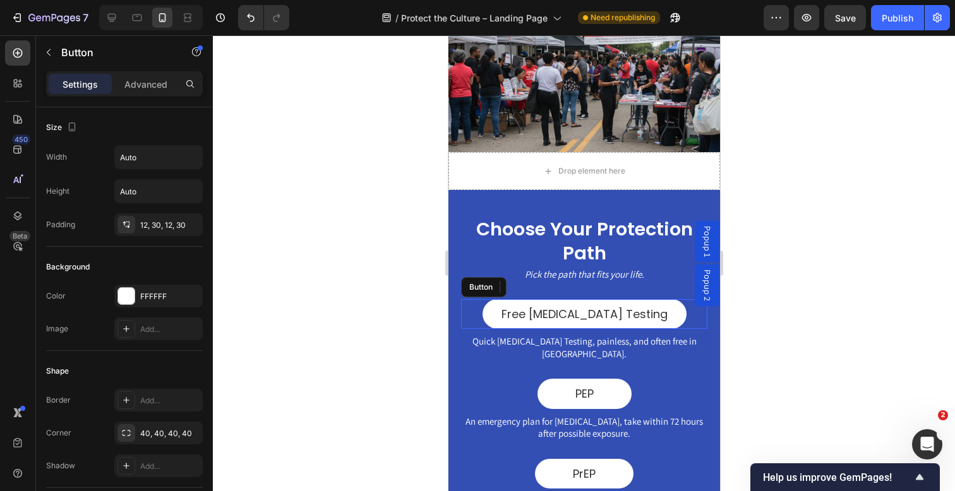
click at [503, 316] on div "Free [MEDICAL_DATA] Testing Button" at bounding box center [583, 314] width 246 height 30
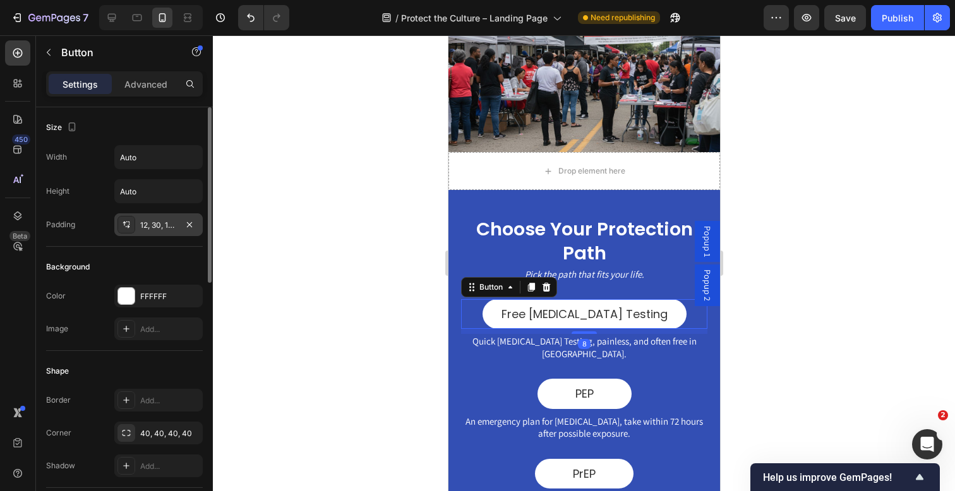
click at [165, 232] on div "12, 30, 12, 30" at bounding box center [158, 224] width 88 height 23
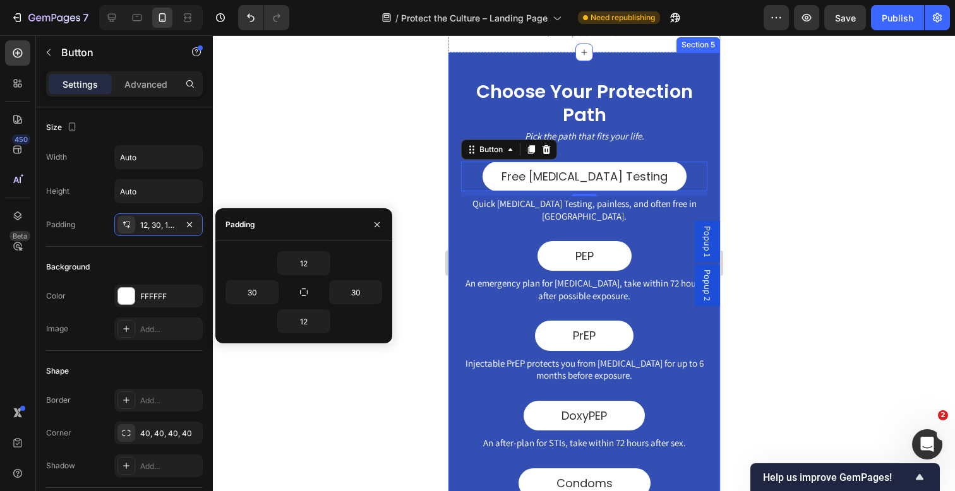
scroll to position [336, 0]
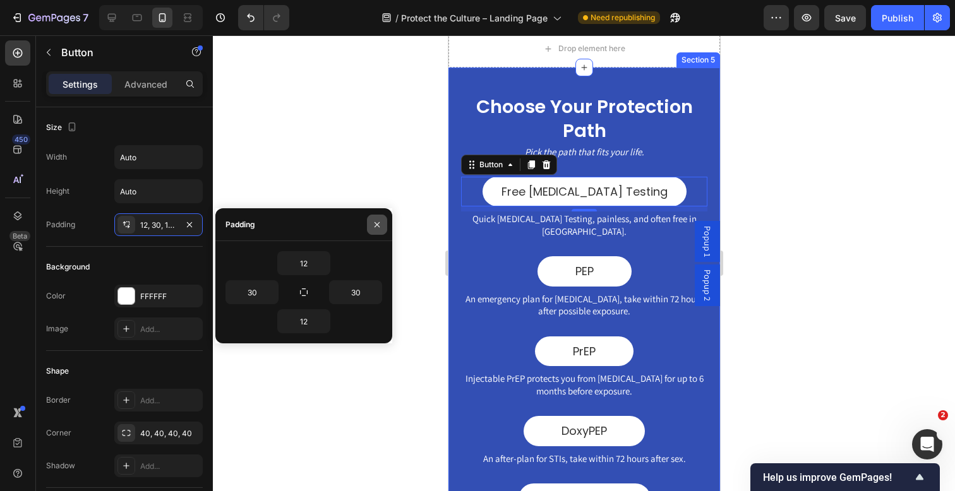
click at [383, 227] on button "button" at bounding box center [377, 225] width 20 height 20
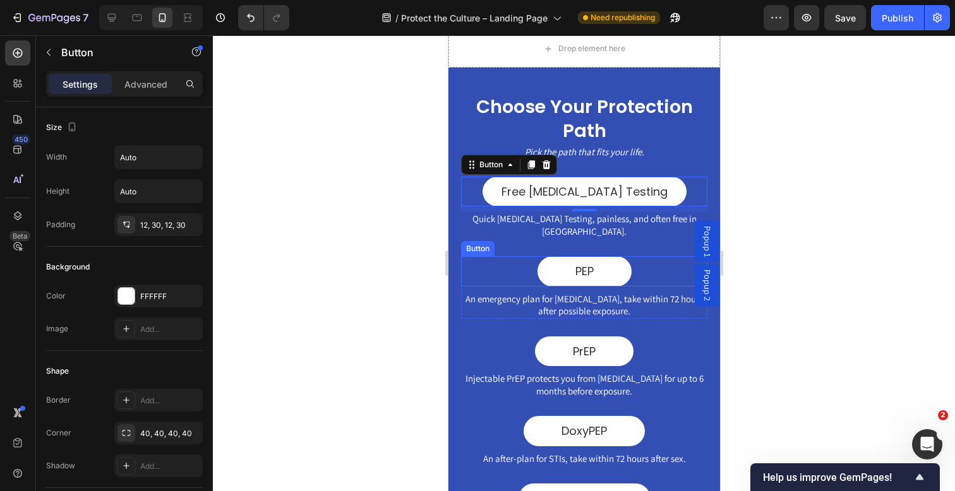
click at [521, 258] on div "PEP Button" at bounding box center [583, 271] width 246 height 30
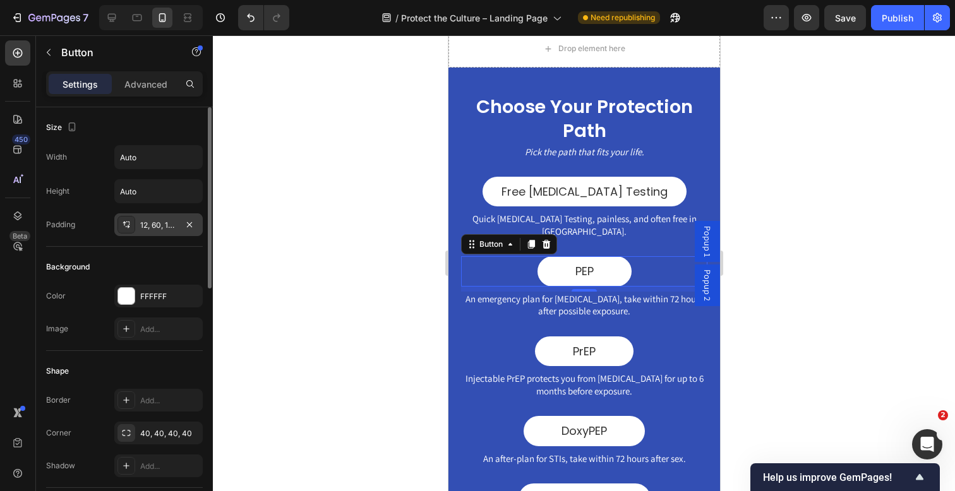
click at [155, 226] on div "12, 60, 12, 60" at bounding box center [158, 225] width 37 height 11
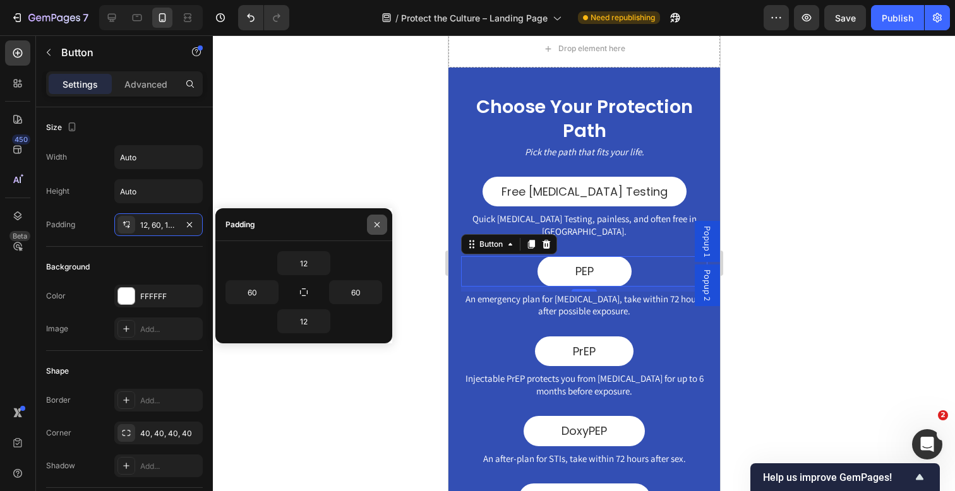
click at [370, 219] on button "button" at bounding box center [377, 225] width 20 height 20
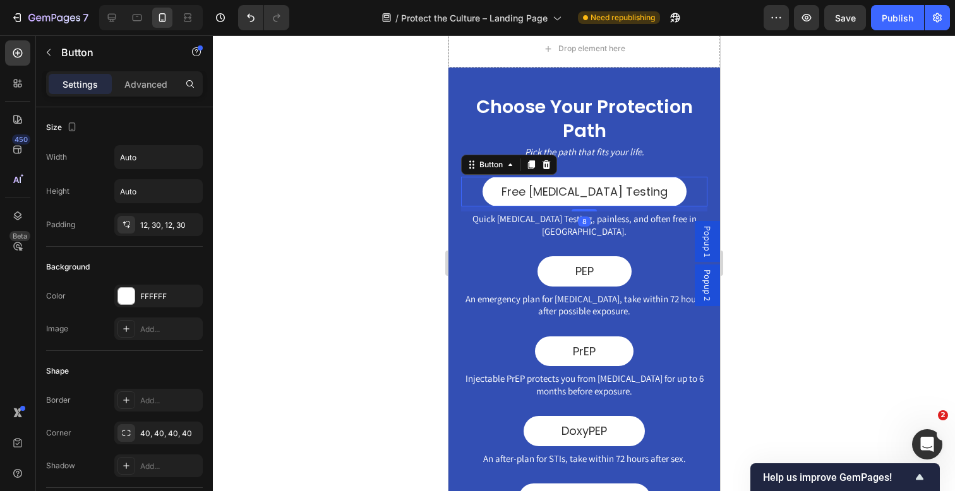
click at [503, 189] on div "Free [MEDICAL_DATA] Testing Button 8" at bounding box center [583, 192] width 246 height 30
click at [147, 225] on div "12, 30, 12, 30" at bounding box center [158, 225] width 37 height 11
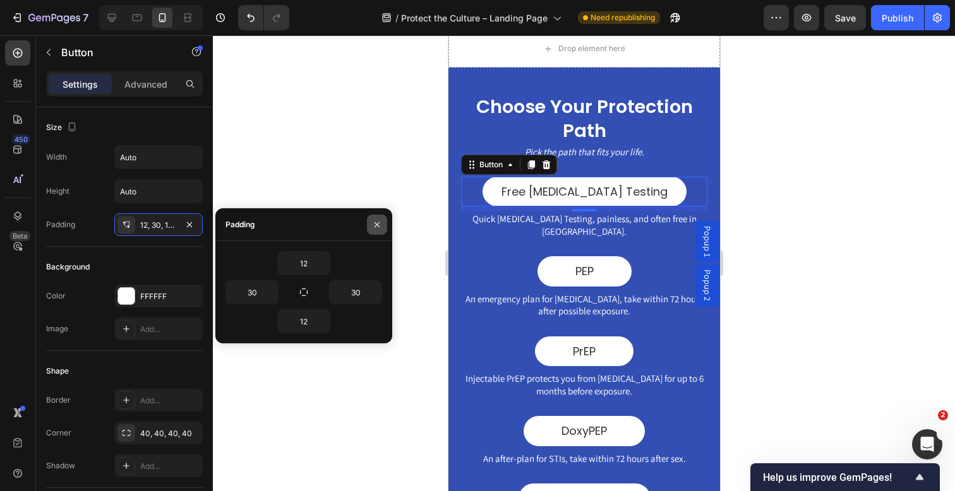
click at [374, 220] on icon "button" at bounding box center [377, 225] width 10 height 10
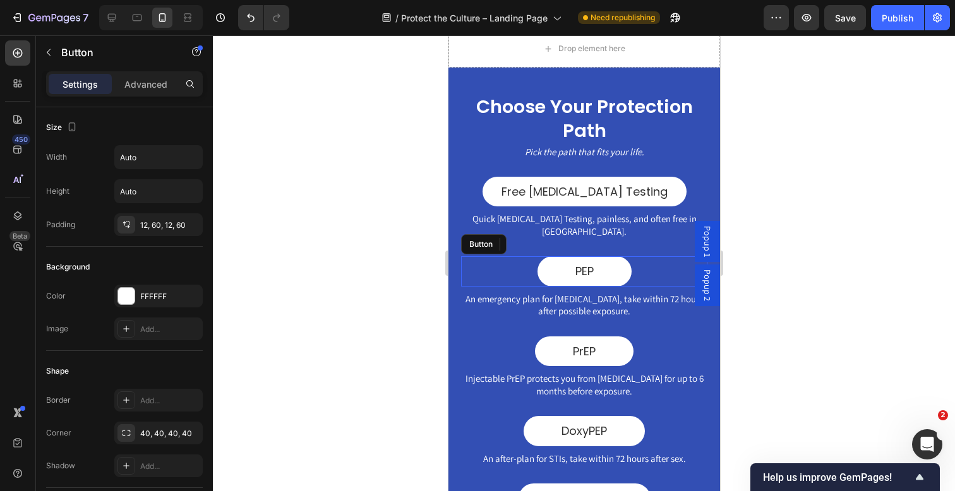
click at [483, 258] on div "PEP Button" at bounding box center [583, 271] width 246 height 30
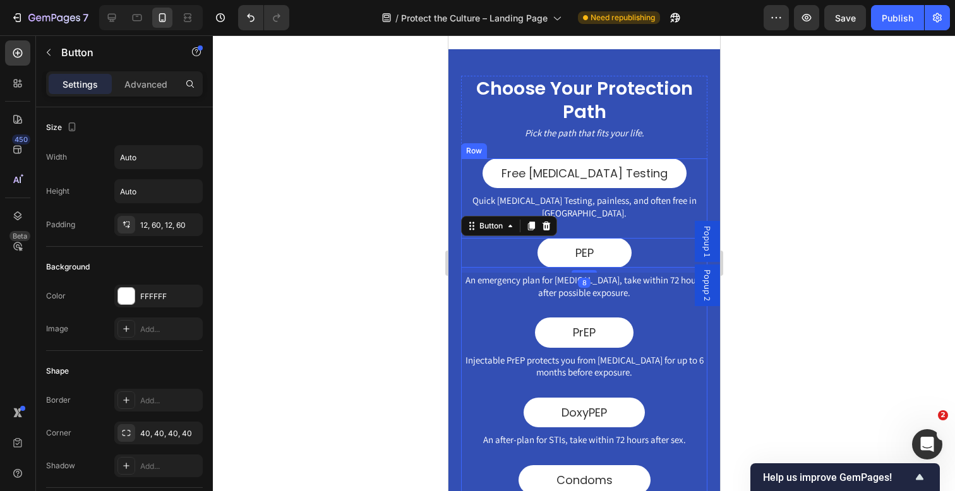
scroll to position [335, 0]
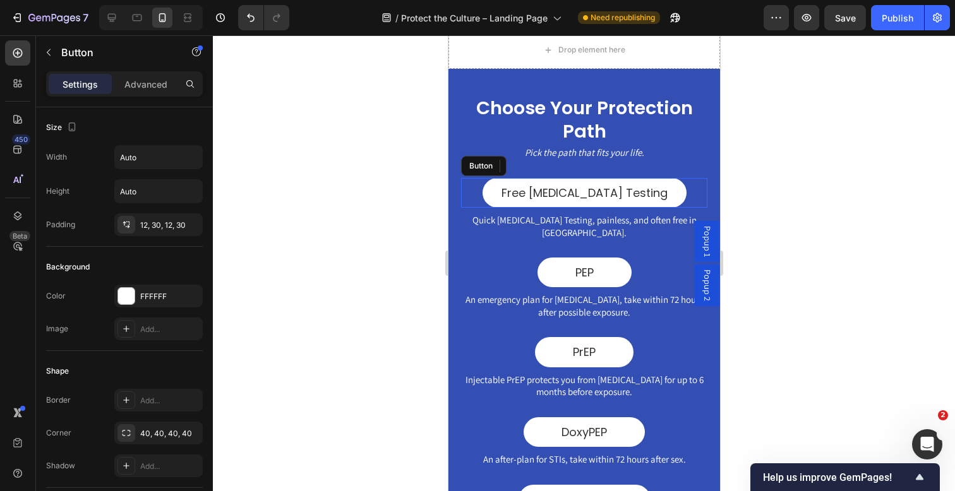
click at [502, 186] on div "Free [MEDICAL_DATA] Testing Button" at bounding box center [583, 193] width 246 height 30
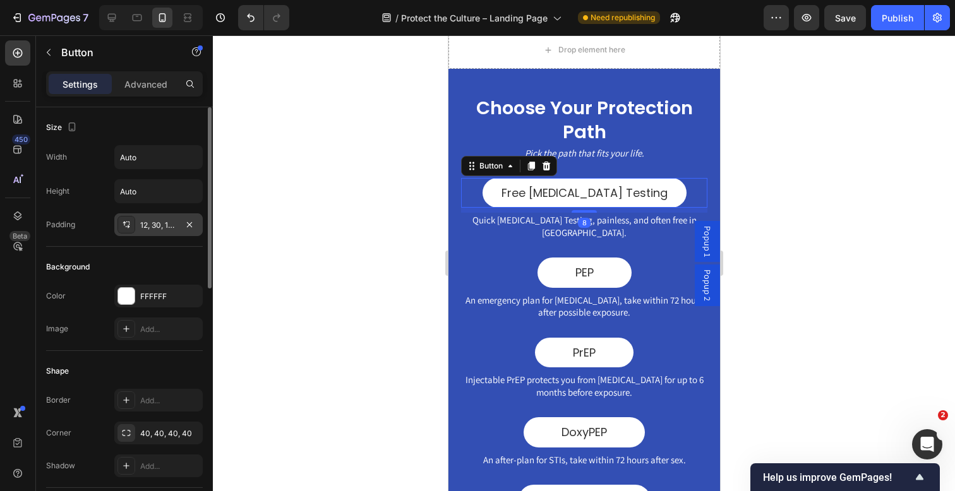
click at [144, 219] on div "12, 30, 12, 30" at bounding box center [158, 224] width 88 height 23
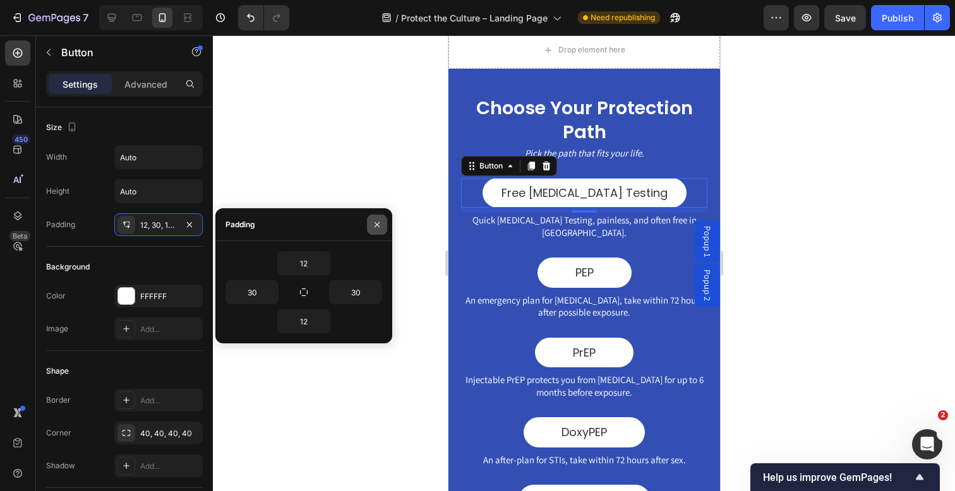
click at [369, 220] on button "button" at bounding box center [377, 225] width 20 height 20
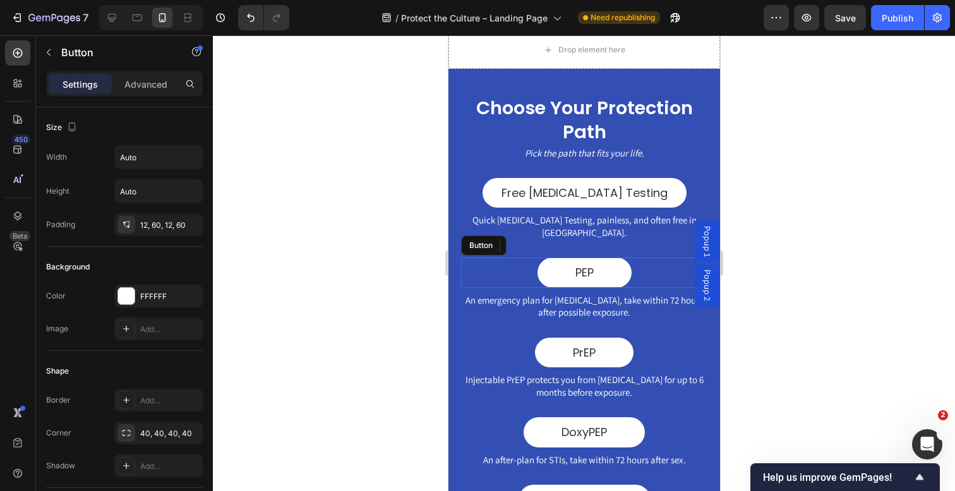
click at [499, 258] on div "PEP Button" at bounding box center [583, 273] width 246 height 30
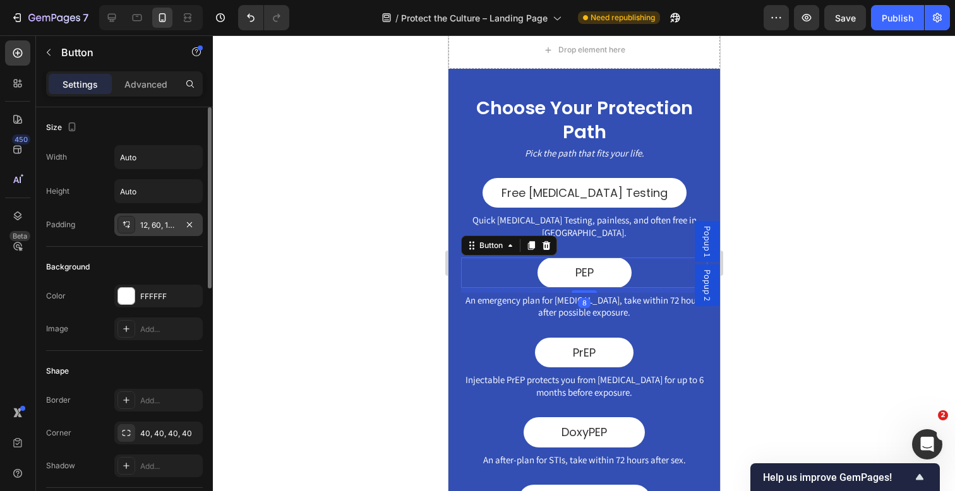
click at [163, 220] on div "12, 60, 12, 60" at bounding box center [158, 225] width 37 height 11
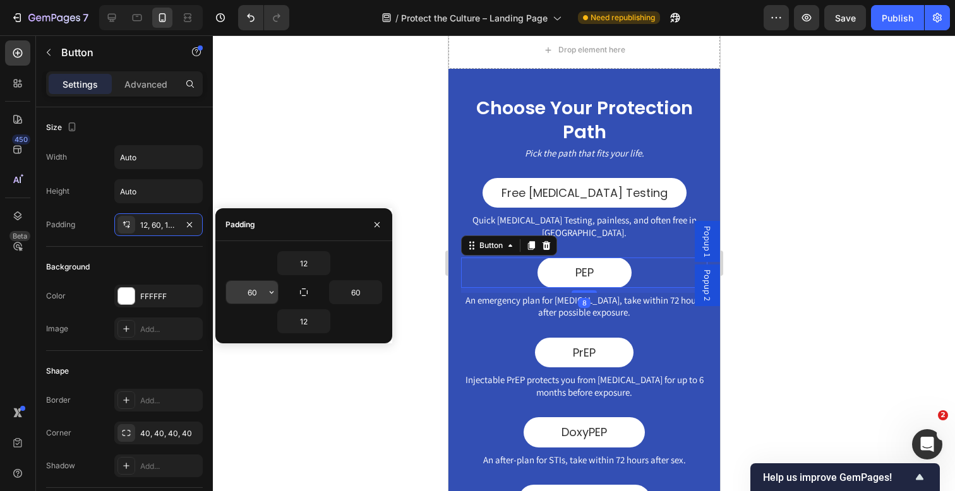
click at [234, 294] on input "60" at bounding box center [252, 292] width 52 height 23
type input "60"
click at [261, 323] on div "12" at bounding box center [303, 321] width 157 height 24
click at [370, 229] on button "button" at bounding box center [377, 225] width 20 height 20
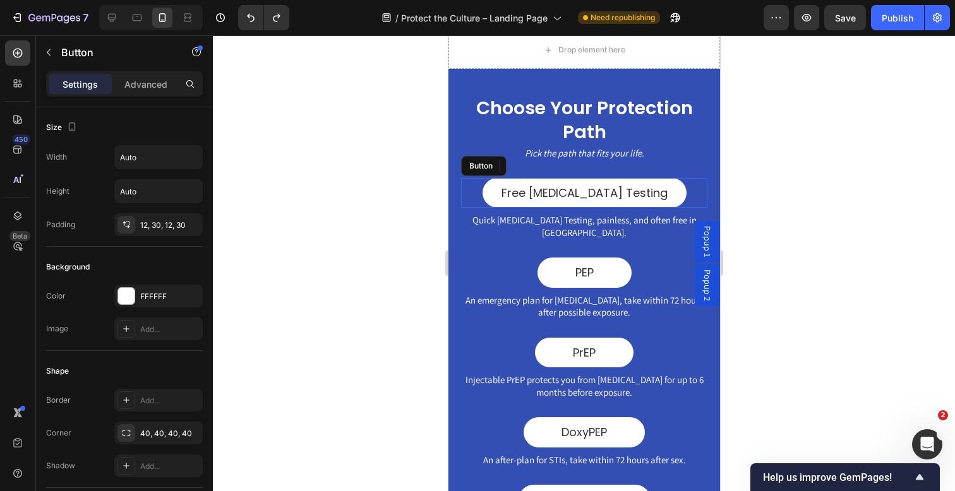
click at [503, 191] on div "Free [MEDICAL_DATA] Testing Button" at bounding box center [583, 193] width 246 height 30
click at [138, 144] on div "Size Width Auto Height Auto Padding 12, 30, 12, 30" at bounding box center [124, 177] width 157 height 140
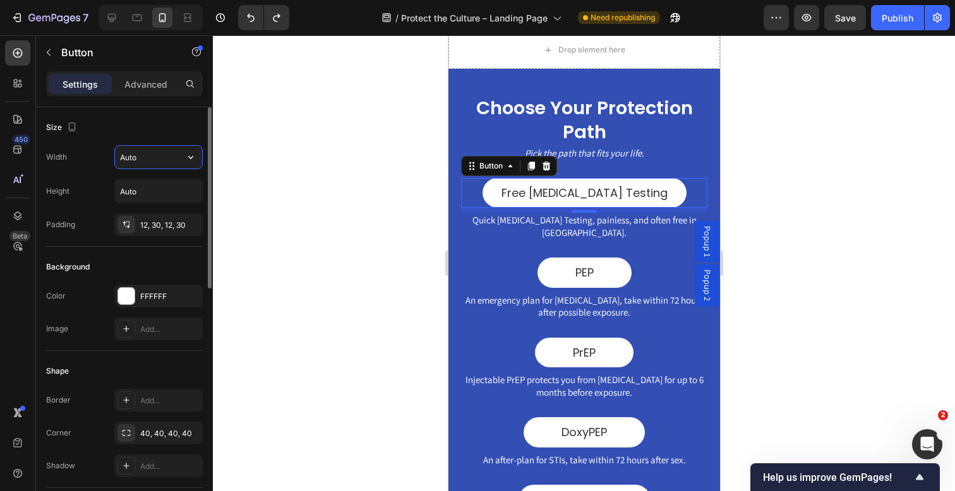
click at [136, 153] on input "Auto" at bounding box center [158, 157] width 87 height 23
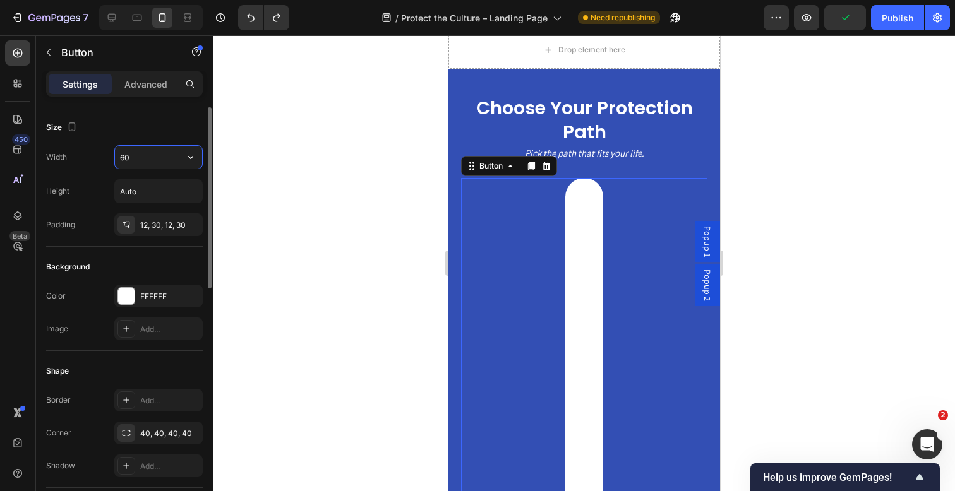
type input "6"
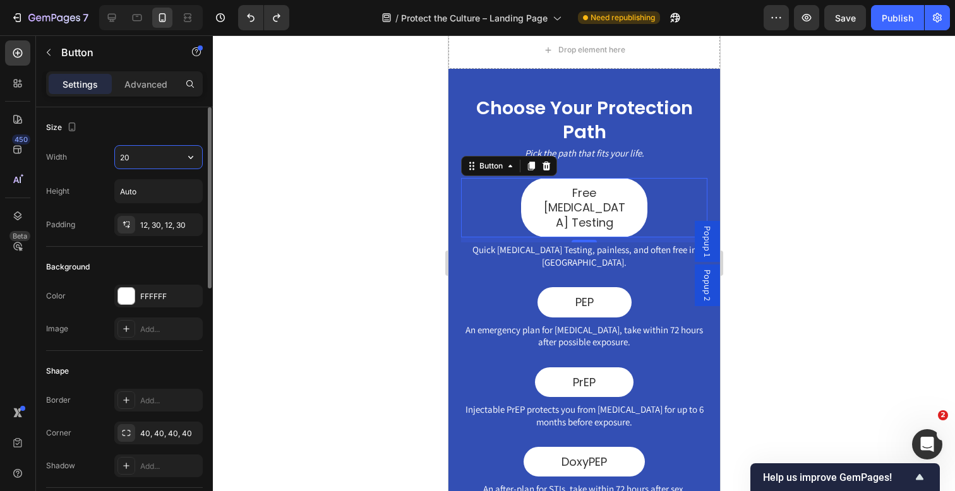
type input "2"
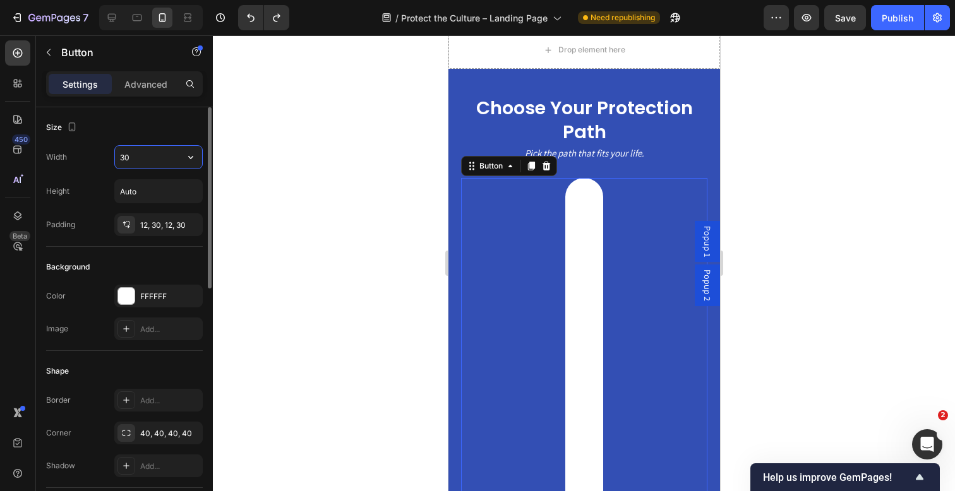
type input "3"
type input "280"
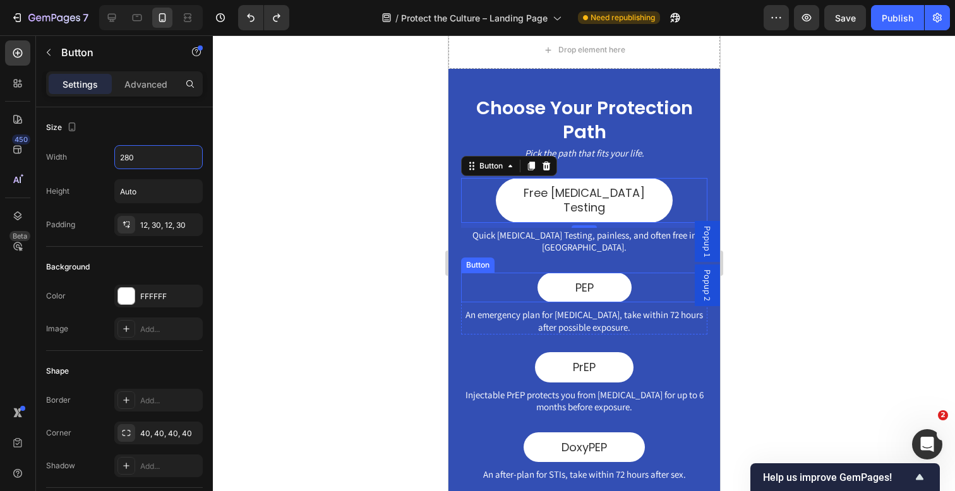
click at [498, 273] on div "PEP Button" at bounding box center [583, 288] width 246 height 30
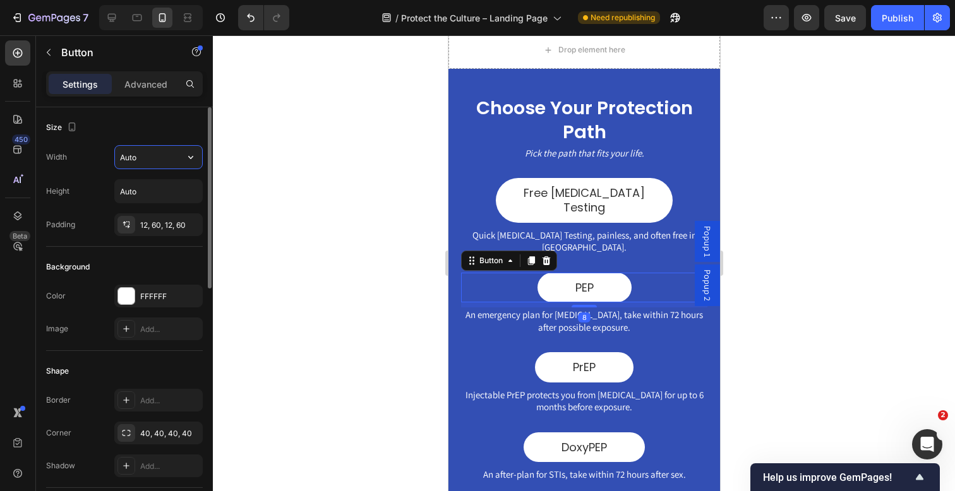
click at [137, 158] on input "Auto" at bounding box center [158, 157] width 87 height 23
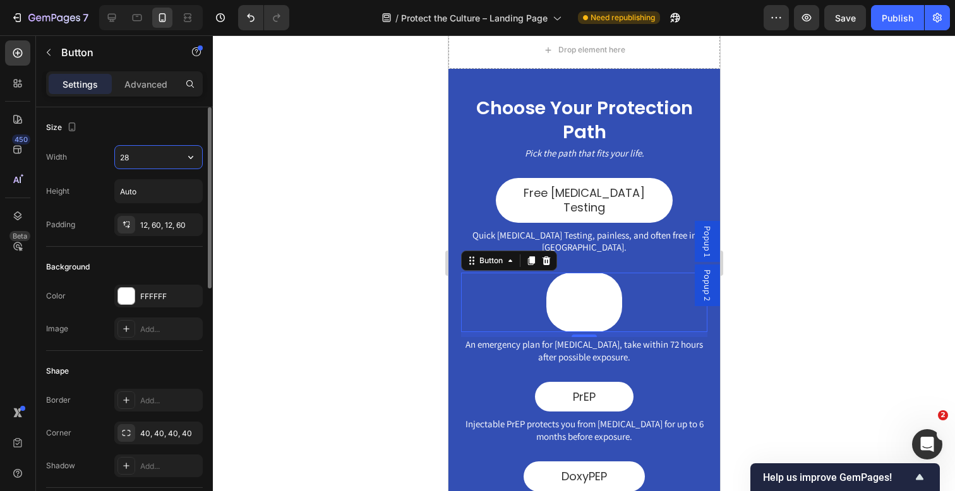
type input "280"
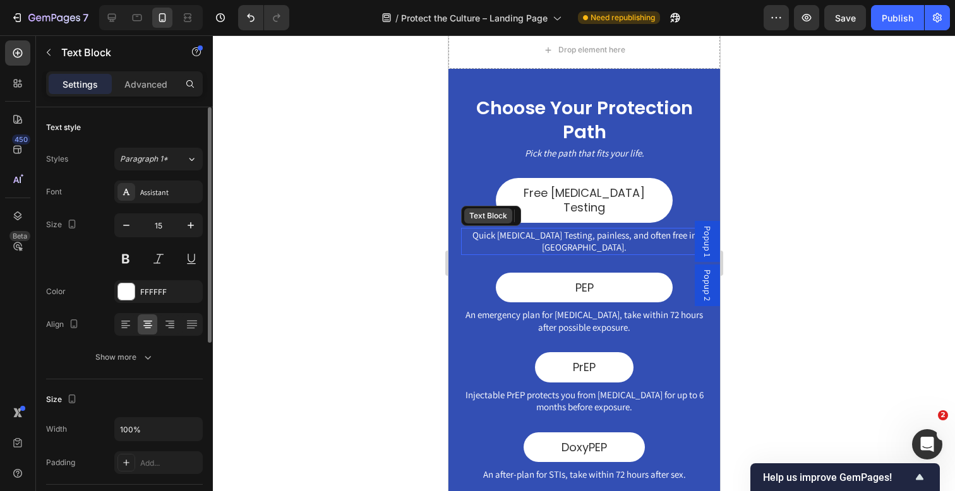
click at [483, 208] on div "Text Block" at bounding box center [488, 215] width 48 height 15
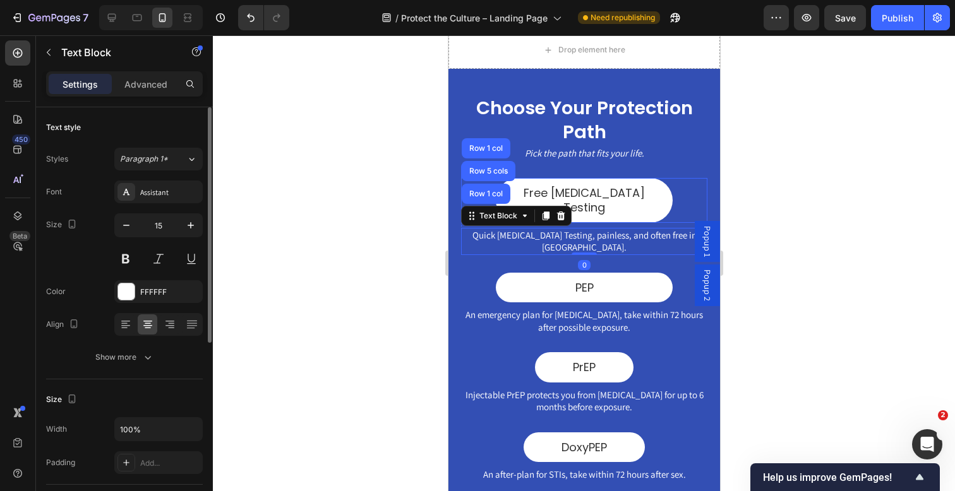
click at [678, 186] on div "Free [MEDICAL_DATA] Testing Button" at bounding box center [583, 200] width 246 height 45
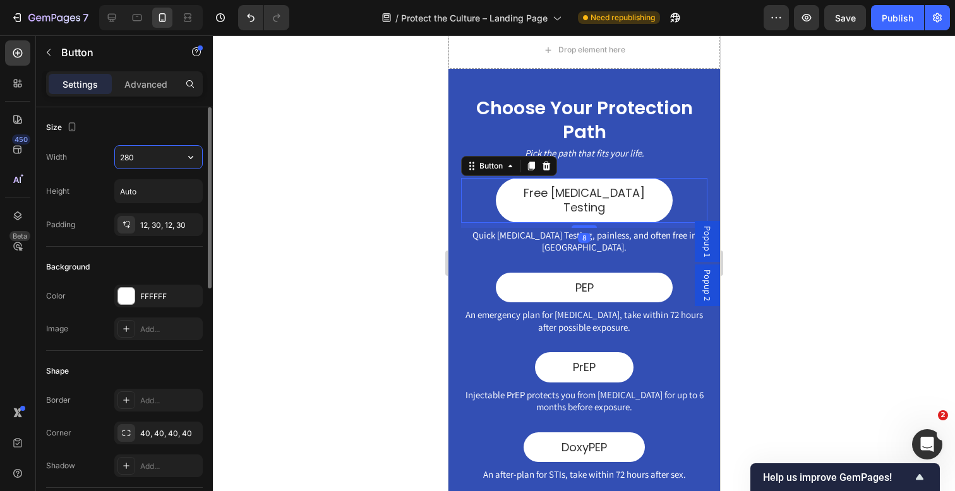
click at [123, 161] on input "280" at bounding box center [158, 157] width 87 height 23
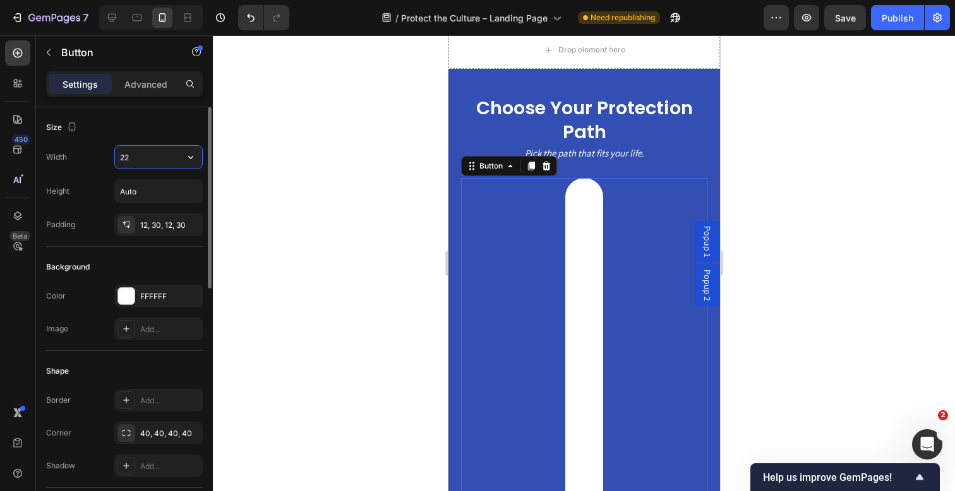
type input "220"
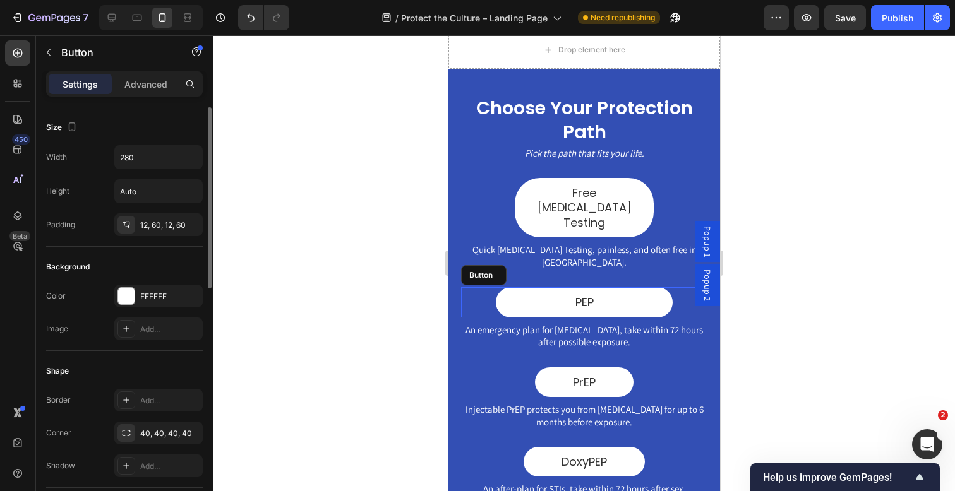
drag, startPoint x: 484, startPoint y: 253, endPoint x: 831, endPoint y: 282, distance: 347.9
click at [484, 287] on div "PEP Button" at bounding box center [583, 302] width 246 height 30
click at [136, 158] on input "280" at bounding box center [158, 157] width 87 height 23
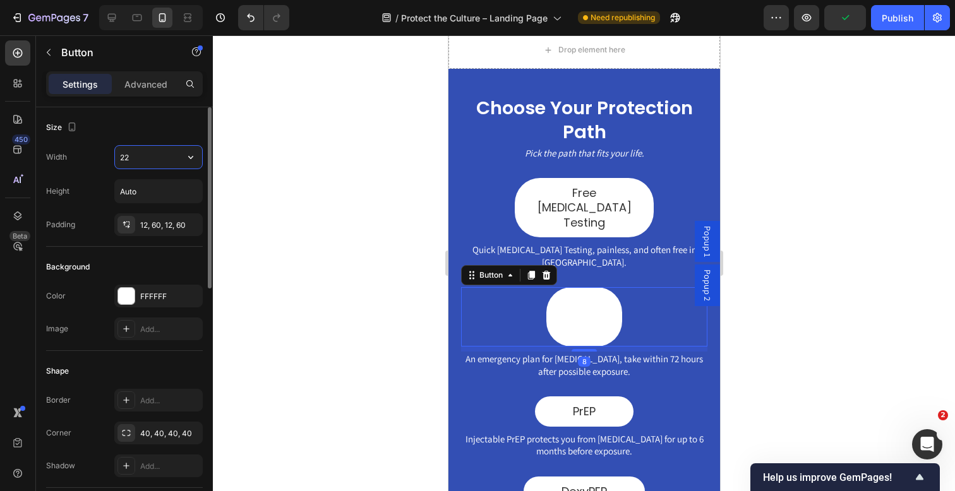
type input "220"
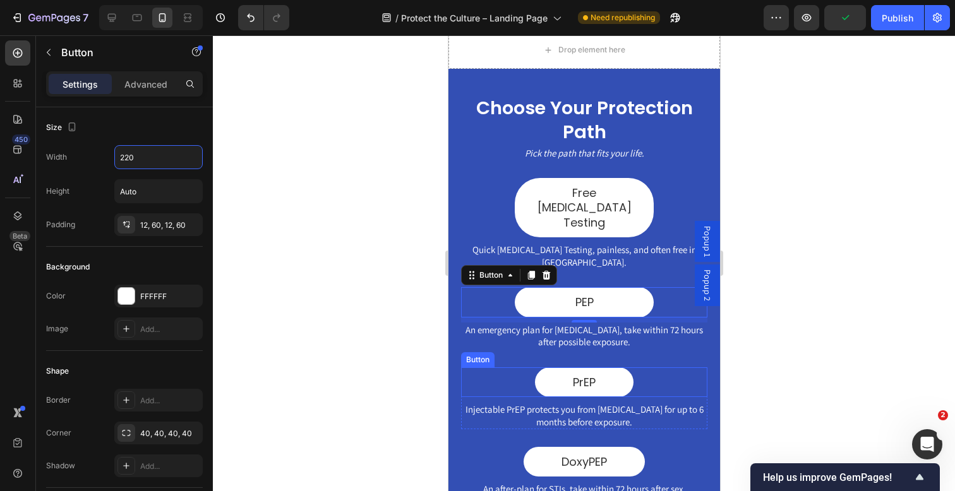
click at [495, 368] on div "PrEP Button" at bounding box center [583, 383] width 246 height 30
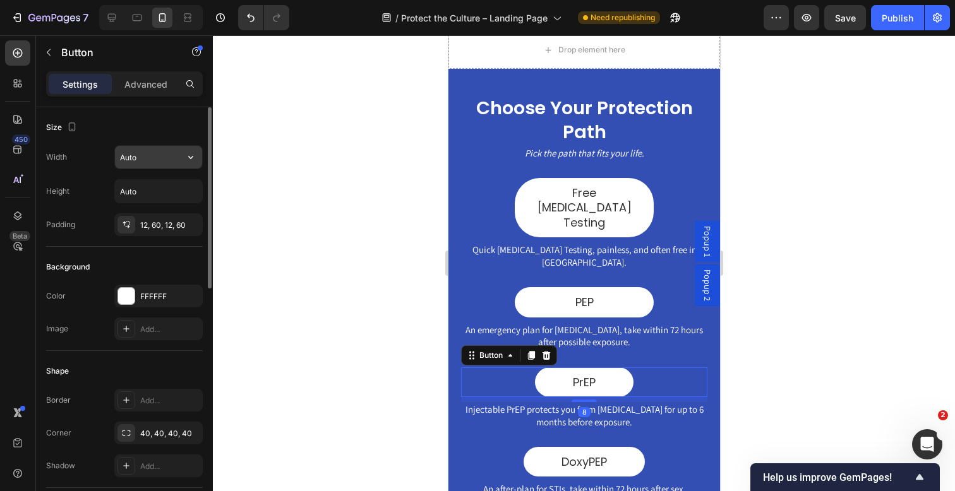
click at [138, 159] on input "Auto" at bounding box center [158, 157] width 87 height 23
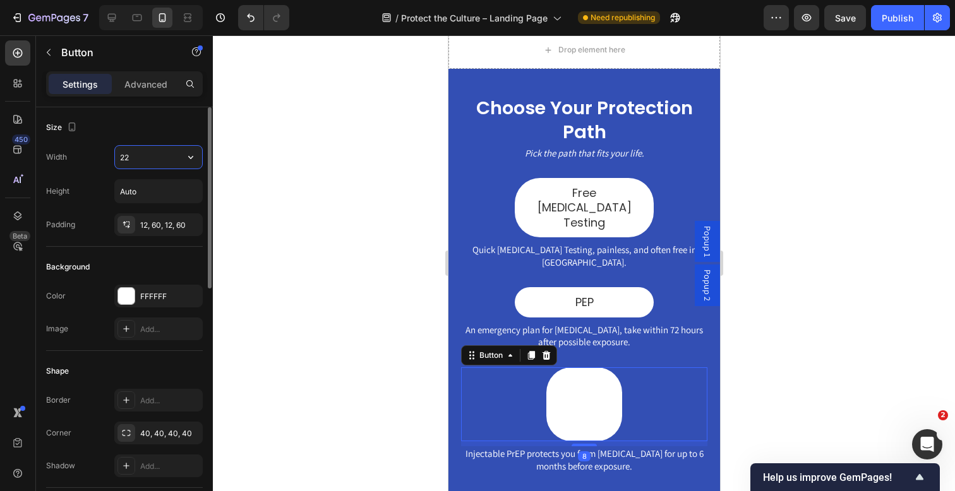
type input "220"
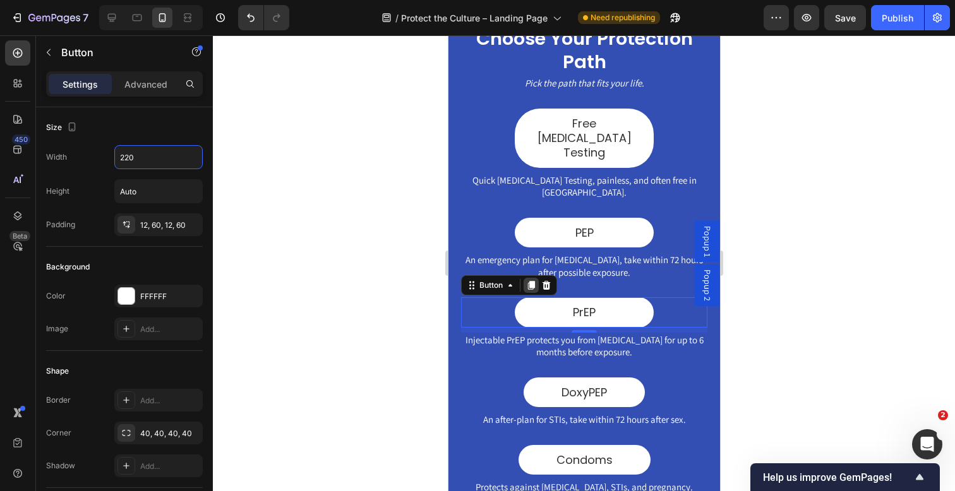
scroll to position [483, 0]
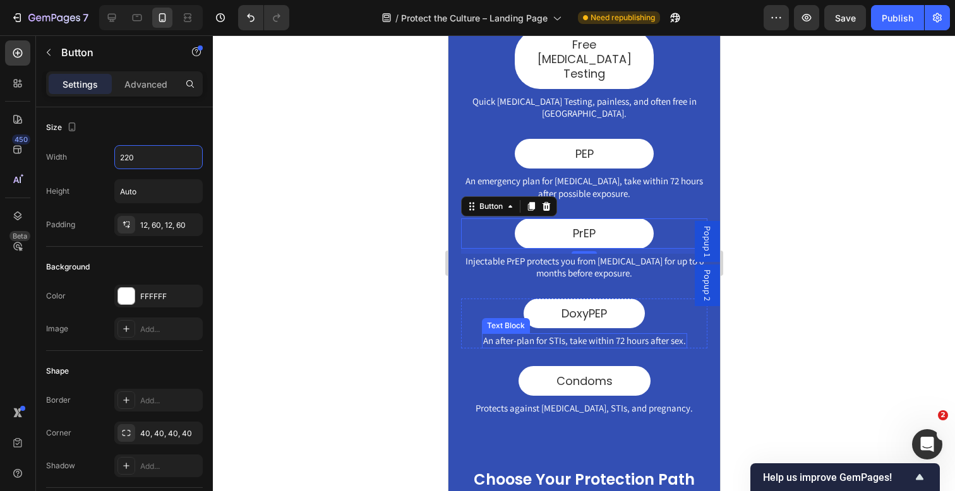
click at [497, 320] on div "Text Block" at bounding box center [505, 325] width 43 height 11
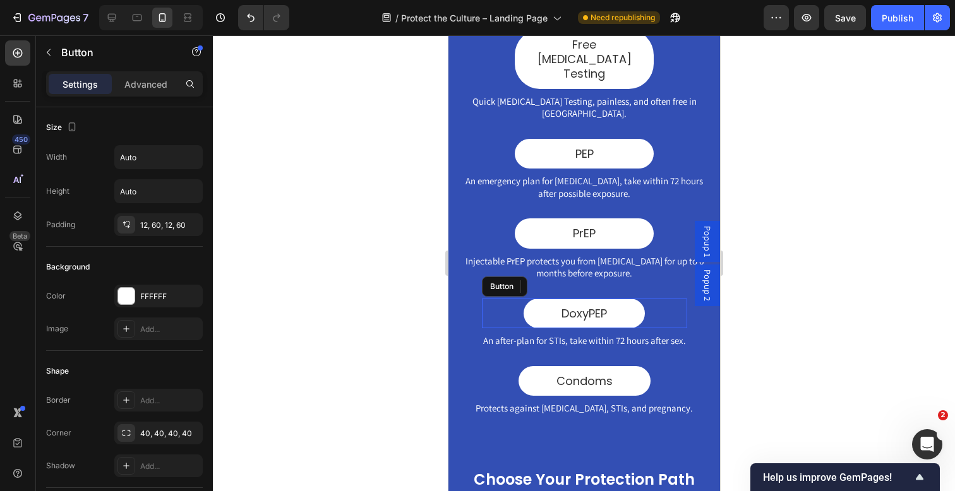
click at [665, 299] on div "DoxyPEP Button" at bounding box center [583, 314] width 205 height 30
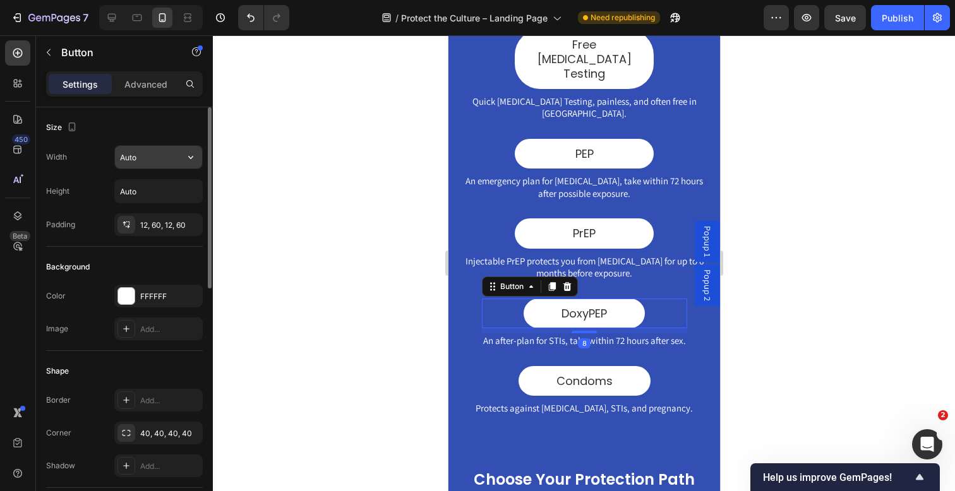
click at [126, 155] on input "Auto" at bounding box center [158, 157] width 87 height 23
click at [126, 155] on input "A22uto" at bounding box center [158, 157] width 87 height 23
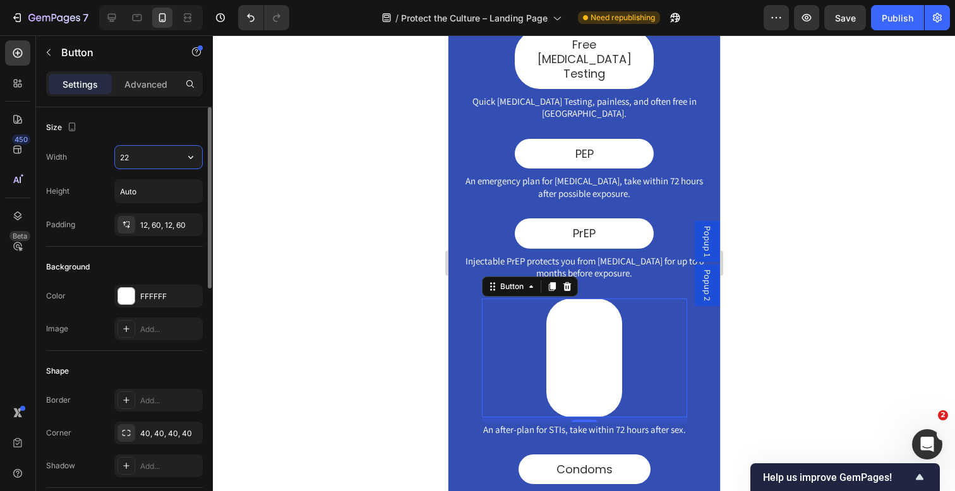
type input "220"
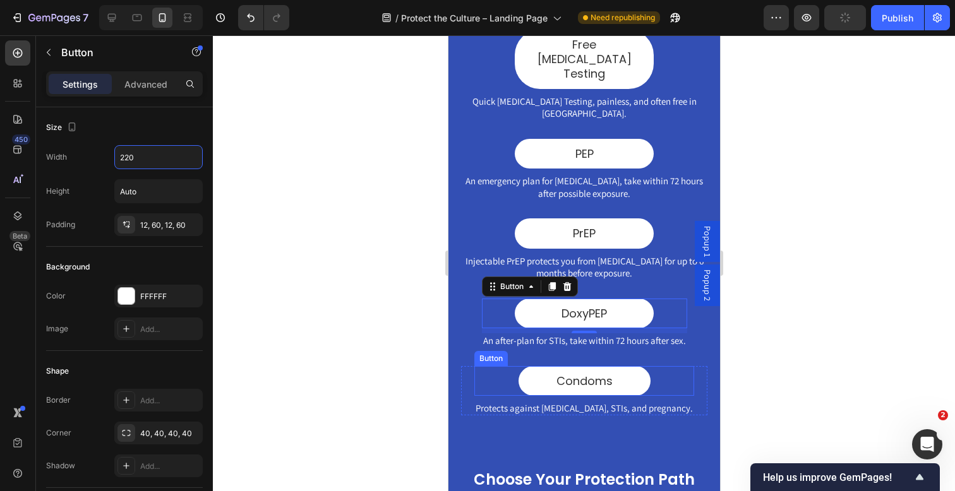
click at [510, 366] on div "Condoms Button" at bounding box center [584, 381] width 220 height 30
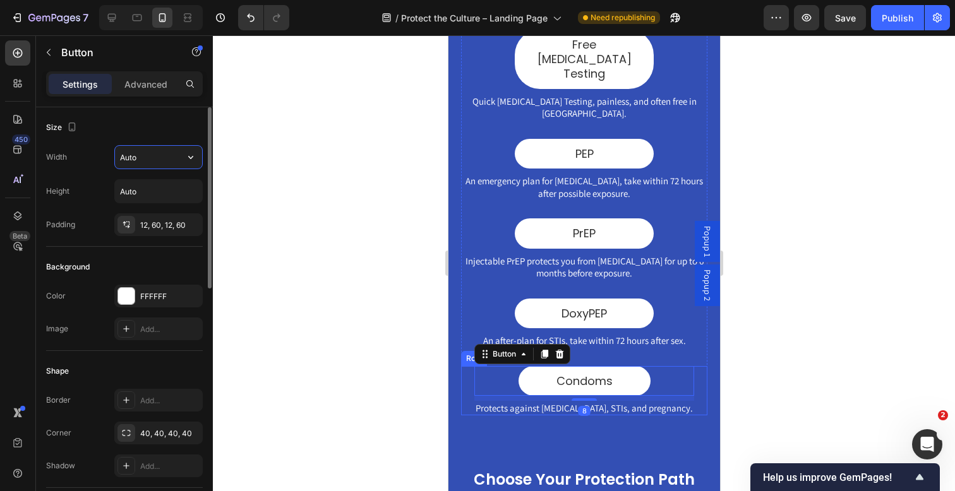
click at [153, 165] on input "Auto" at bounding box center [158, 157] width 87 height 23
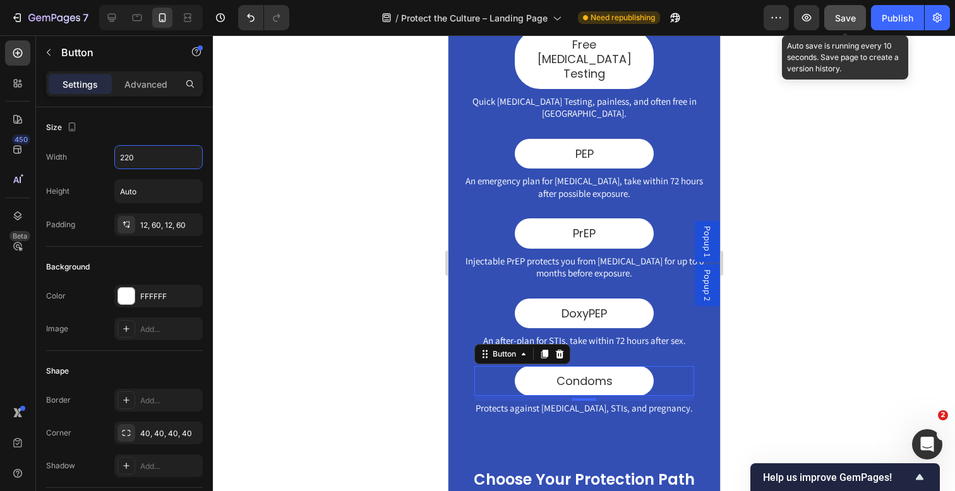
click at [855, 13] on span "Save" at bounding box center [845, 18] width 21 height 11
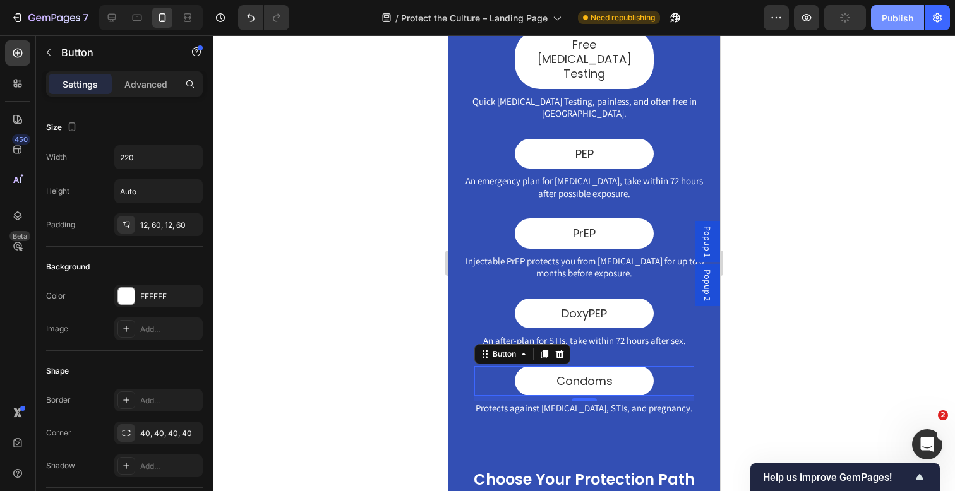
click at [896, 18] on div "Publish" at bounding box center [898, 17] width 32 height 13
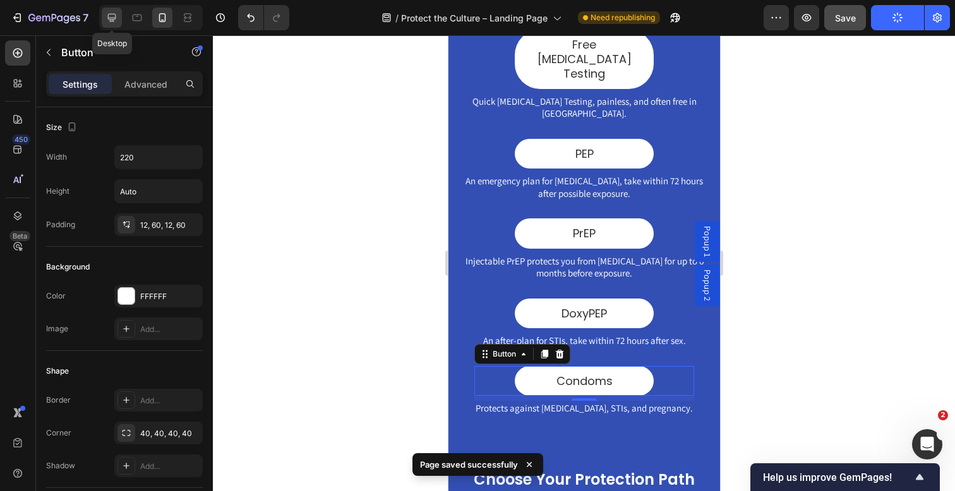
click at [114, 15] on icon at bounding box center [111, 17] width 13 height 13
type input "Auto"
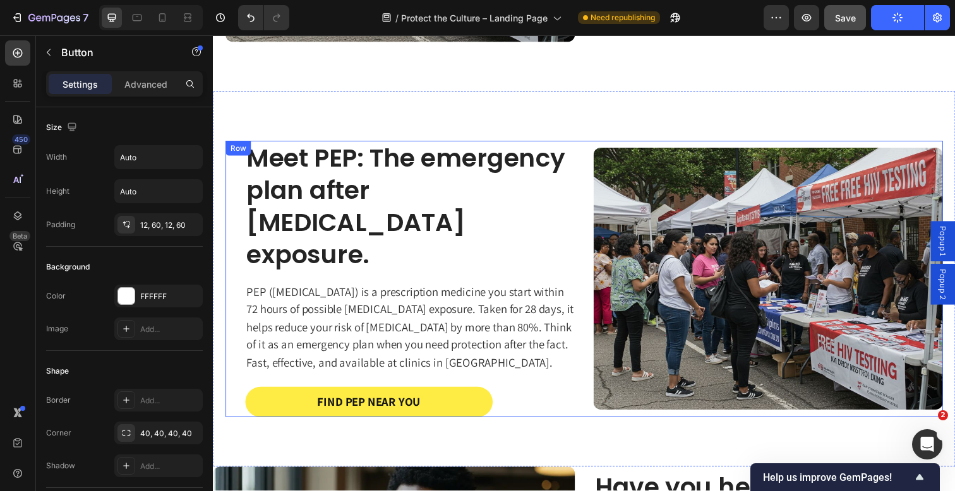
scroll to position [1012, 0]
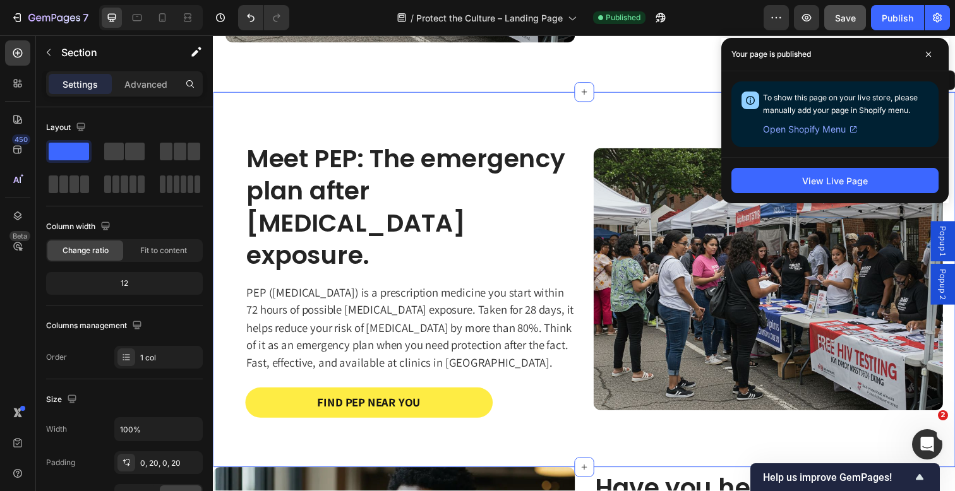
drag, startPoint x: 967, startPoint y: 195, endPoint x: 967, endPoint y: 184, distance: 10.7
click at [954, 195] on div "Meet PEP: The emergency plan after [MEDICAL_DATA] exposure. Heading PEP ([MEDIC…" at bounding box center [592, 284] width 758 height 383
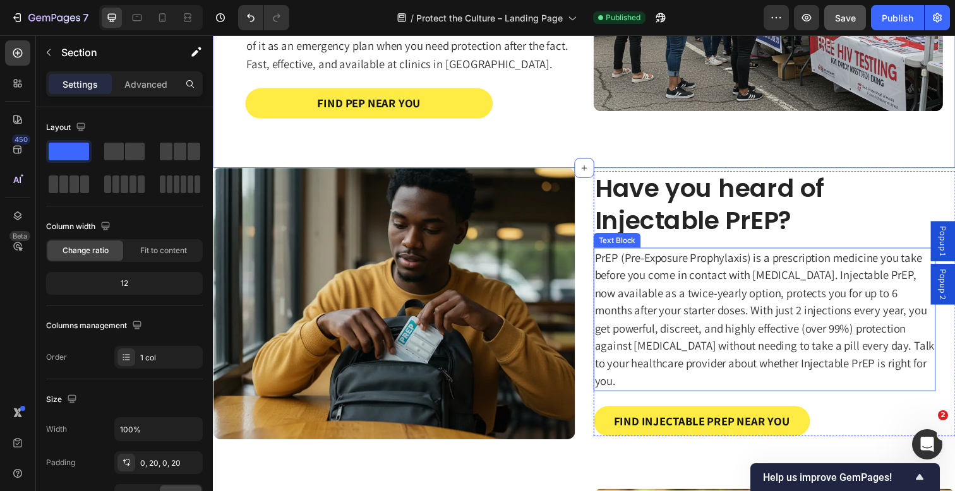
scroll to position [1316, 0]
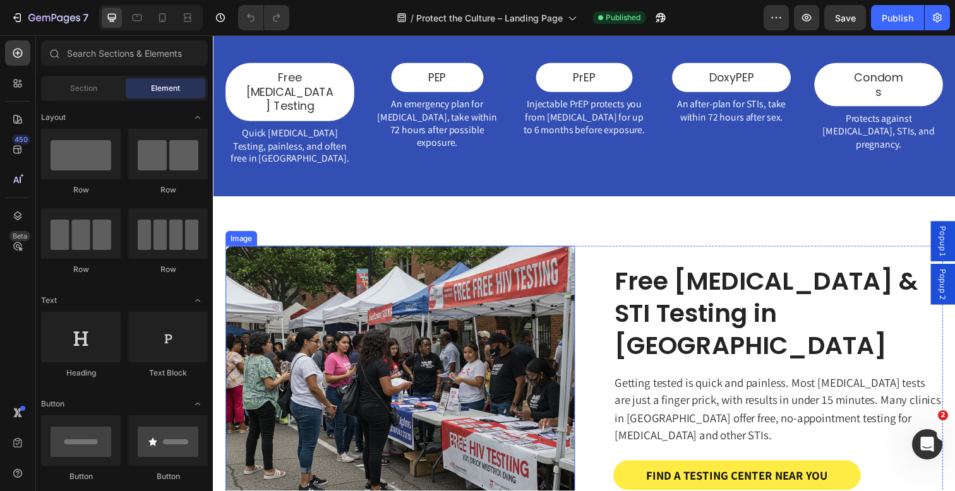
scroll to position [476, 0]
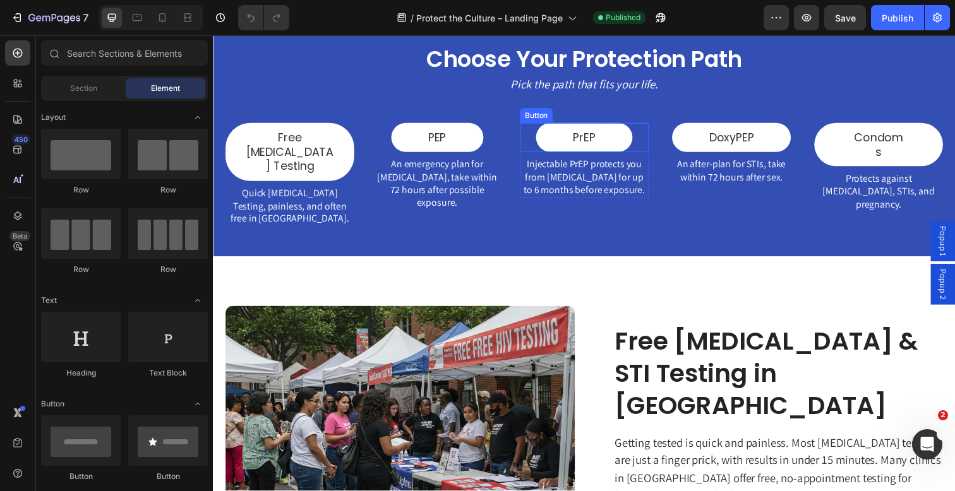
click at [647, 131] on div "PrEP Button" at bounding box center [591, 140] width 131 height 30
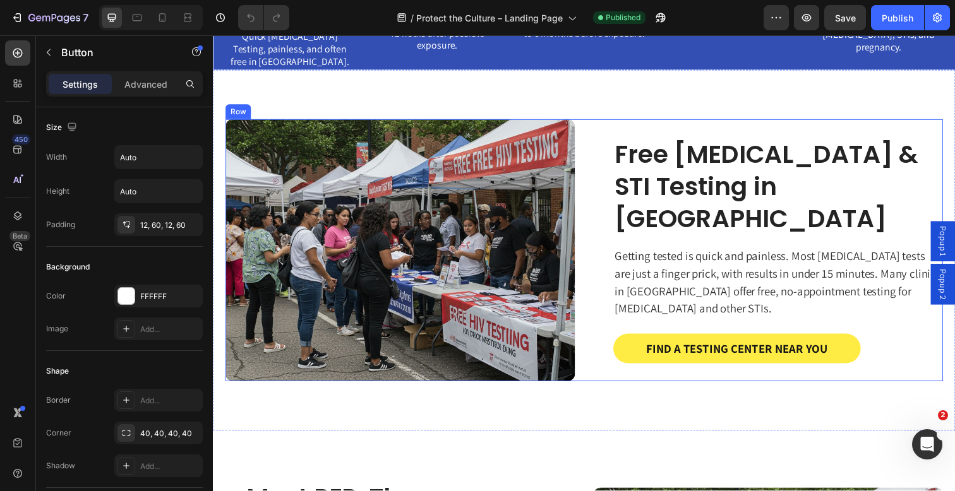
scroll to position [606, 0]
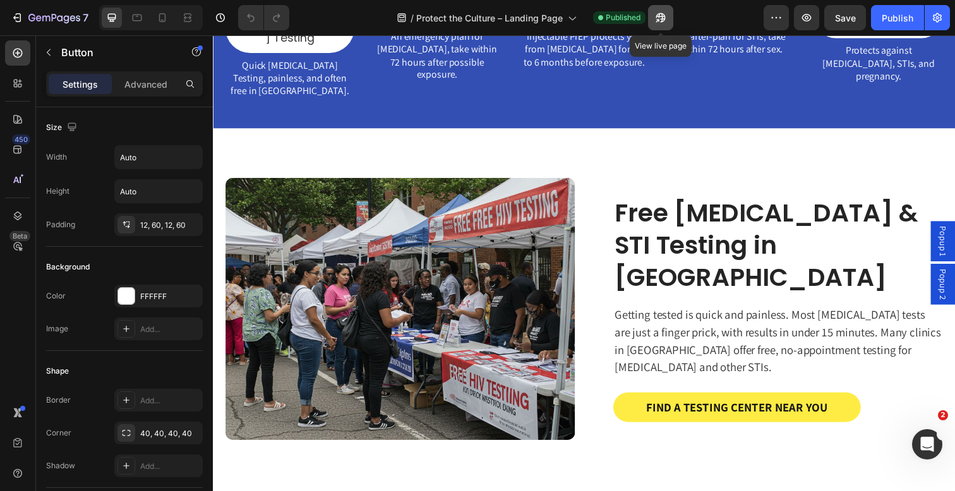
click at [664, 17] on icon "button" at bounding box center [660, 17] width 13 height 13
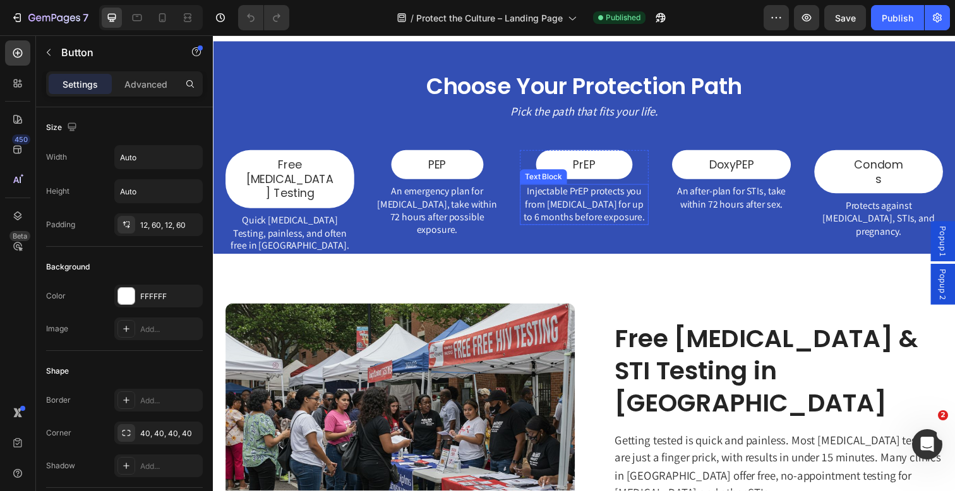
scroll to position [420, 0]
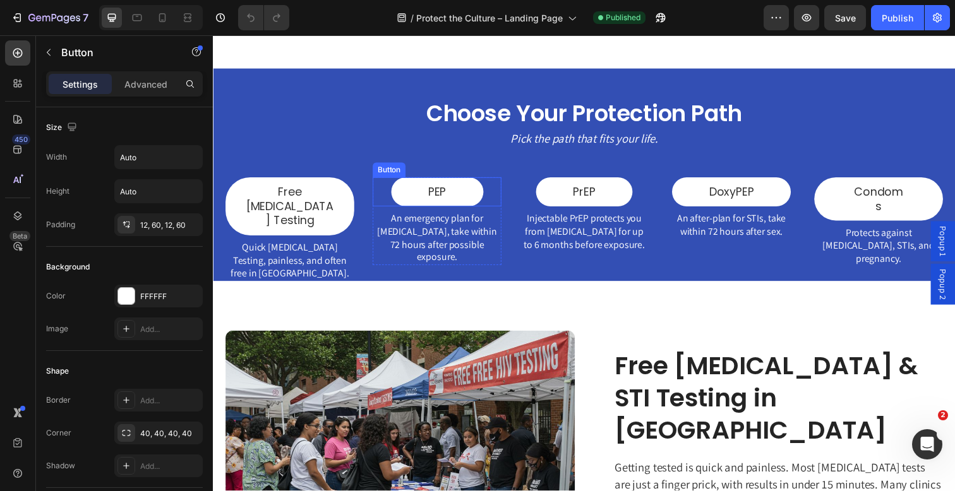
click at [491, 188] on div "PEP Button" at bounding box center [441, 196] width 131 height 30
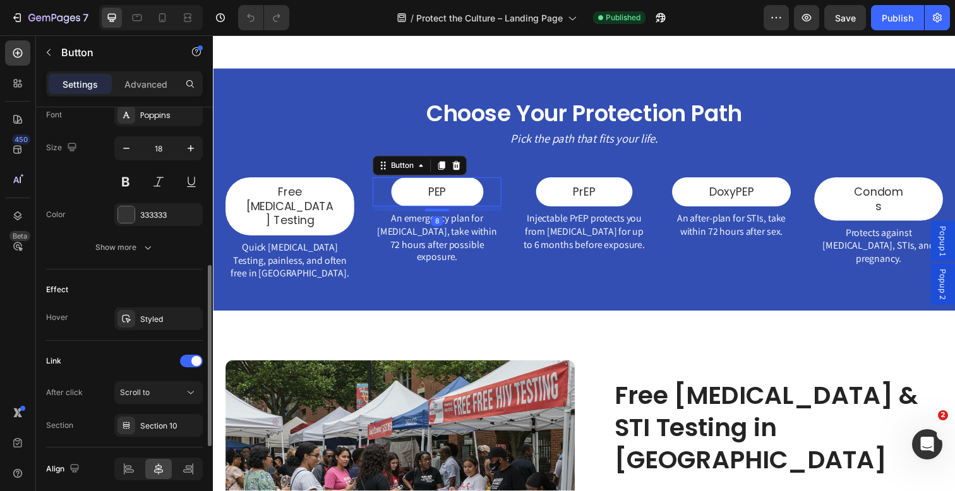
scroll to position [551, 0]
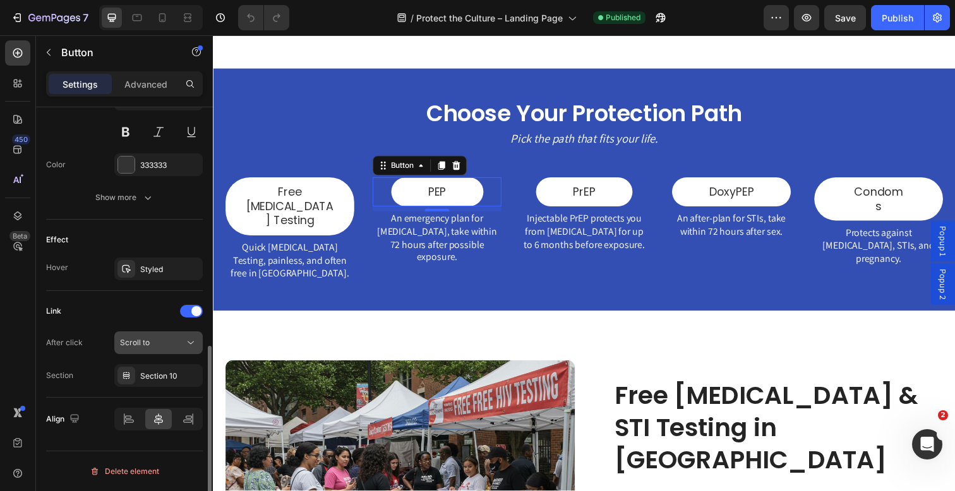
click at [148, 344] on span "Scroll to" at bounding box center [135, 342] width 30 height 9
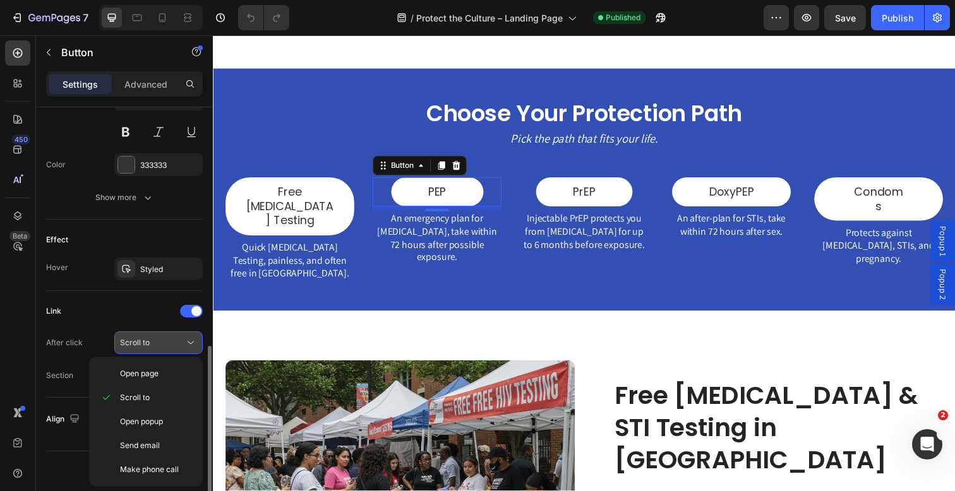
click at [148, 344] on span "Scroll to" at bounding box center [135, 342] width 30 height 9
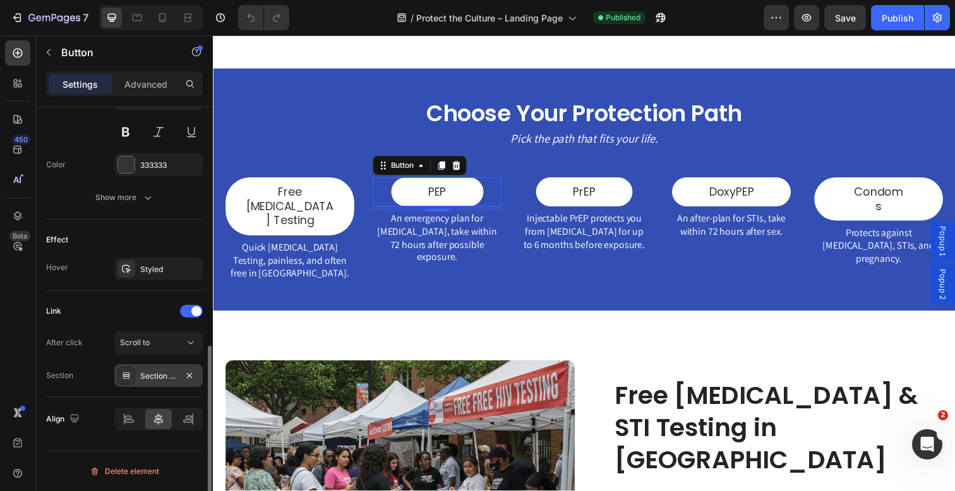
click at [153, 381] on div "Section 10" at bounding box center [158, 376] width 37 height 11
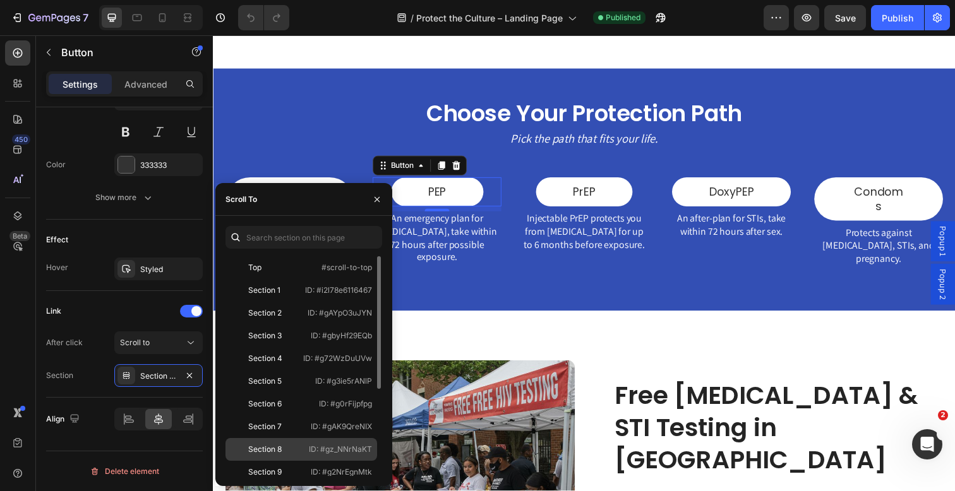
click at [280, 447] on div "Section 8" at bounding box center [264, 449] width 33 height 11
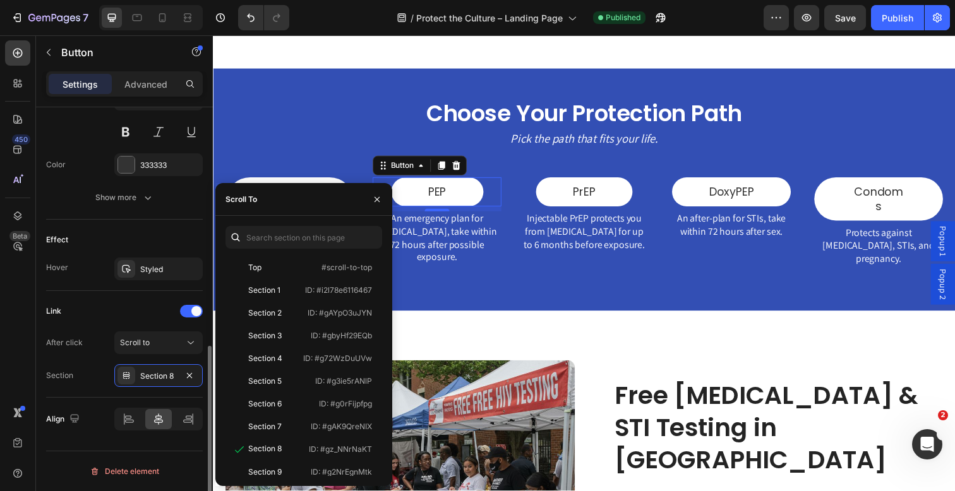
click at [89, 356] on div "After click Scroll to Section Section 8" at bounding box center [124, 360] width 157 height 56
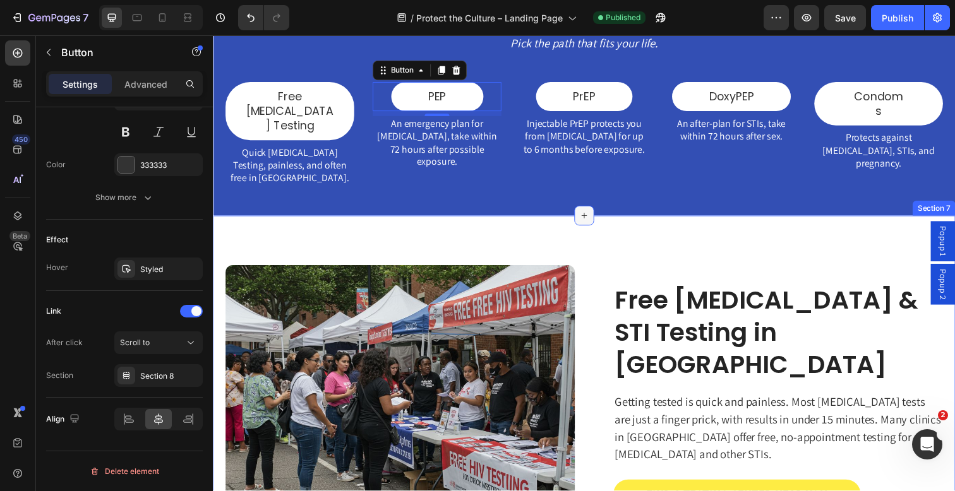
scroll to position [466, 0]
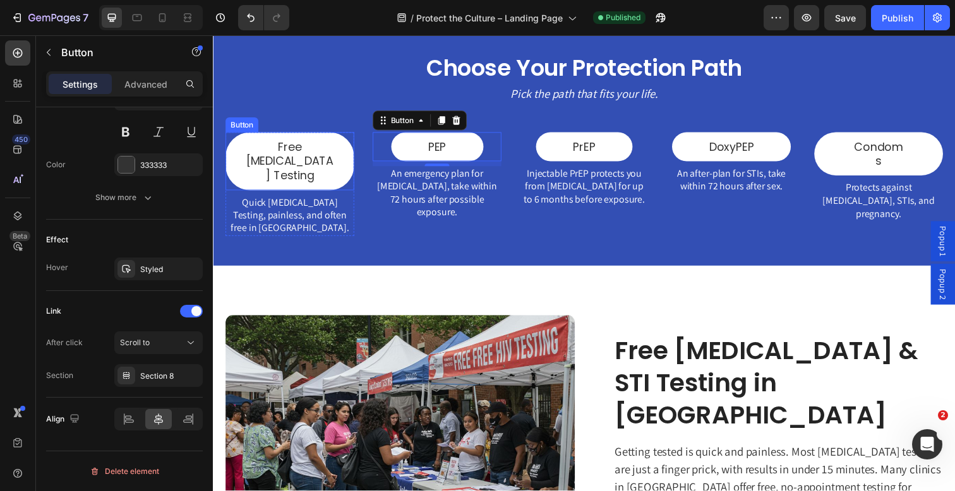
click at [352, 136] on div "Free [MEDICAL_DATA] Testing Button" at bounding box center [290, 164] width 131 height 59
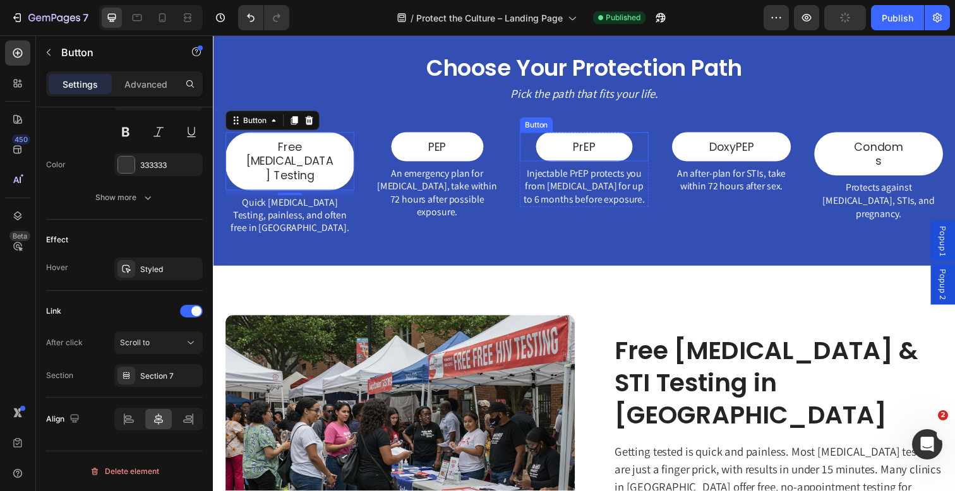
click at [646, 149] on div "PrEP Button" at bounding box center [591, 150] width 131 height 30
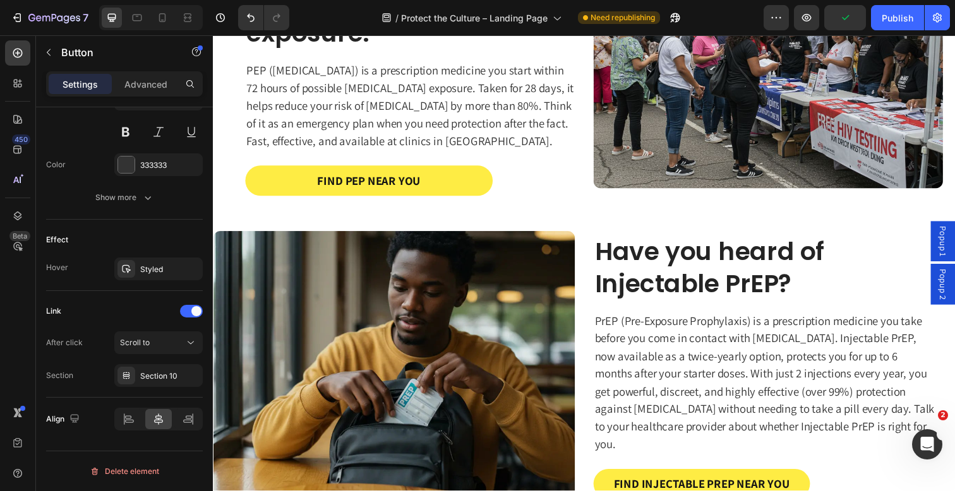
scroll to position [1258, 0]
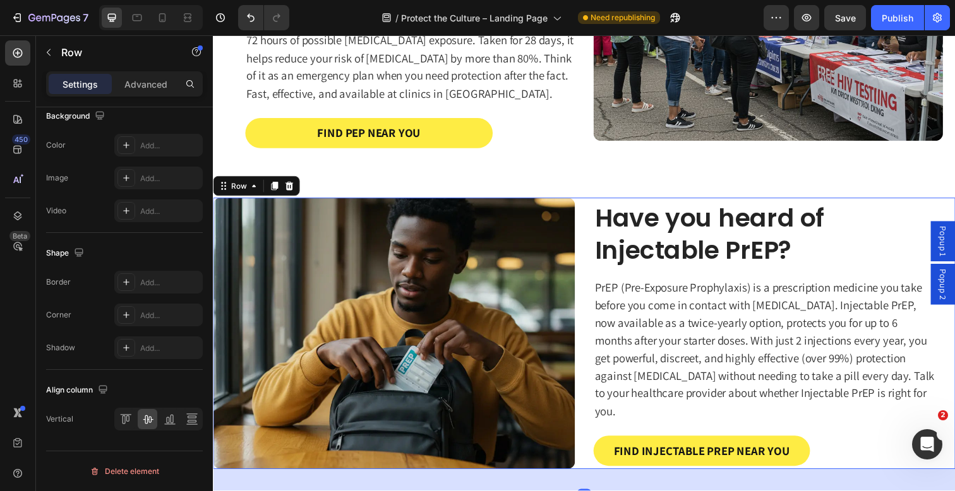
click at [634, 201] on div "Have you heard of Injectable PrEP? Heading PrEP (Pre-Exposure Prophylaxis) is a…" at bounding box center [785, 339] width 369 height 277
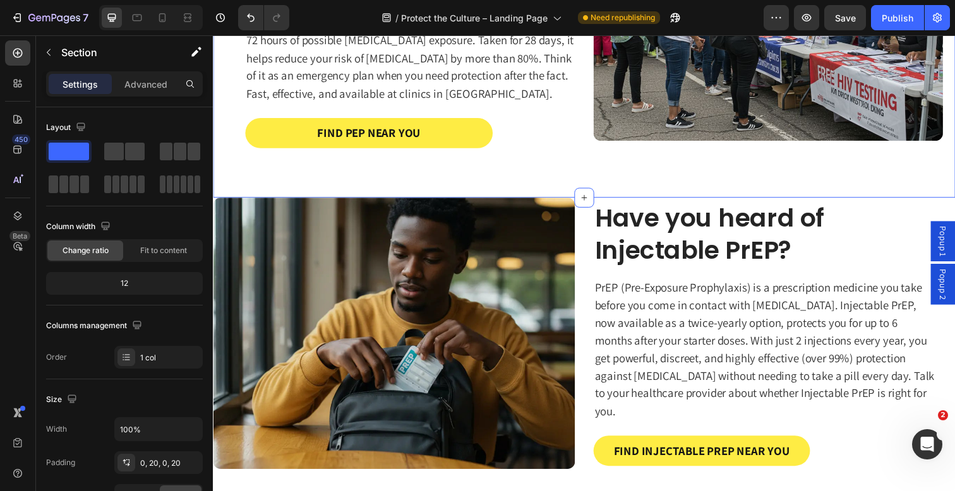
click at [639, 182] on div "Meet PEP: The emergency plan after [MEDICAL_DATA] exposure. Heading PEP ([MEDIC…" at bounding box center [591, 9] width 733 height 383
click at [716, 268] on div "Have you heard of Injectable PrEP? Heading" at bounding box center [775, 239] width 349 height 68
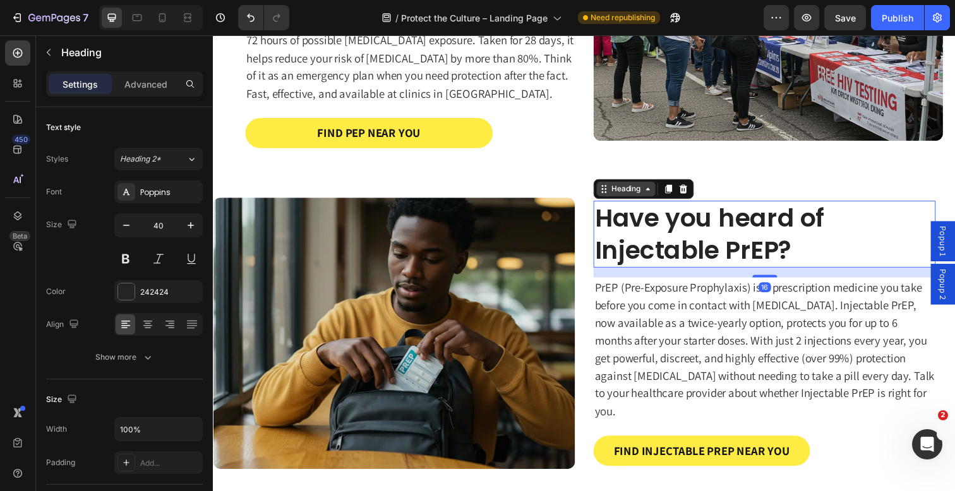
click at [637, 187] on div "Heading" at bounding box center [634, 192] width 35 height 11
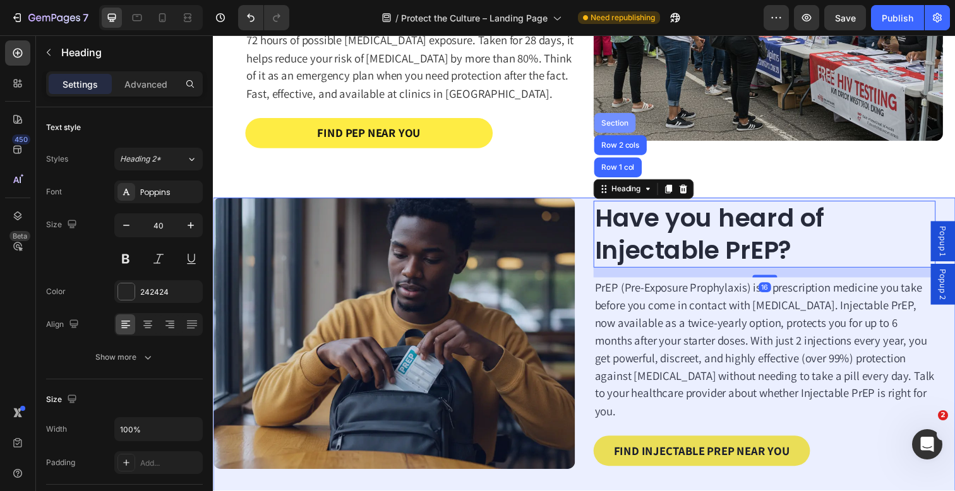
click at [616, 123] on div "Section" at bounding box center [623, 125] width 32 height 8
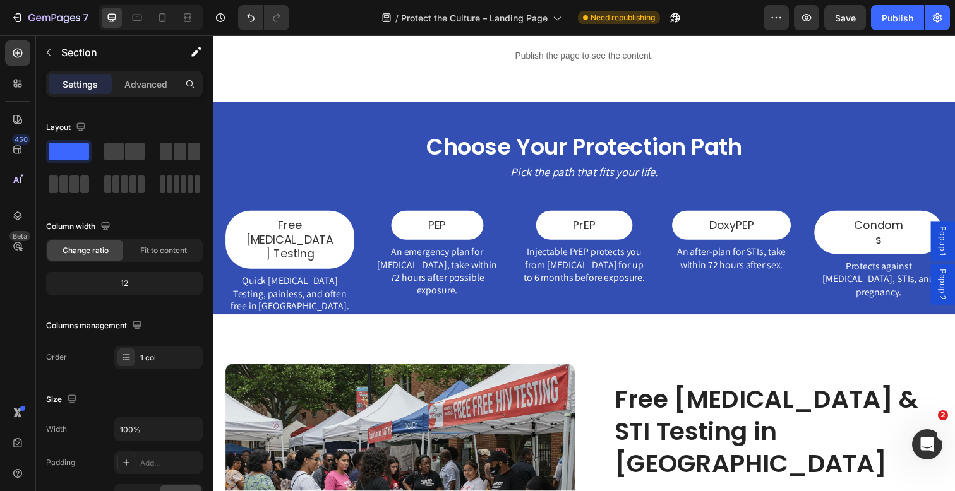
scroll to position [385, 0]
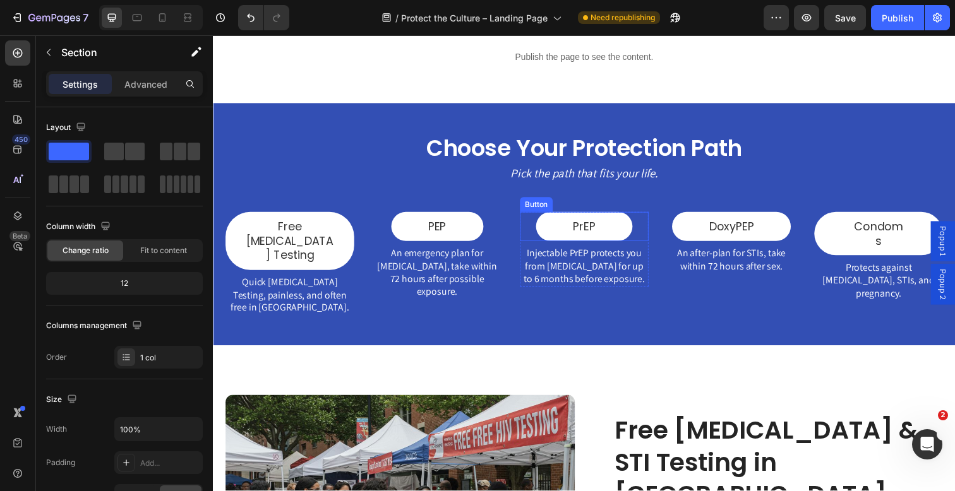
click at [645, 231] on div "PrEP Button" at bounding box center [591, 231] width 131 height 30
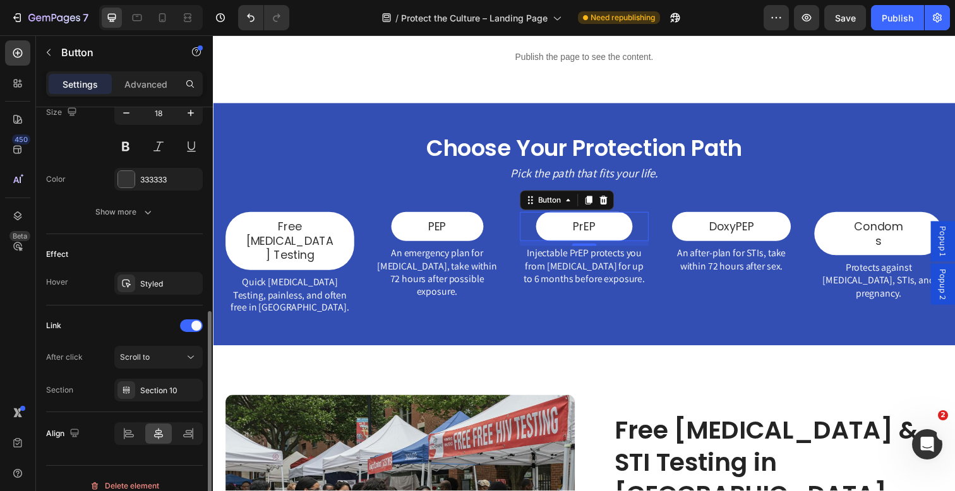
scroll to position [551, 0]
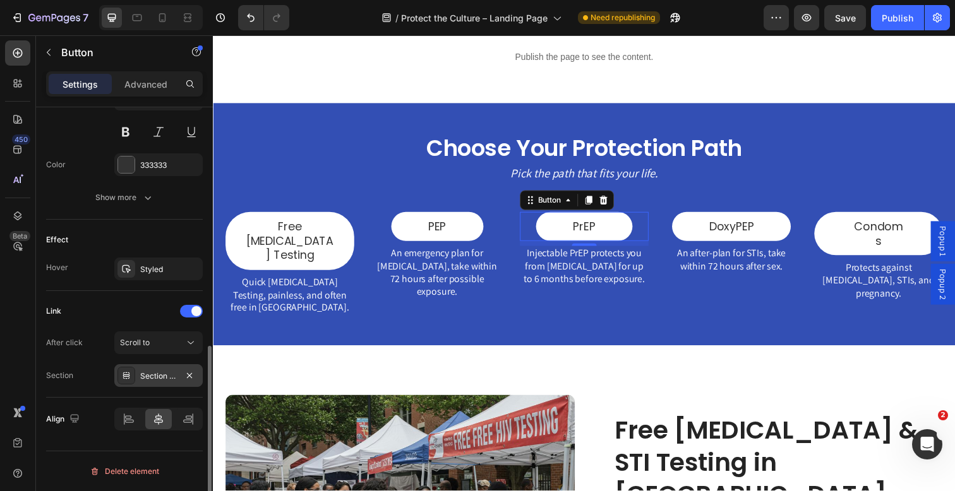
click at [162, 387] on div "Section 10" at bounding box center [158, 375] width 88 height 23
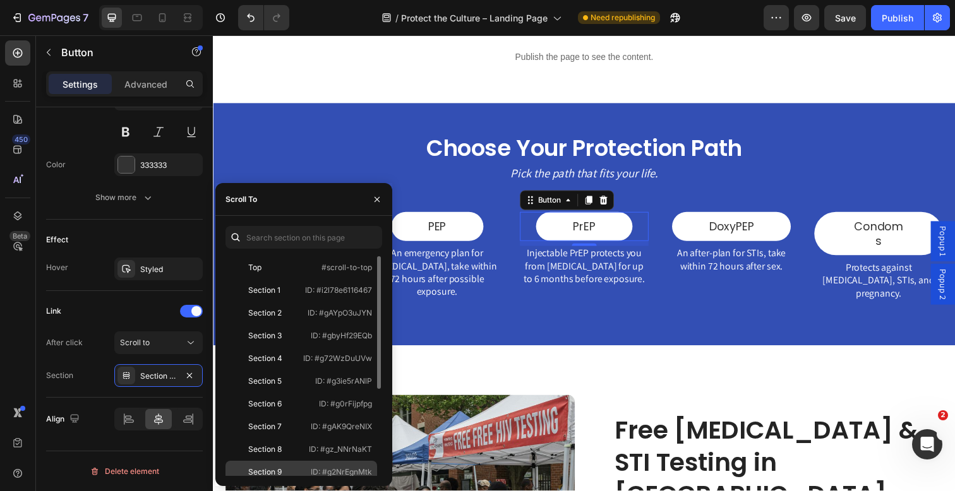
click at [265, 469] on div "Section 9" at bounding box center [264, 472] width 33 height 11
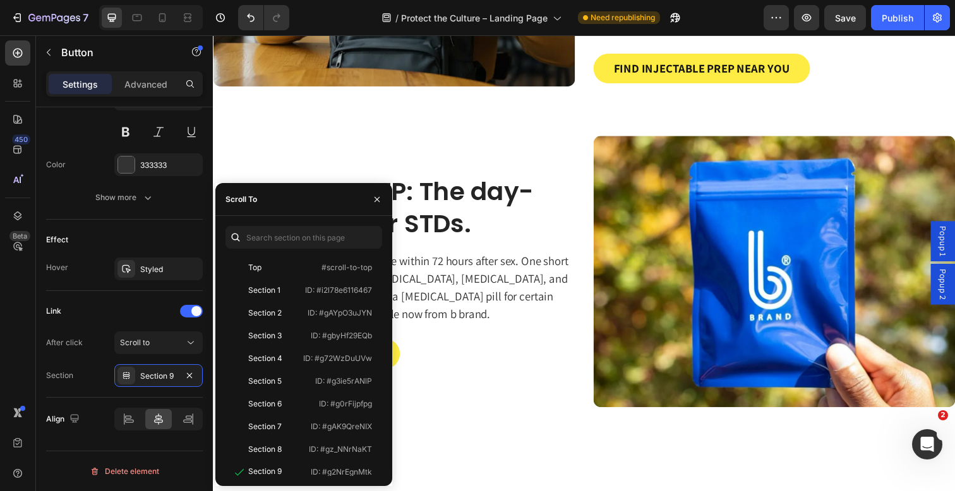
scroll to position [1640, 0]
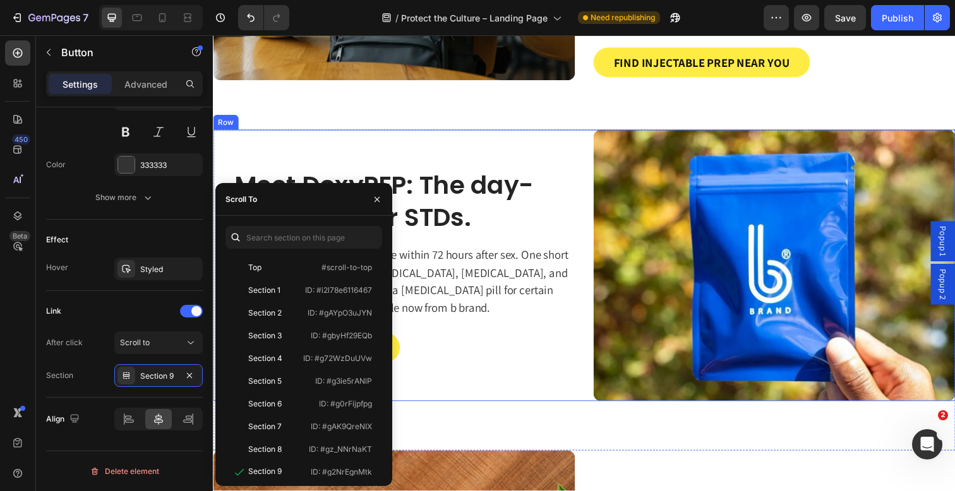
click at [572, 146] on div "Meet DoxyPEP: The day-after plan for STDs. Heading DoxyPEP is an antibiotic you…" at bounding box center [397, 270] width 369 height 277
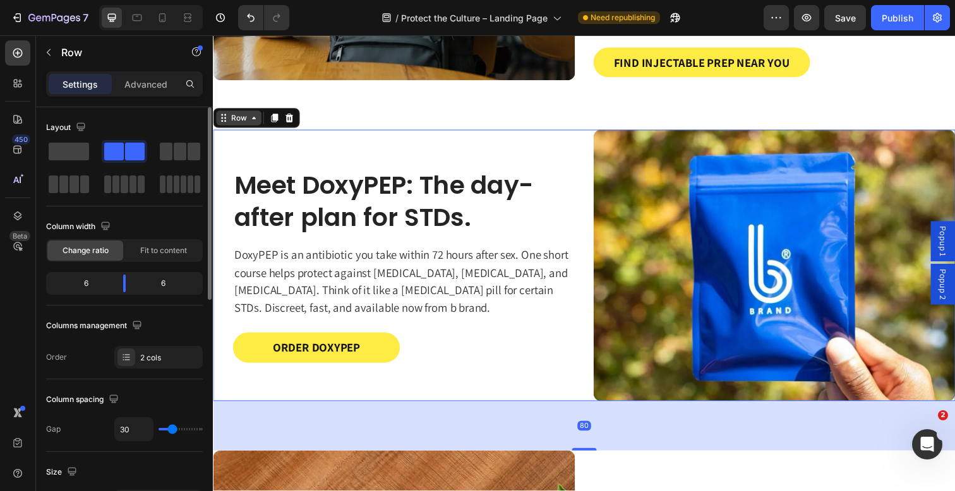
click at [251, 122] on icon at bounding box center [254, 120] width 10 height 10
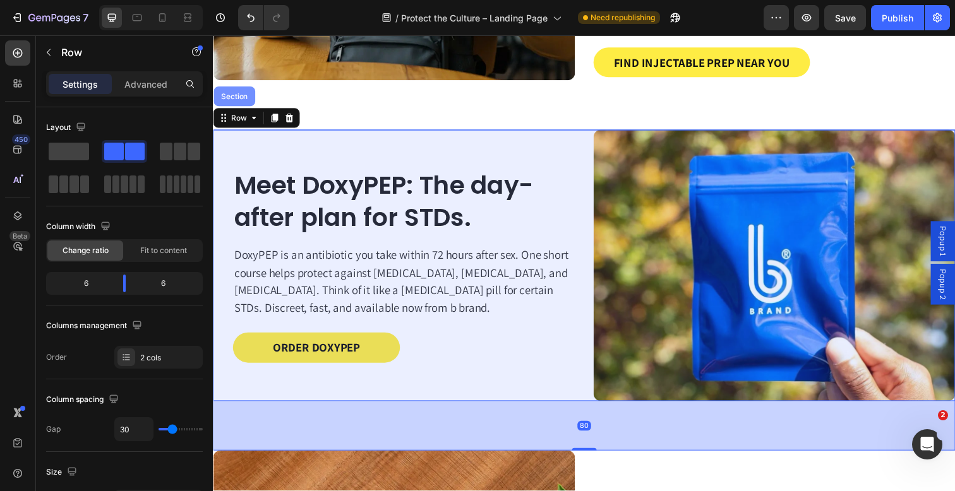
click at [235, 105] on div "Section" at bounding box center [234, 98] width 42 height 20
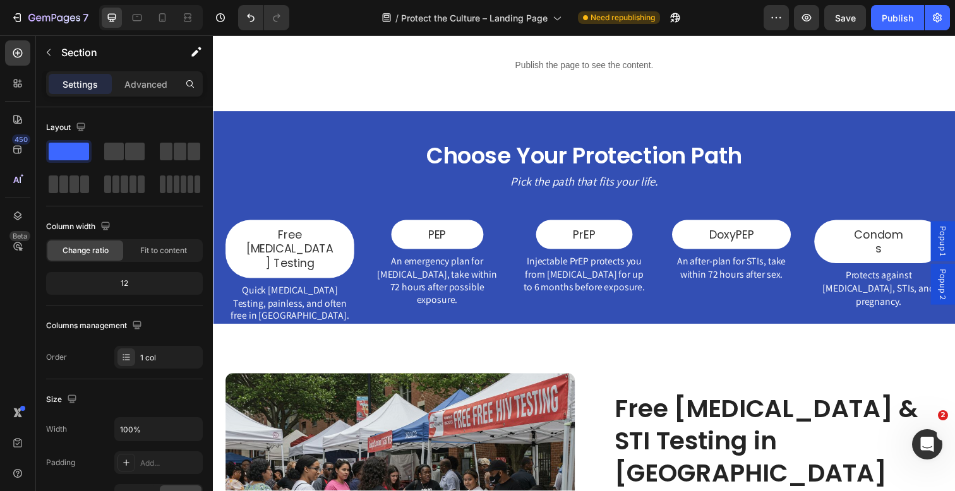
scroll to position [337, 0]
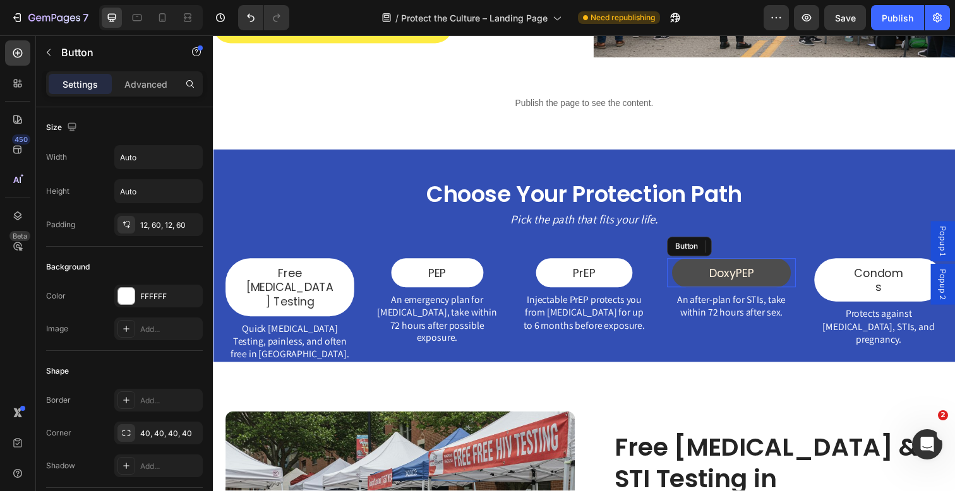
click at [697, 282] on link "DoxyPEP" at bounding box center [742, 278] width 121 height 30
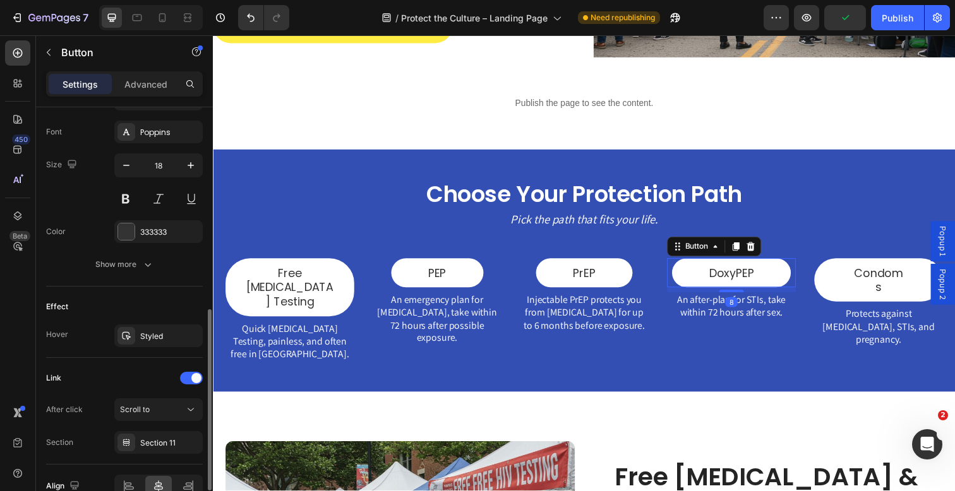
scroll to position [503, 0]
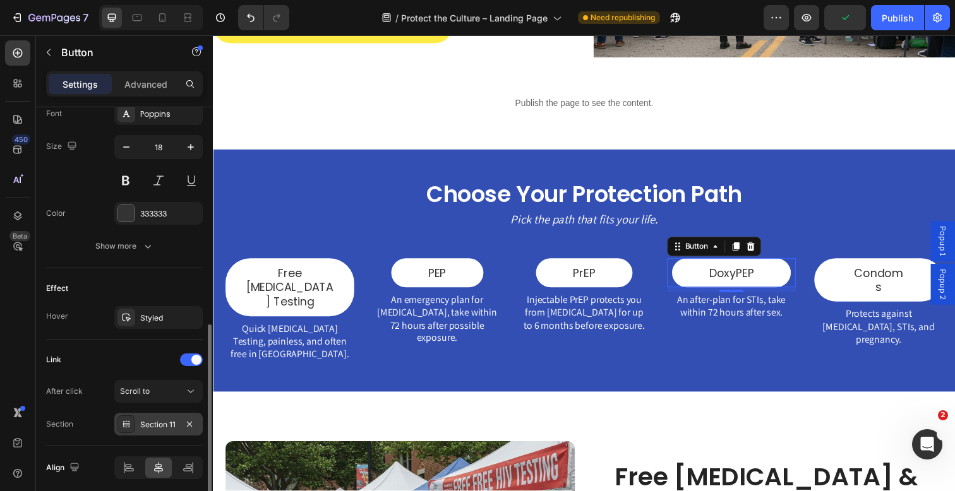
click at [150, 428] on div "Section 11" at bounding box center [158, 424] width 37 height 11
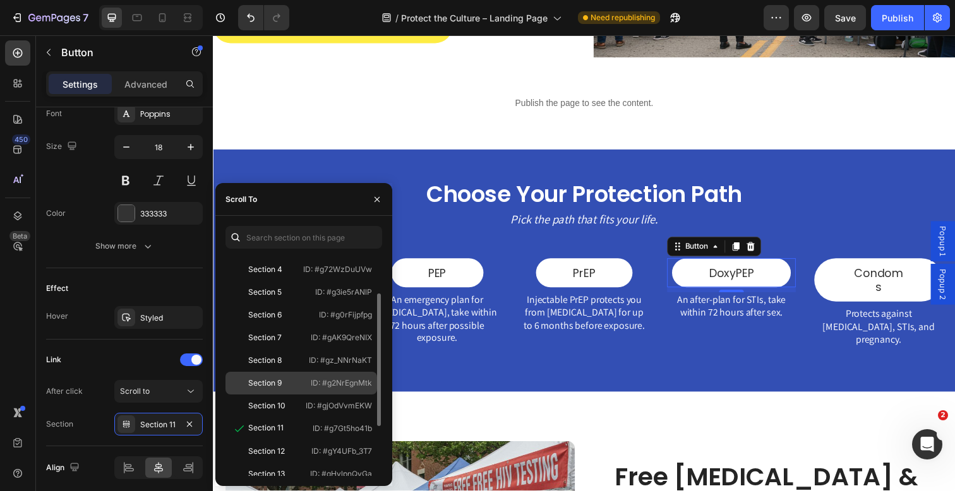
scroll to position [109, 0]
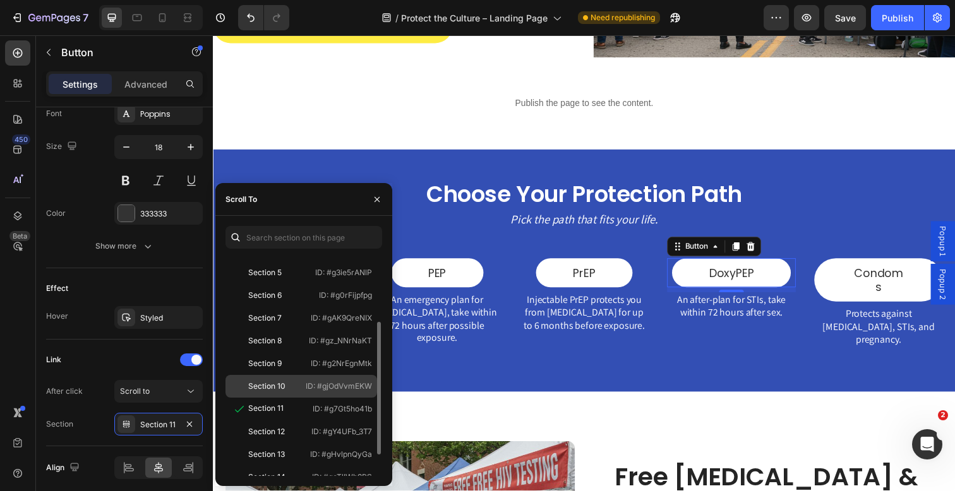
click at [292, 387] on div "Section 10" at bounding box center [266, 386] width 70 height 11
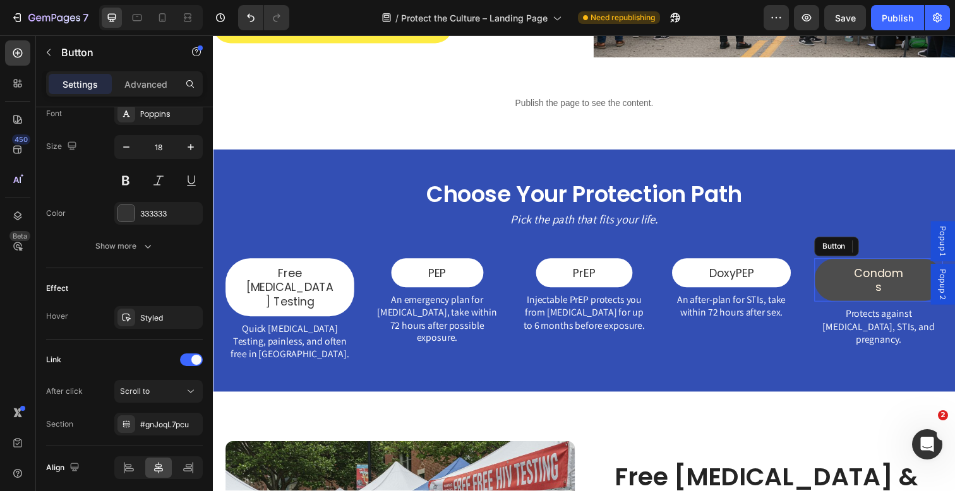
click at [851, 286] on link "Condoms" at bounding box center [892, 285] width 131 height 45
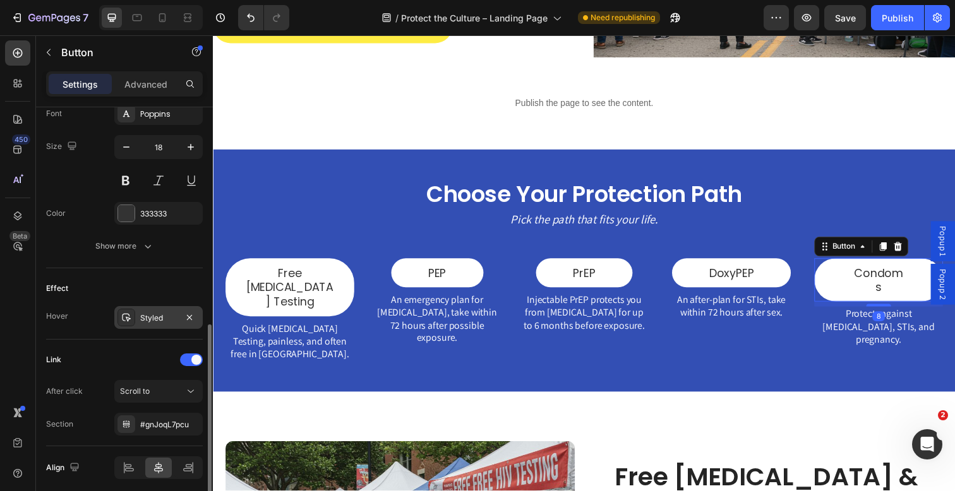
scroll to position [551, 0]
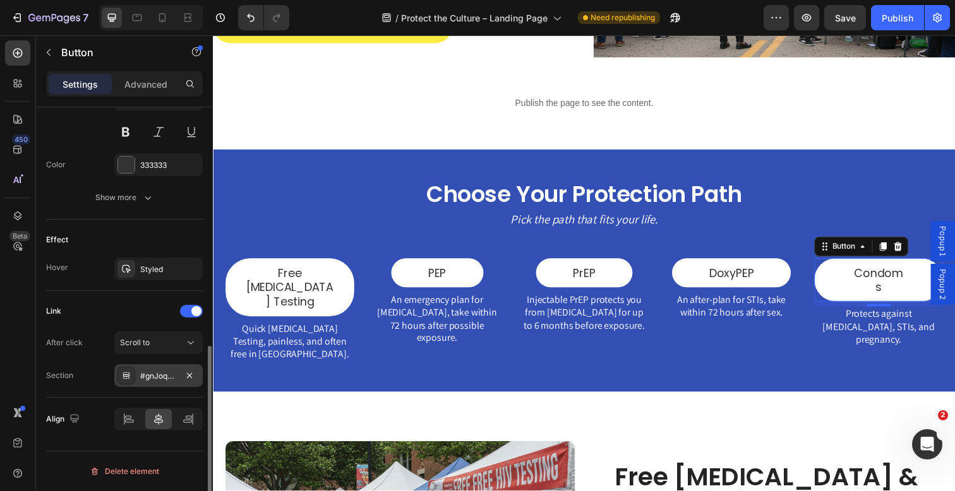
click at [152, 376] on div "#gnJoqL7pcu" at bounding box center [158, 376] width 37 height 11
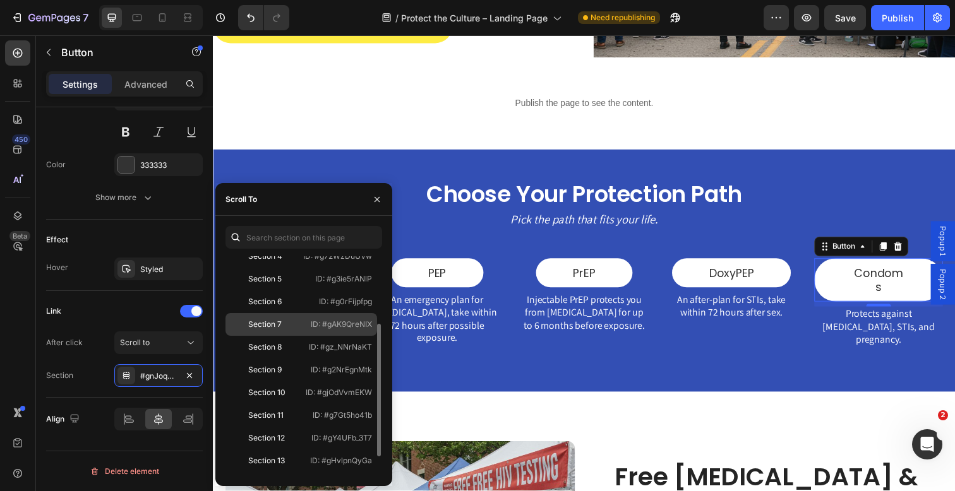
scroll to position [110, 0]
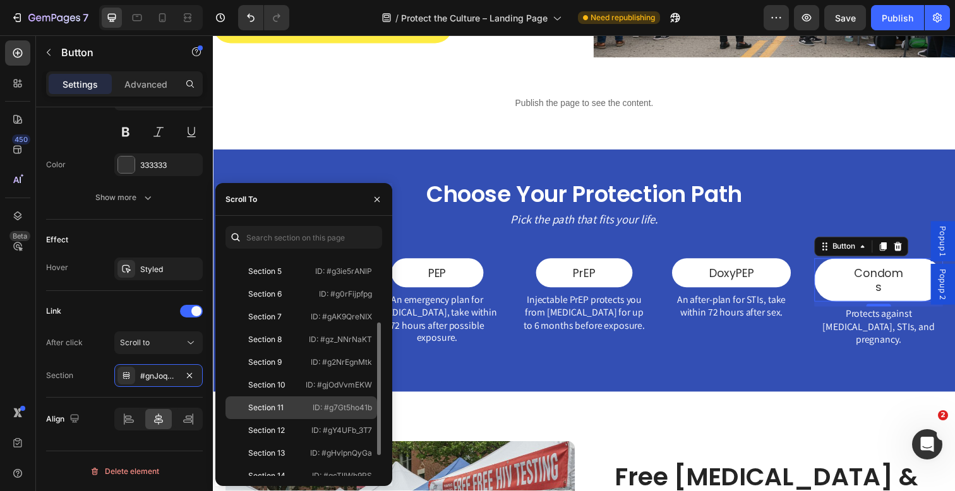
click at [301, 413] on div "Section 11" at bounding box center [267, 407] width 73 height 11
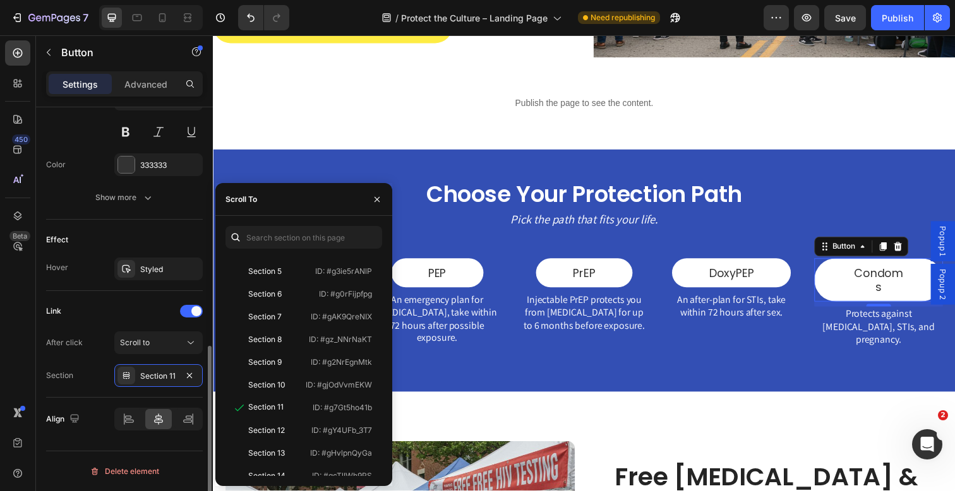
click at [103, 329] on div "Link After click Scroll to Section Section 11" at bounding box center [124, 344] width 157 height 86
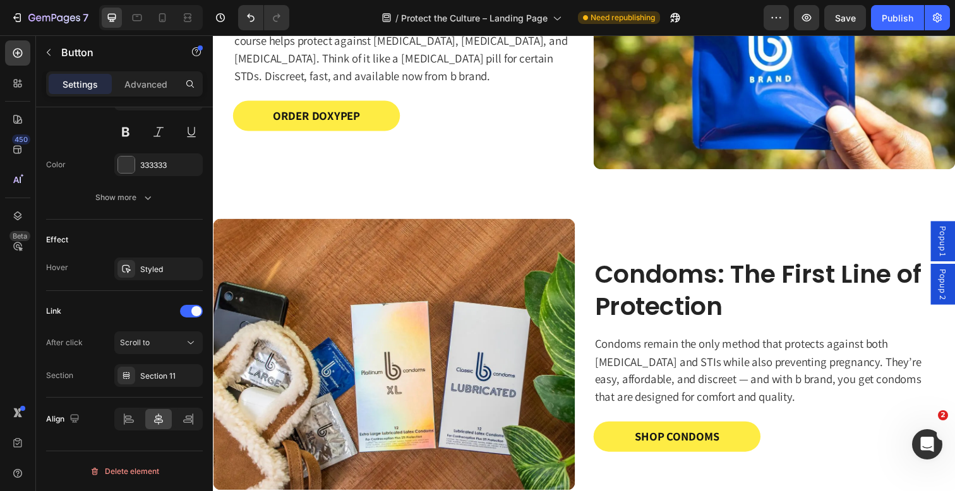
scroll to position [1937, 0]
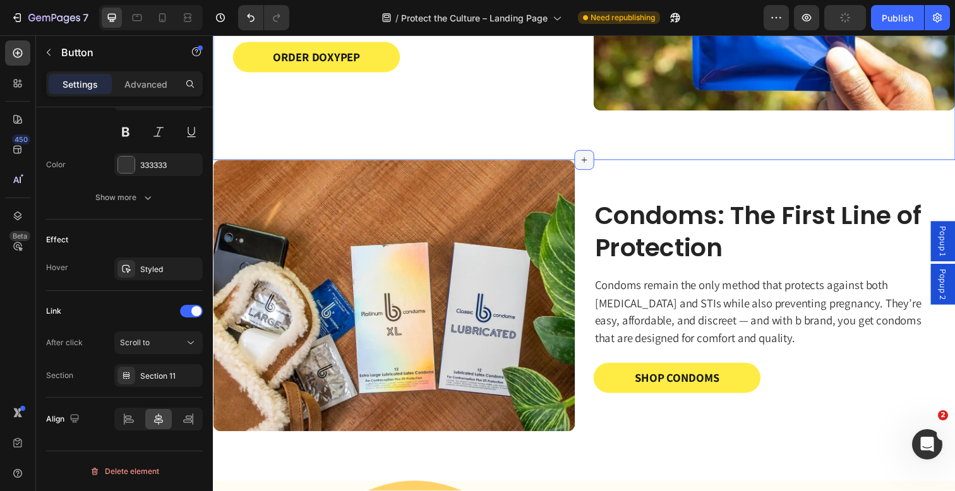
click at [598, 173] on div at bounding box center [592, 163] width 20 height 20
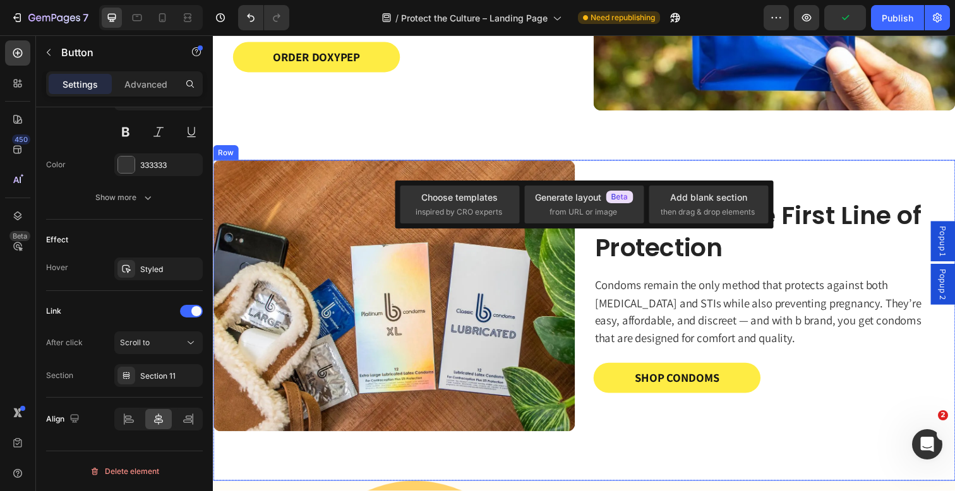
click at [646, 171] on div "Condoms: The First Line of Protection Heading Condoms remain the only method th…" at bounding box center [785, 301] width 369 height 277
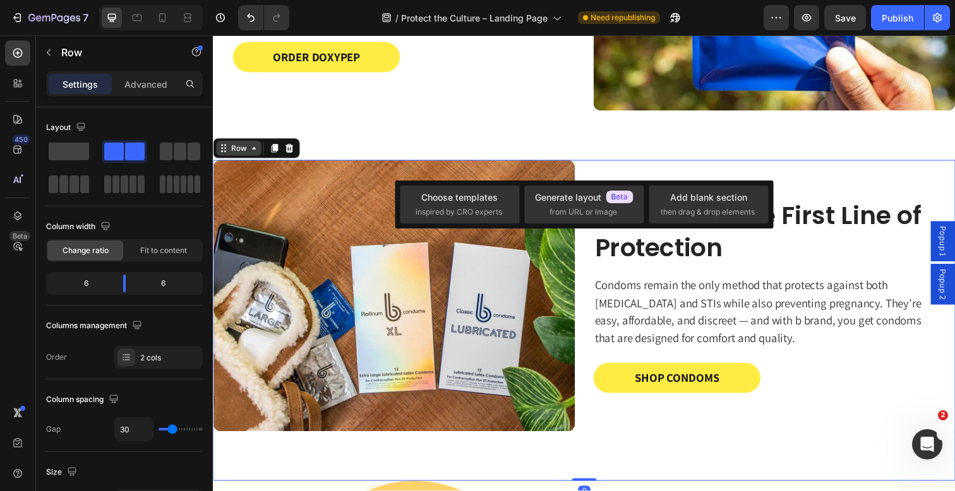
click at [239, 153] on div "Row" at bounding box center [239, 150] width 21 height 11
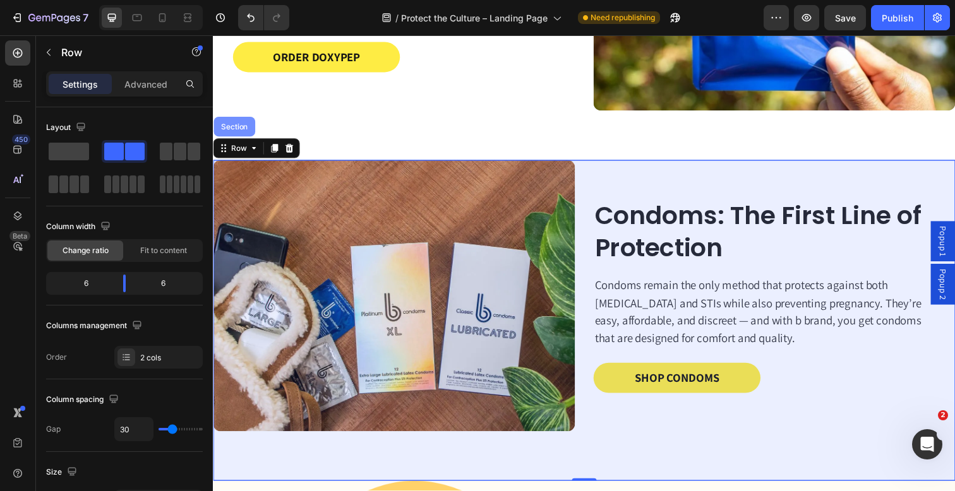
click at [238, 136] on div "Section" at bounding box center [234, 129] width 42 height 20
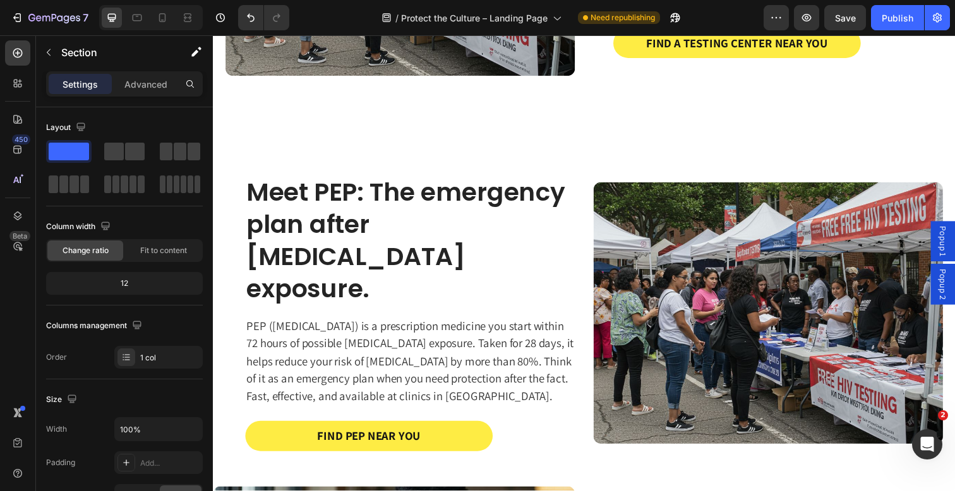
scroll to position [933, 0]
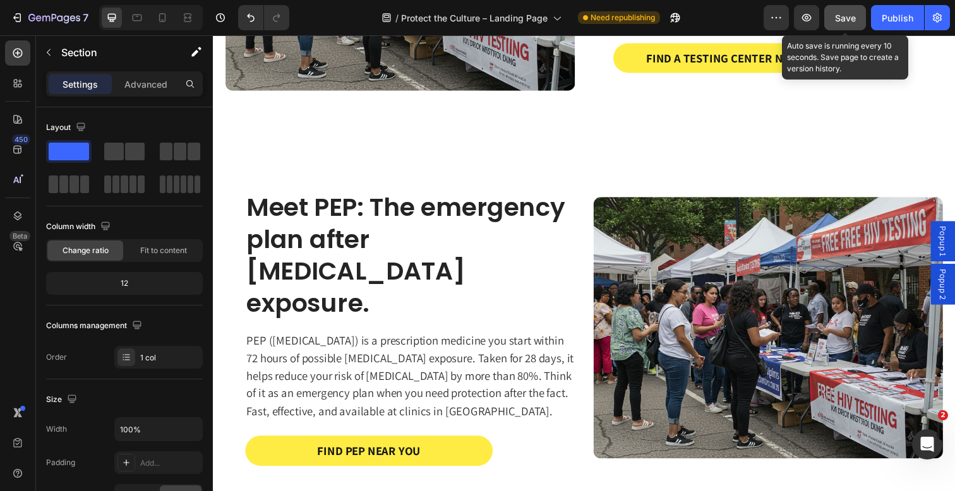
click at [841, 23] on div "Save" at bounding box center [845, 17] width 21 height 13
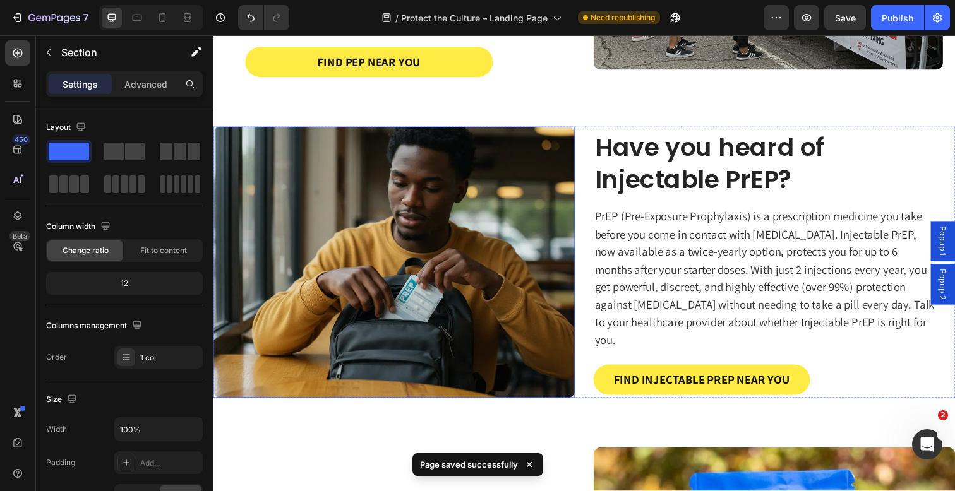
scroll to position [1348, 0]
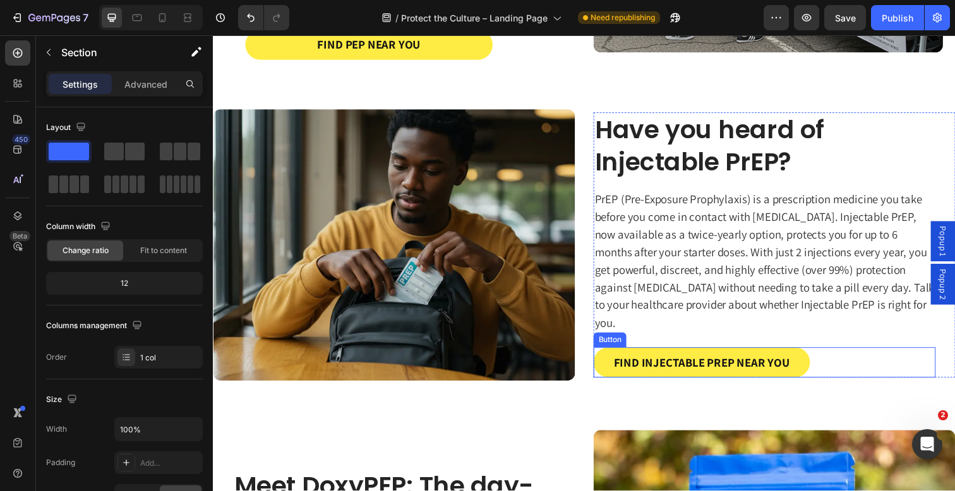
click at [825, 354] on div "Find Injectable PrEP Near You Button" at bounding box center [775, 369] width 349 height 31
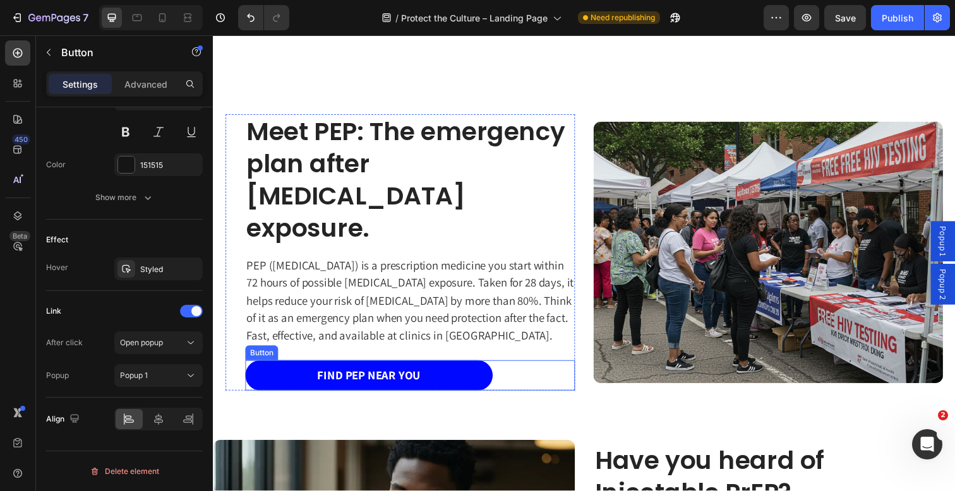
scroll to position [1009, 0]
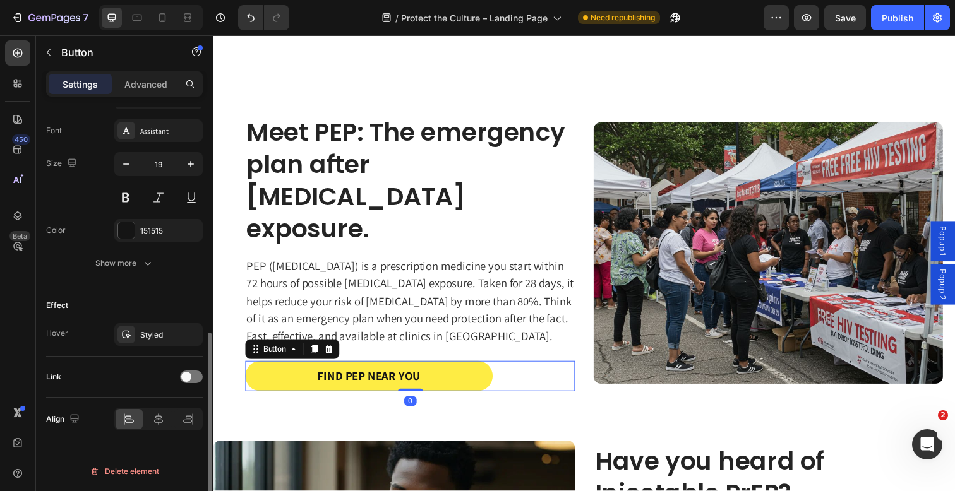
click at [512, 368] on div "Find PEP Near You Button 0" at bounding box center [414, 383] width 337 height 31
click at [188, 378] on span at bounding box center [186, 377] width 10 height 10
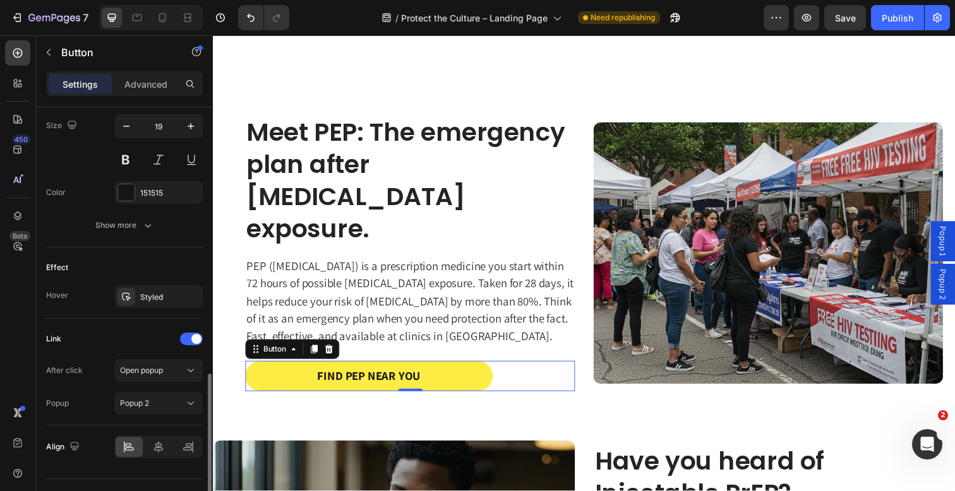
scroll to position [551, 0]
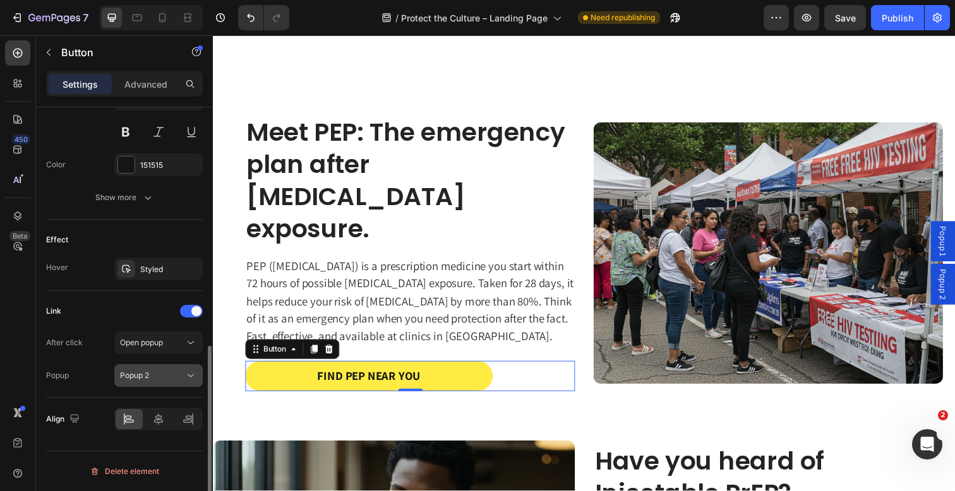
click at [159, 375] on div "Popup 2" at bounding box center [152, 375] width 64 height 11
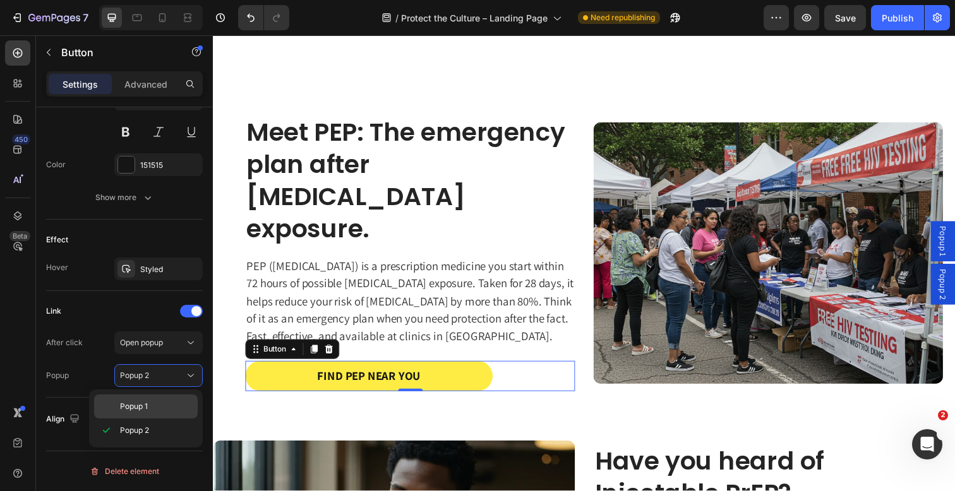
click at [145, 399] on div "Popup 1" at bounding box center [146, 407] width 104 height 24
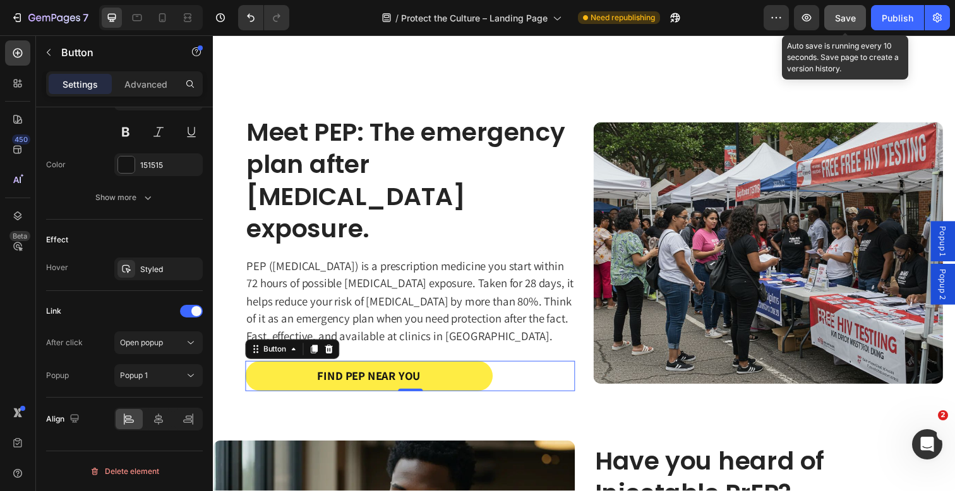
click at [862, 13] on button "Save" at bounding box center [845, 17] width 42 height 25
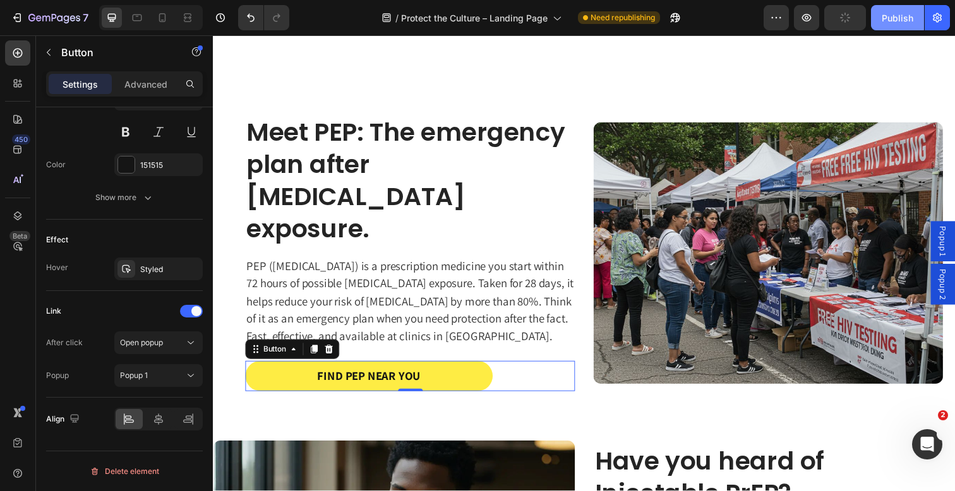
click at [886, 13] on div "Publish" at bounding box center [898, 17] width 32 height 13
